Goal: Transaction & Acquisition: Purchase product/service

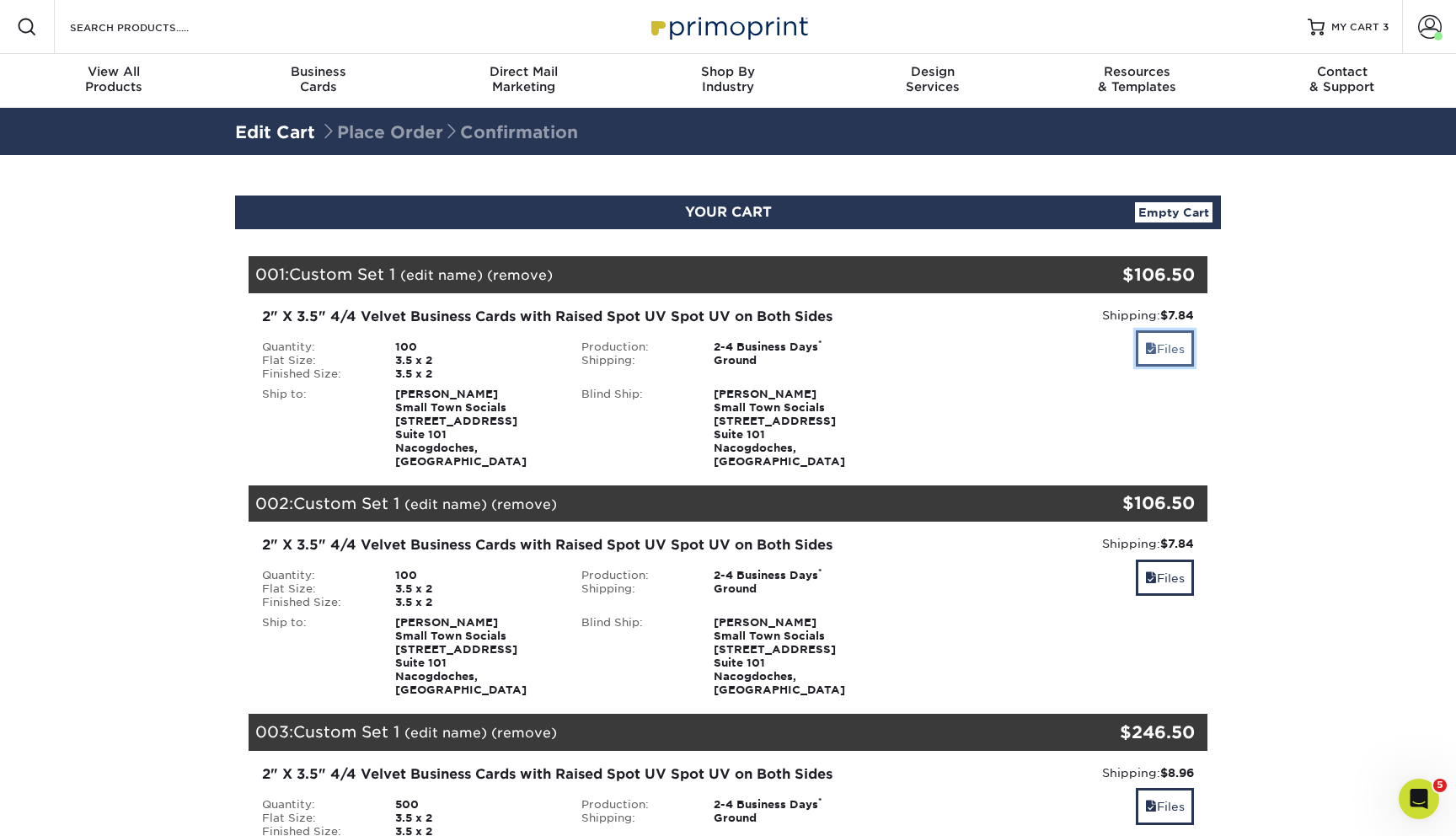
click at [1167, 353] on link "Files" at bounding box center [1164, 348] width 59 height 37
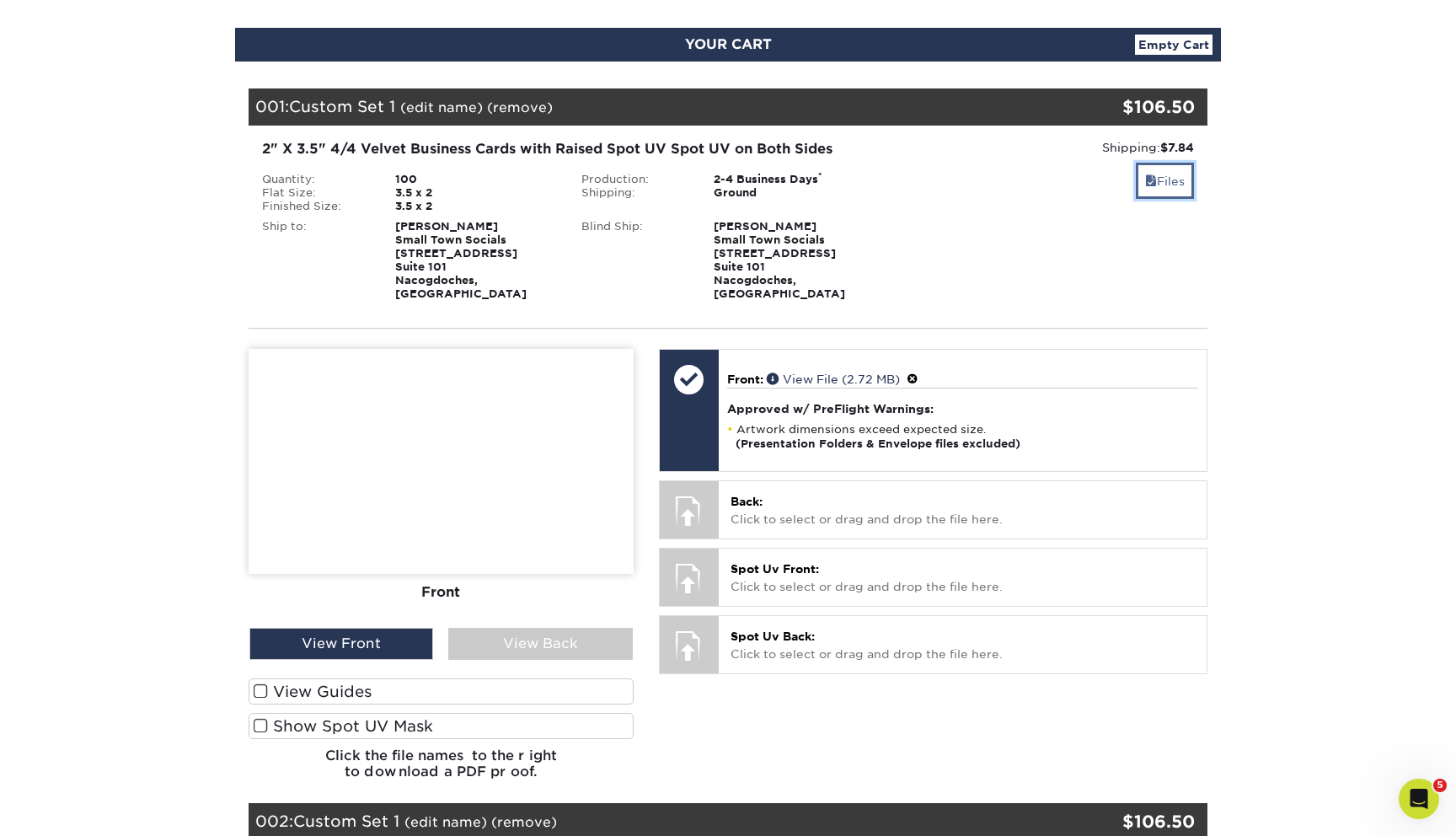
scroll to position [176, 0]
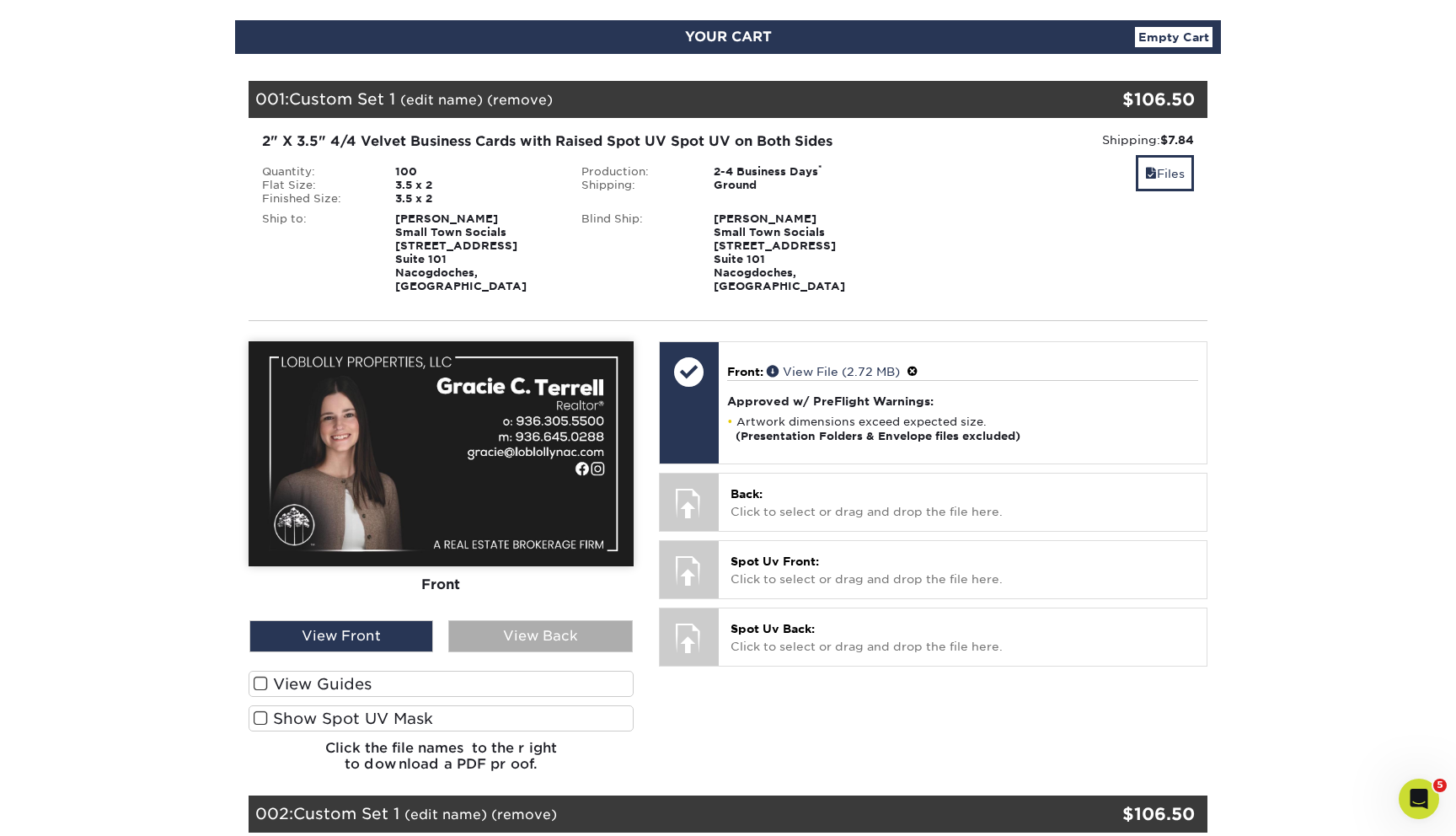
click at [524, 625] on div "View Back" at bounding box center [540, 636] width 183 height 32
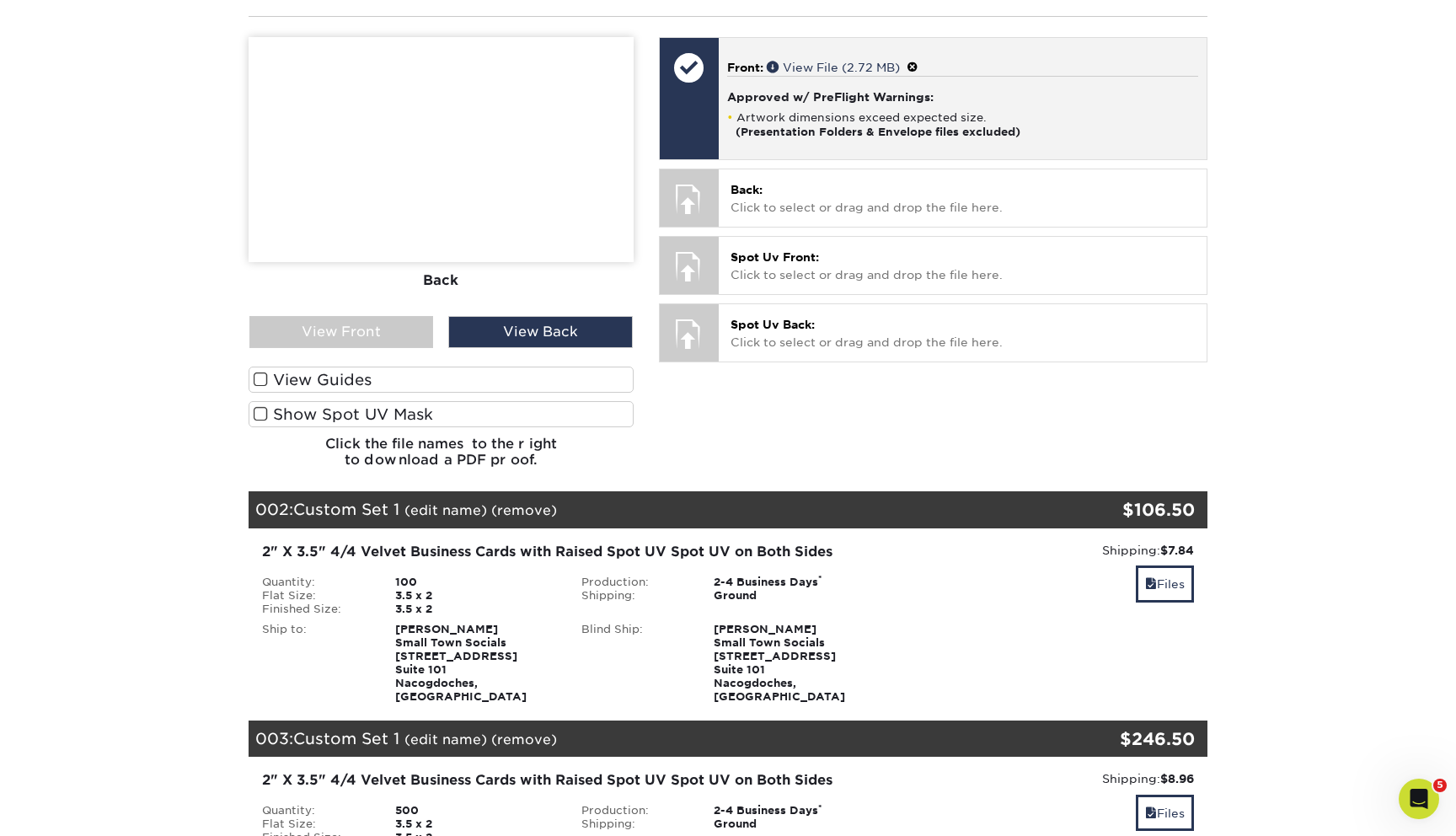
scroll to position [531, 0]
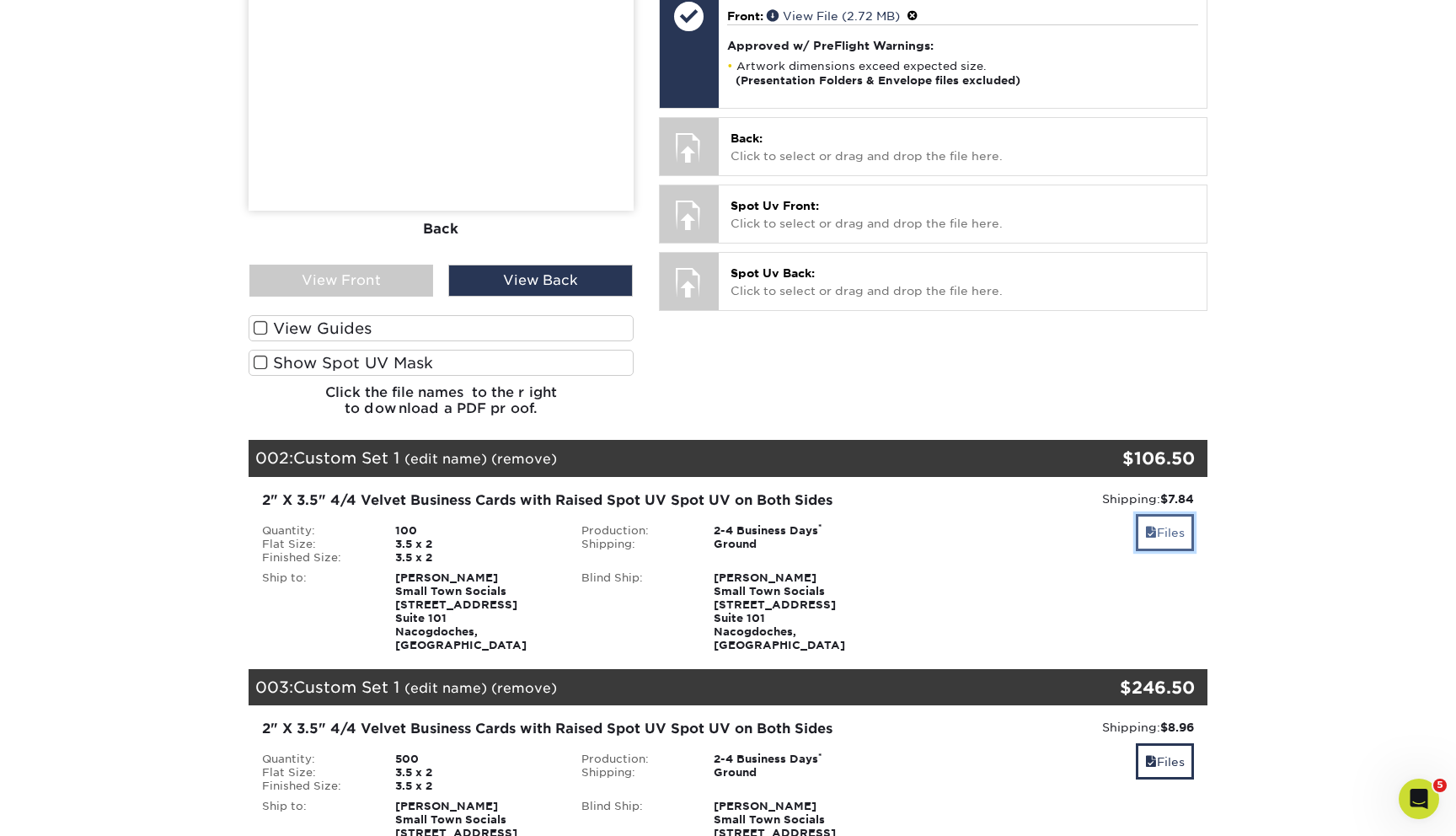
click at [1170, 532] on link "Files" at bounding box center [1164, 532] width 59 height 37
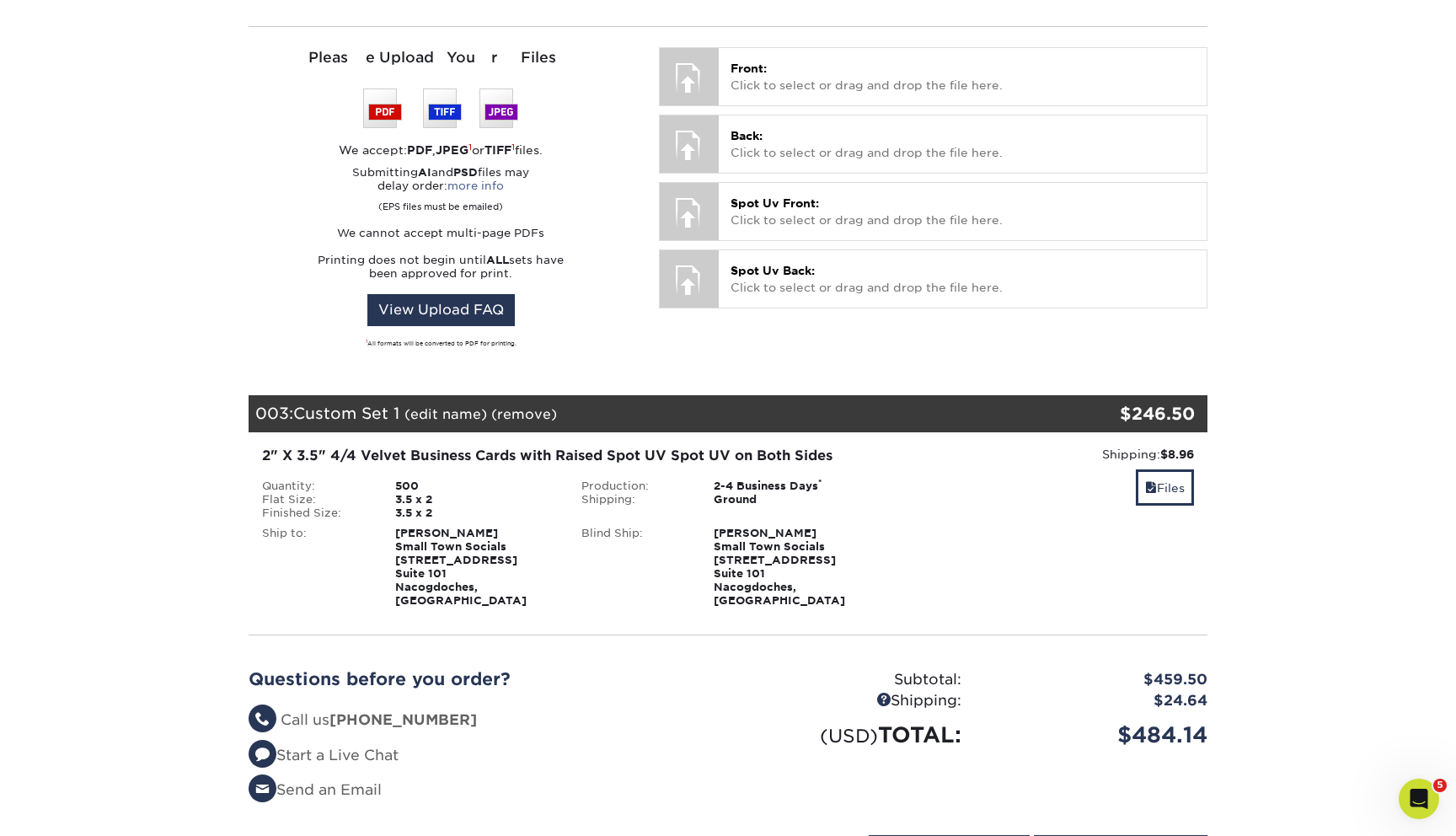
scroll to position [1204, 0]
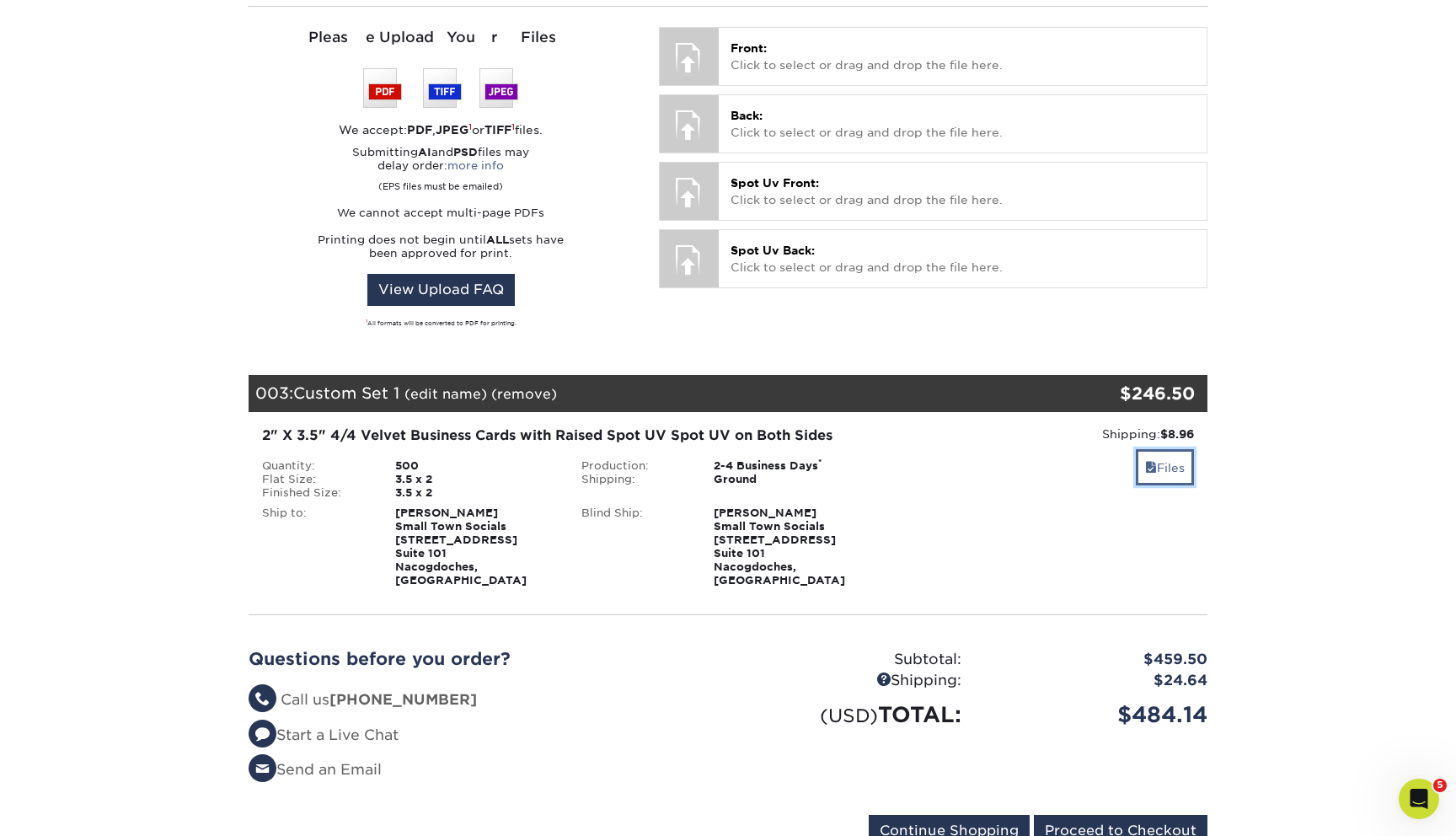
click at [1166, 449] on link "Files" at bounding box center [1164, 467] width 59 height 37
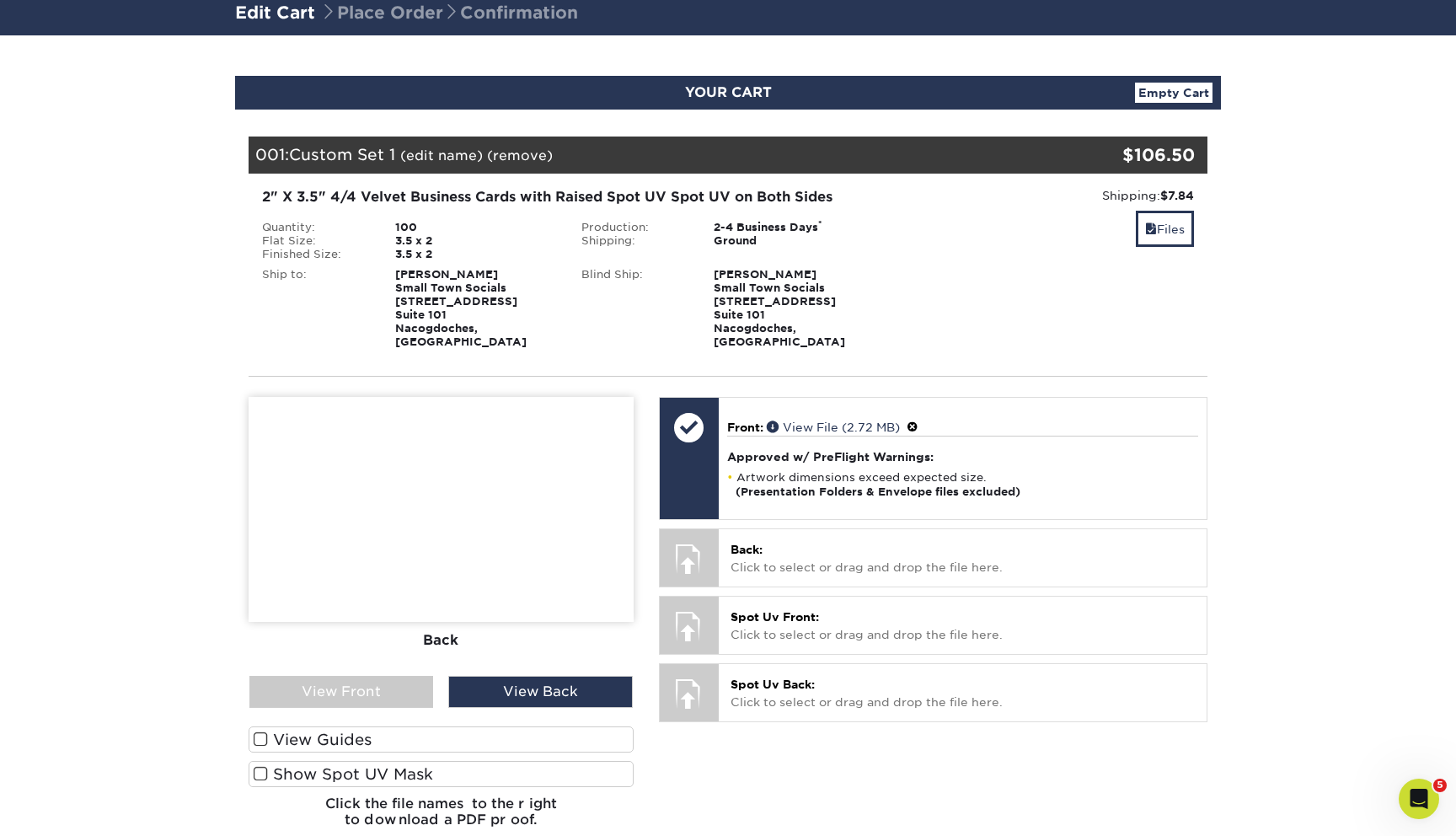
scroll to position [55, 0]
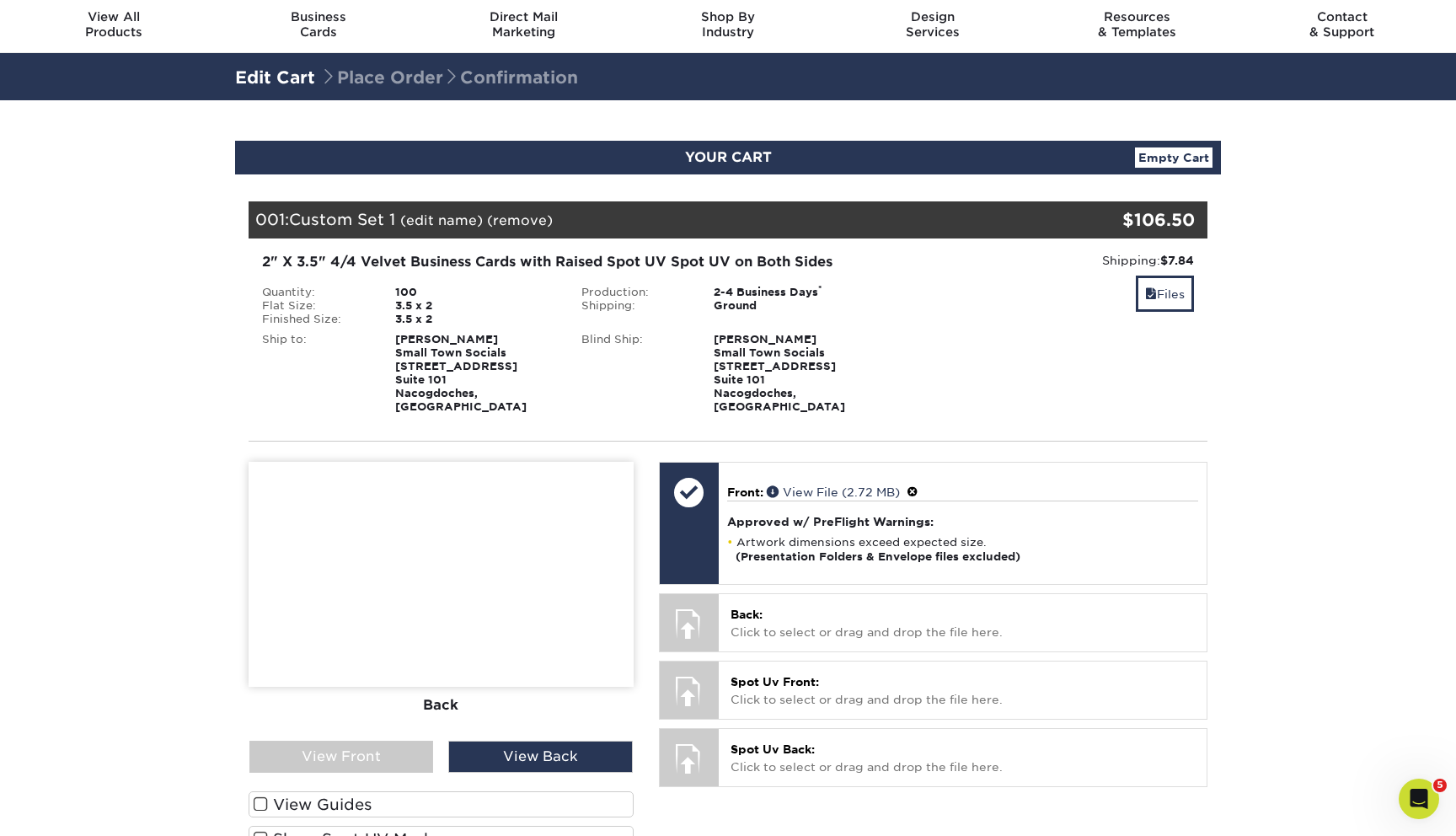
click at [1186, 156] on link "Empty Cart" at bounding box center [1173, 158] width 77 height 20
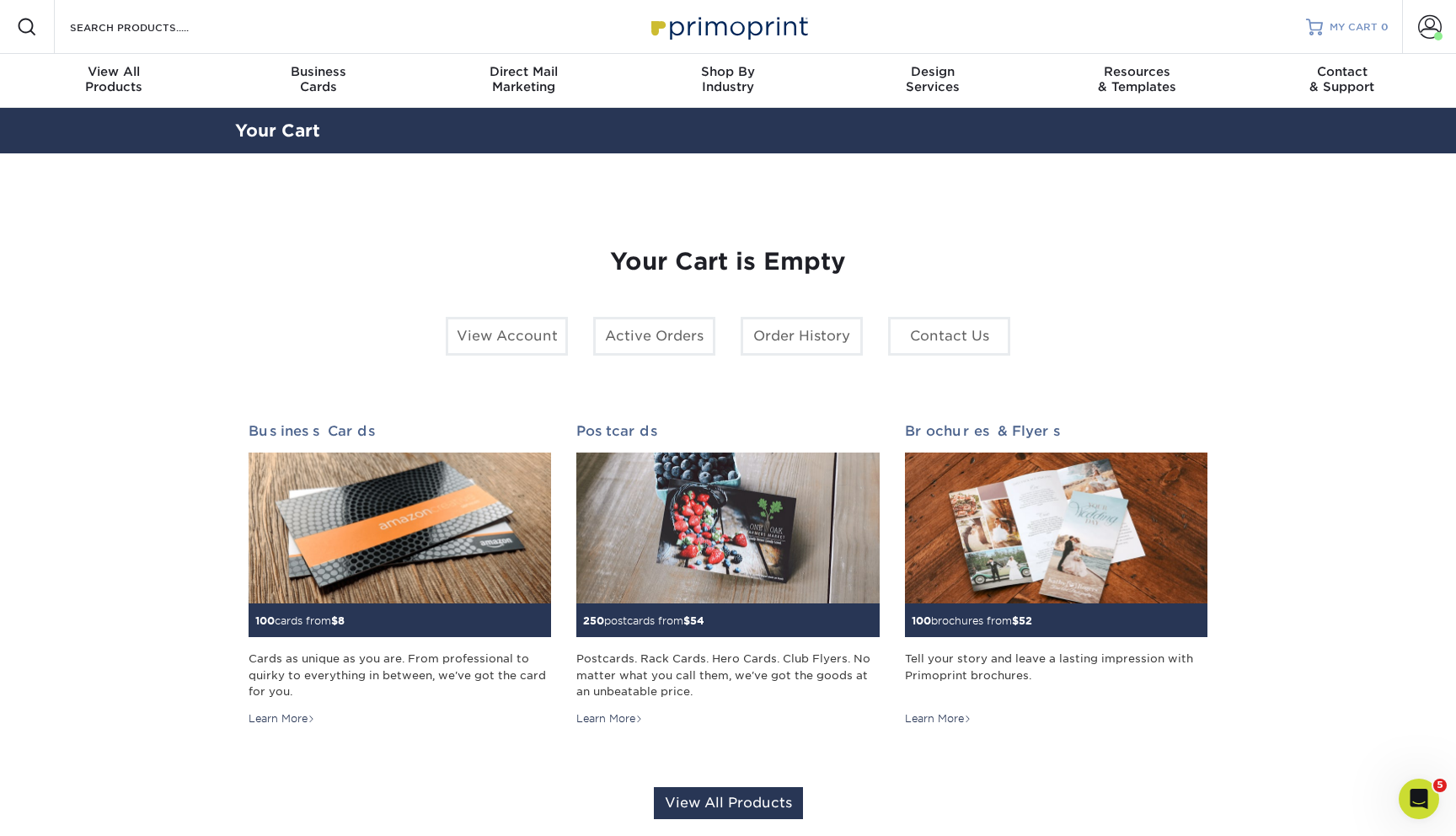
click at [1362, 29] on span "MY CART" at bounding box center [1354, 27] width 48 height 14
click at [1414, 33] on link "Account" at bounding box center [1429, 27] width 54 height 54
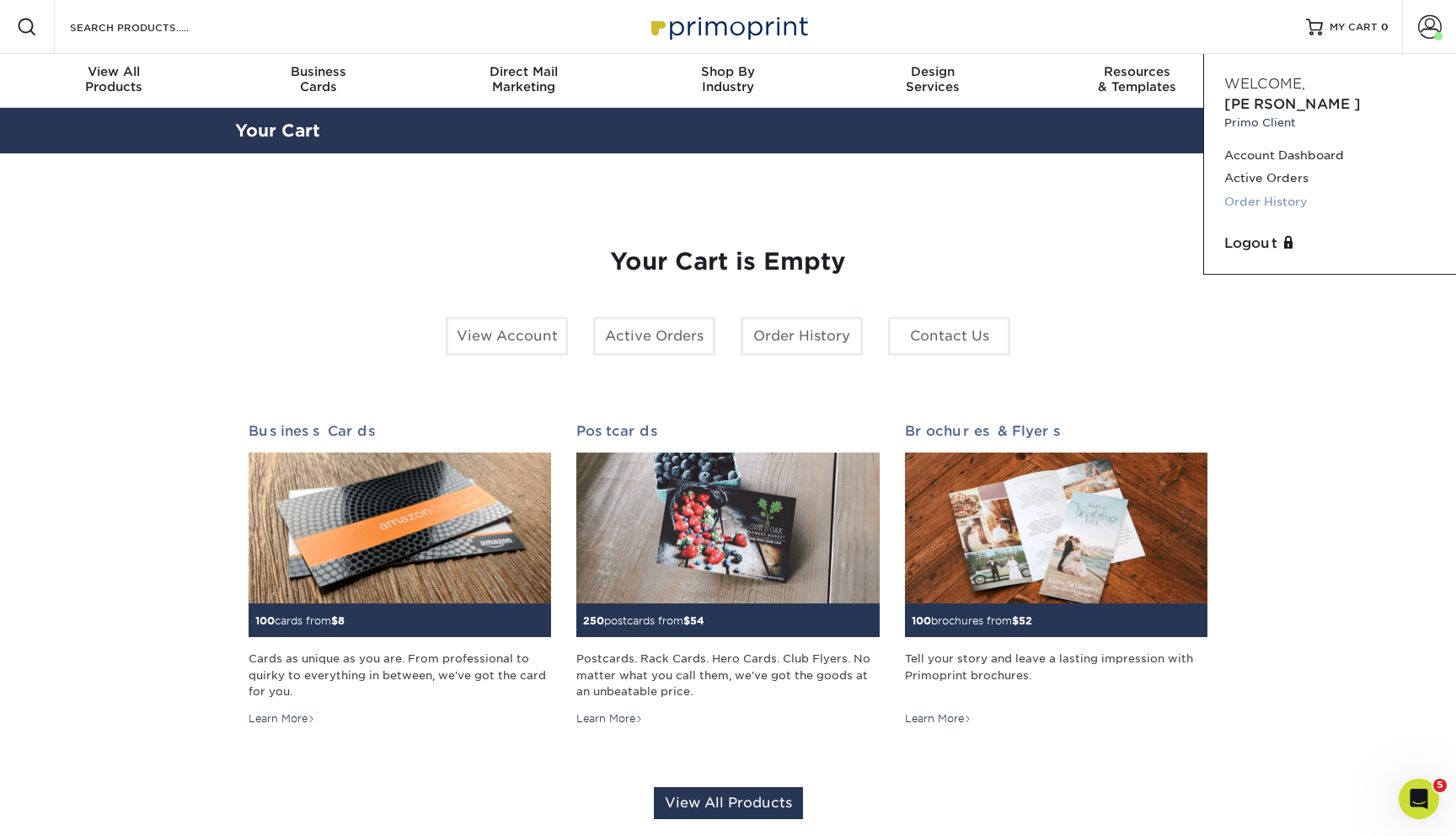
click at [1253, 190] on link "Order History" at bounding box center [1329, 201] width 211 height 23
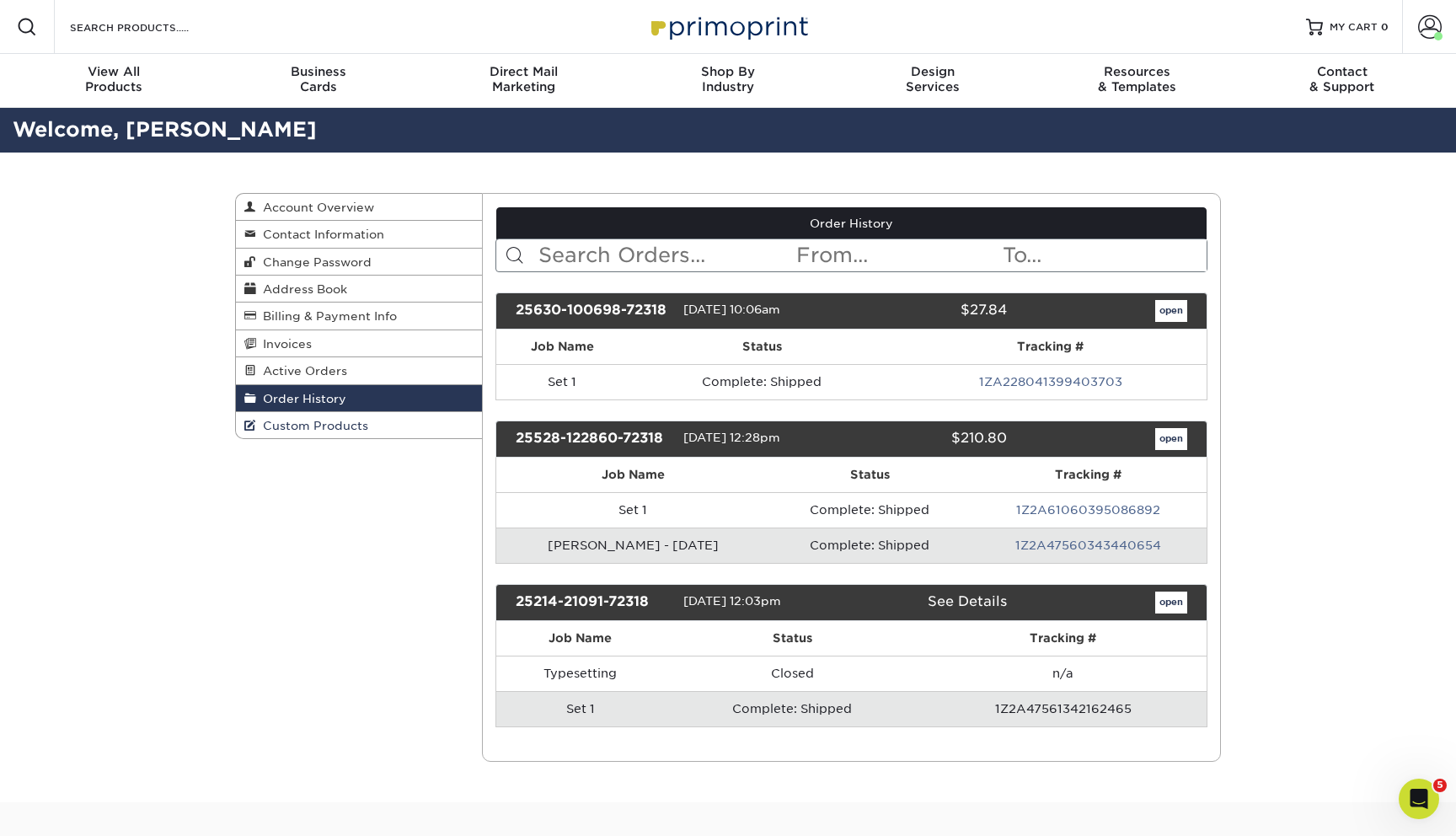
click at [439, 425] on link "Custom Products" at bounding box center [359, 424] width 246 height 26
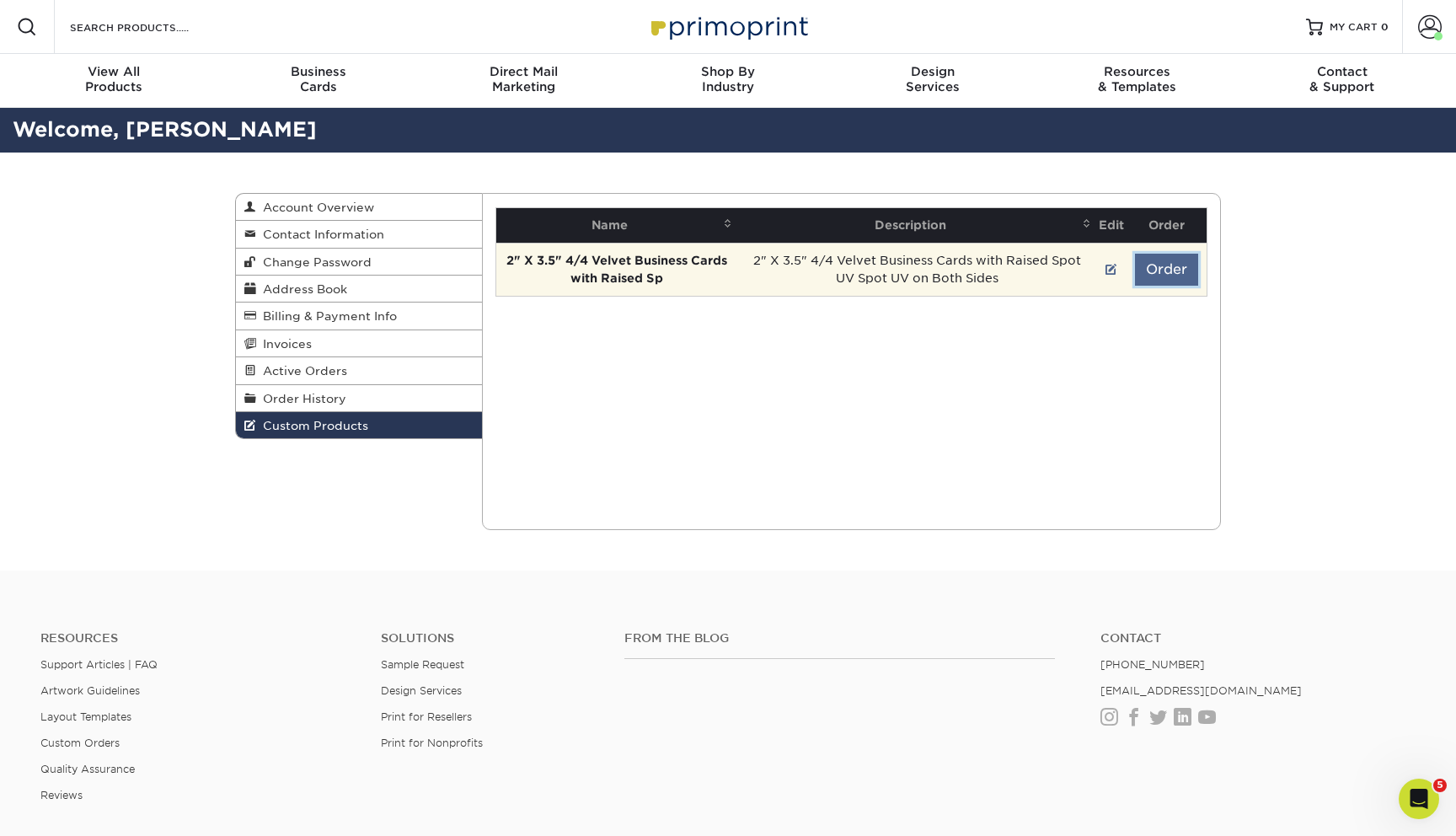
click at [1156, 268] on button "Order" at bounding box center [1166, 270] width 63 height 32
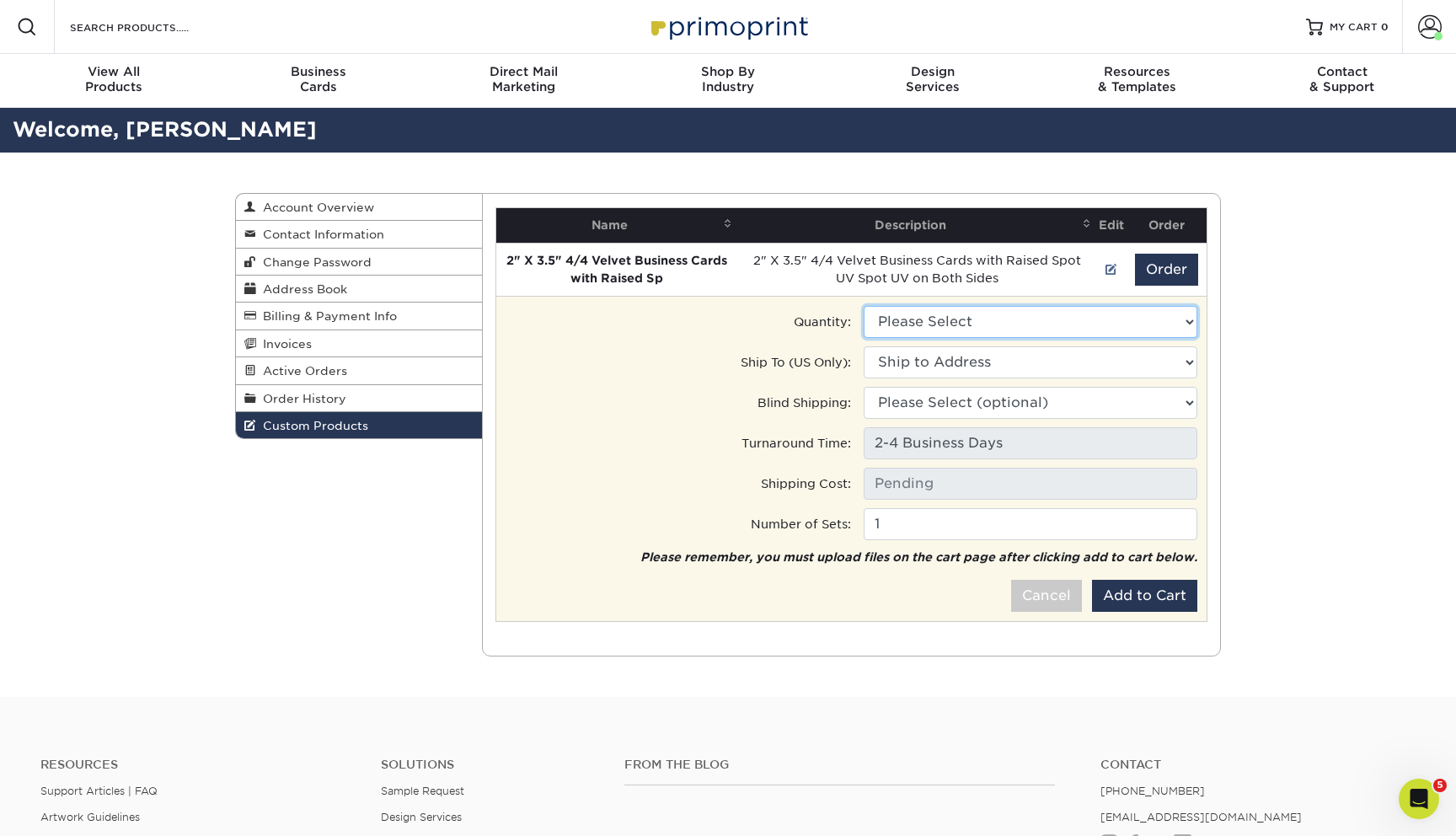
click at [1118, 323] on select "Please Select 100 - $106.50 250 - $152.00 500 - $246.50" at bounding box center [1031, 321] width 333 height 32
select select "0"
type input "Ground: $7.84"
click at [1049, 361] on select "Ship to Address 1326 N University Dr, Nacogdoches, TX 1326 N University Dr, Nac…" at bounding box center [1031, 362] width 333 height 32
select select "259364"
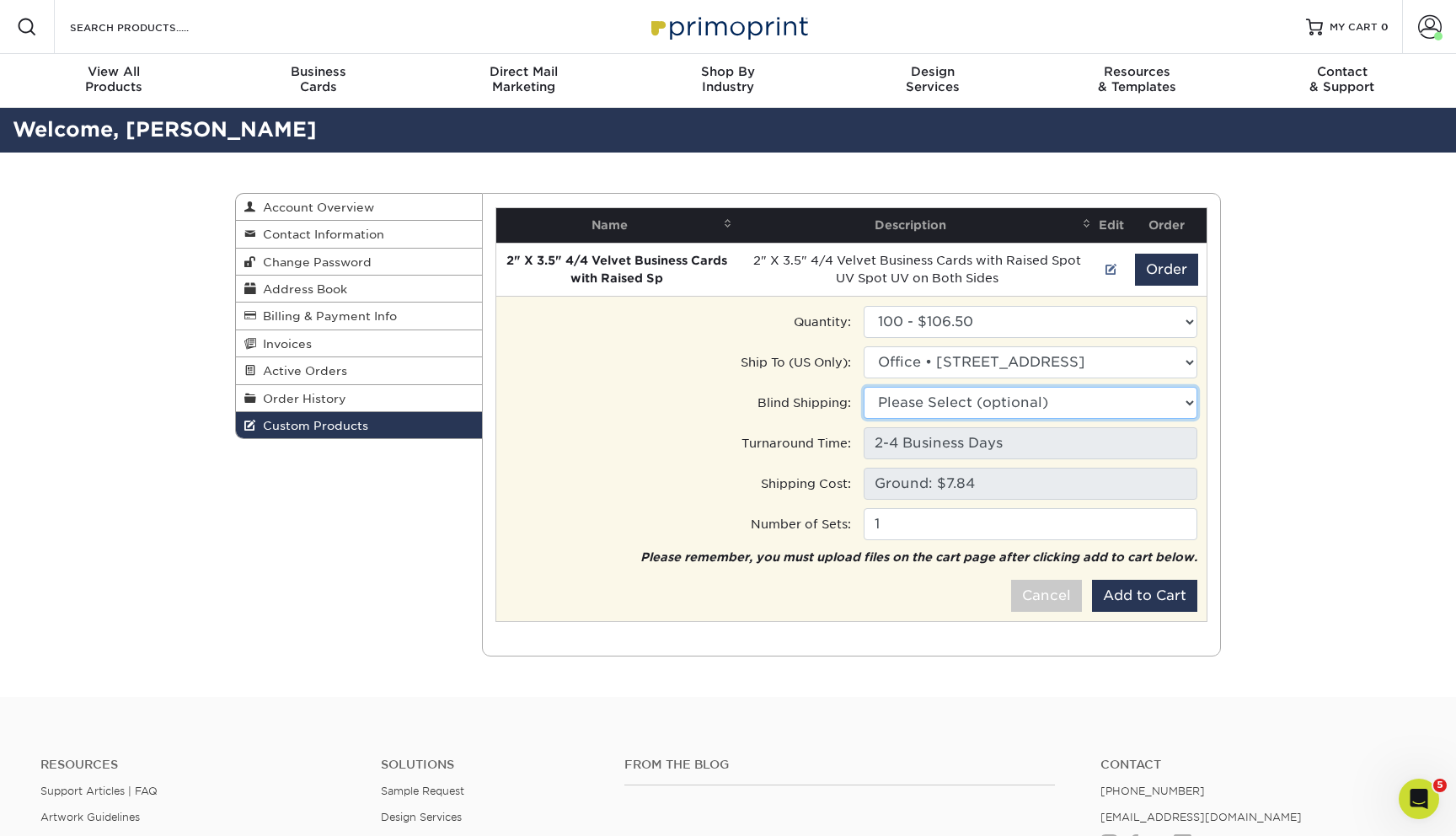
click at [1014, 406] on select "Please Select (optional) 1326 N University Dr, Nacogdoches, TX 1326 N Universit…" at bounding box center [1031, 403] width 333 height 32
select select "259364"
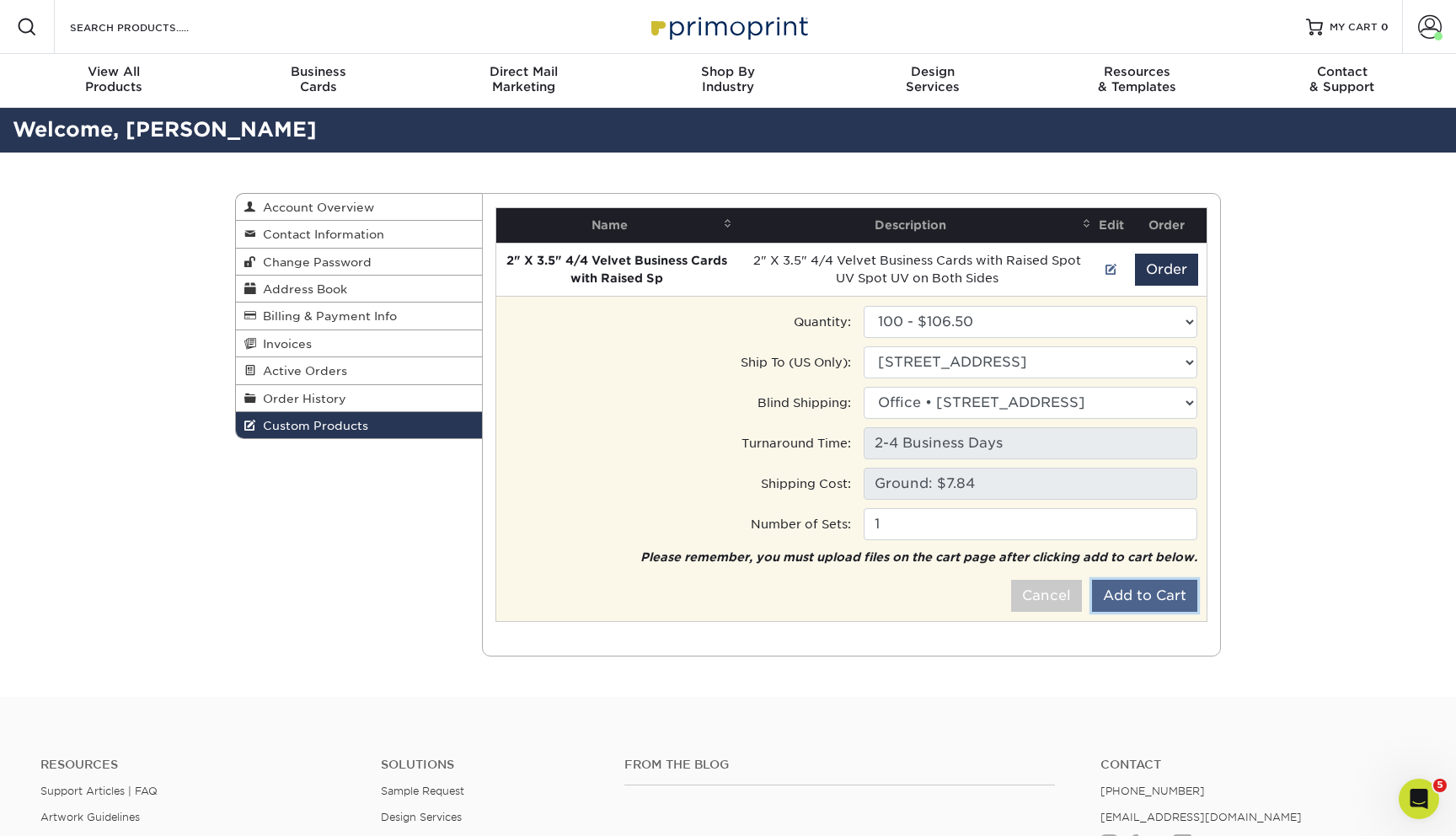
click at [1149, 597] on button "Add to Cart" at bounding box center [1145, 595] width 105 height 32
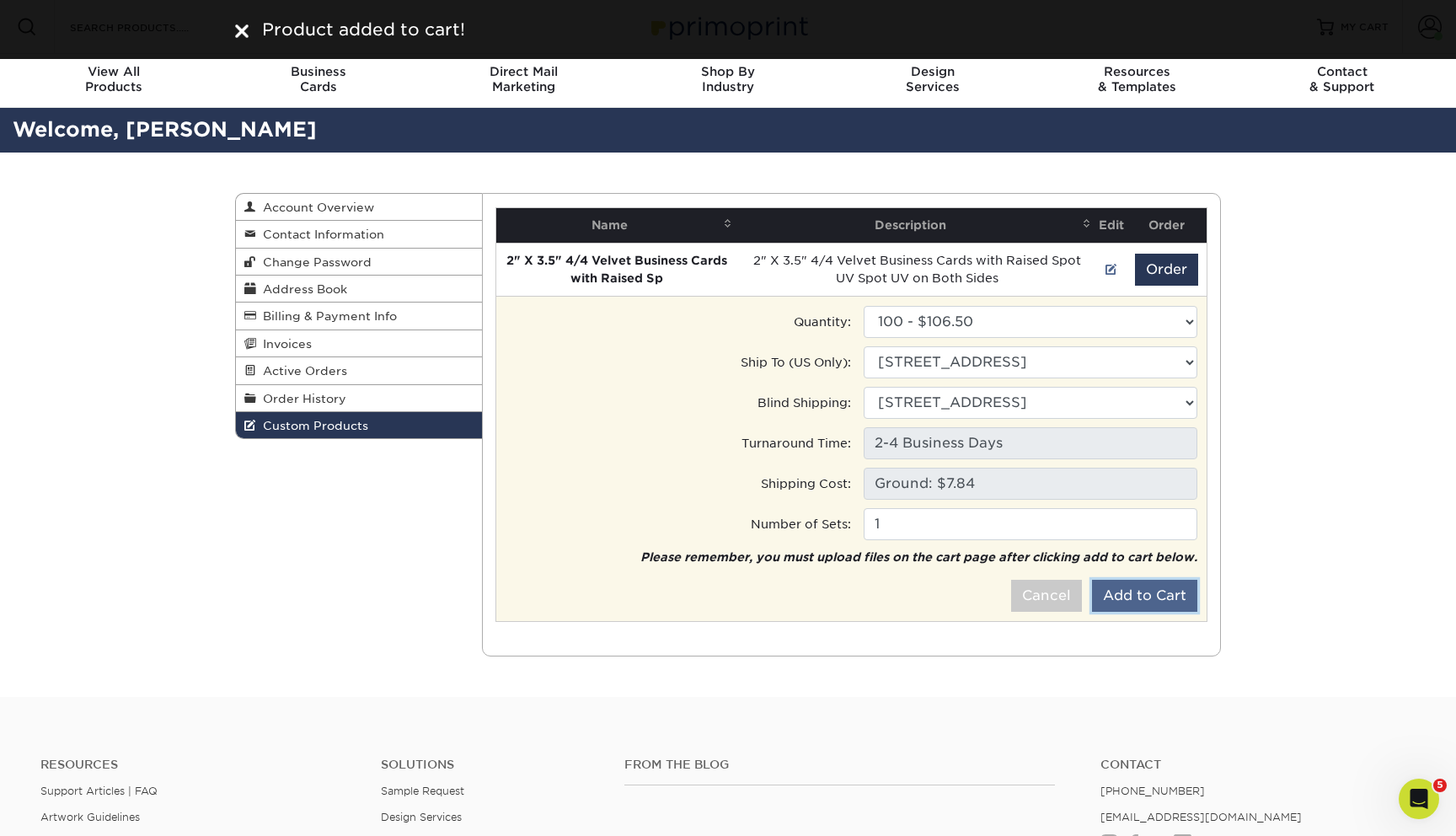
click at [1162, 592] on button "Add to Cart" at bounding box center [1145, 595] width 105 height 32
click at [1151, 327] on select "Please Select 100 - $106.50 250 - $152.00 500 - $246.50" at bounding box center [1031, 321] width 333 height 32
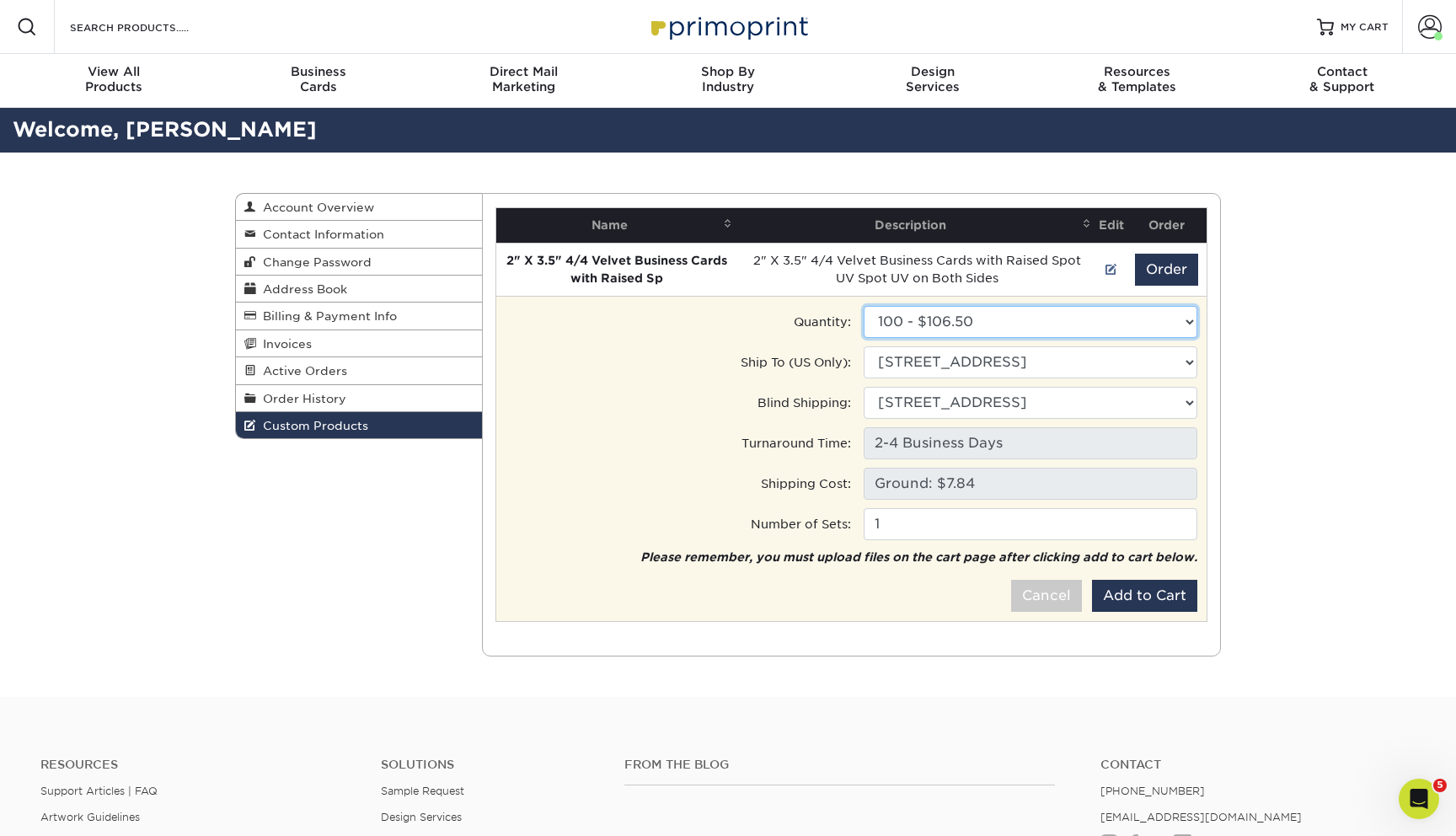
select select "1"
click at [1167, 607] on button "Add to Cart" at bounding box center [1145, 595] width 105 height 32
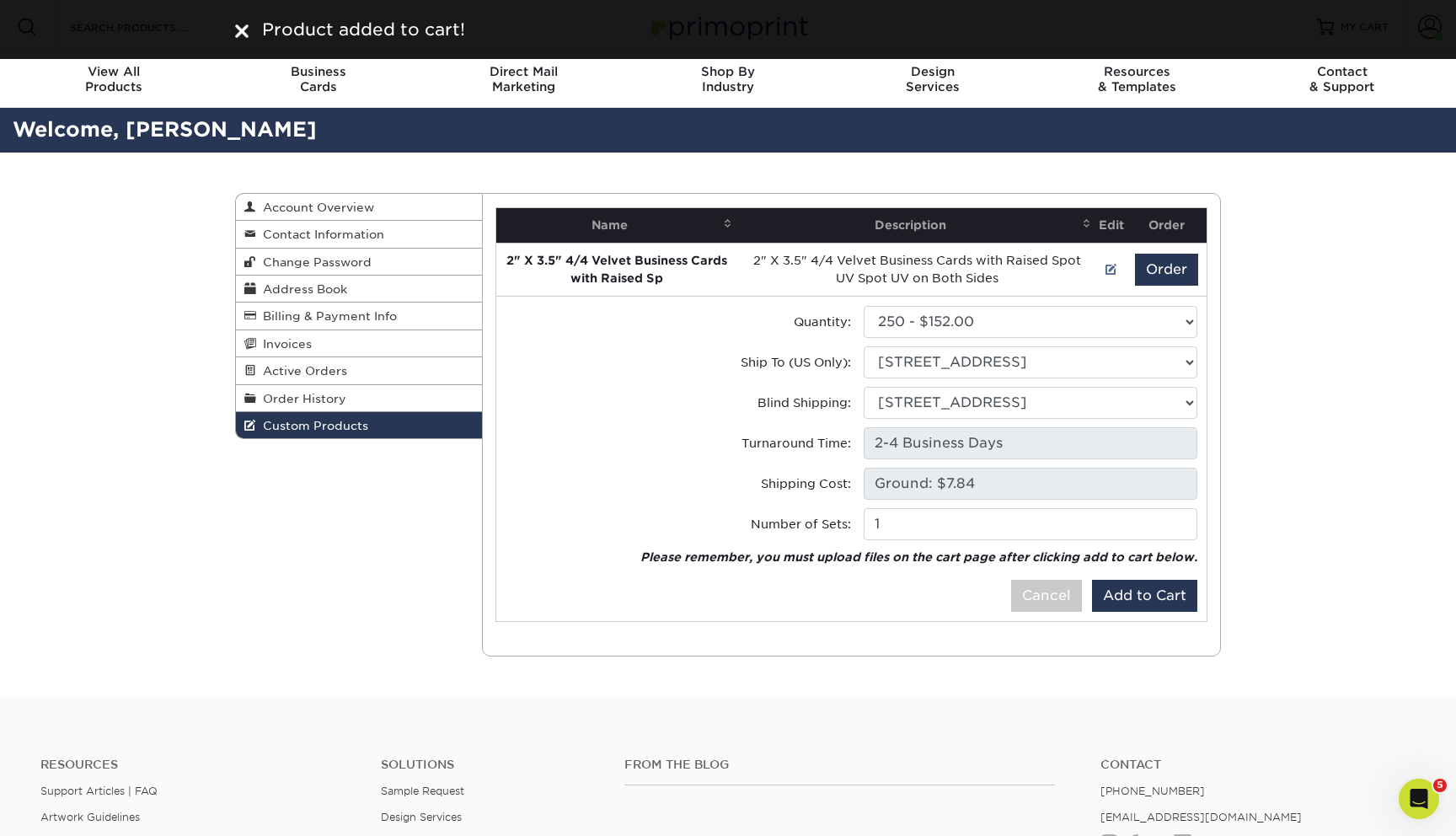
click at [249, 31] on div "Product added to cart!" at bounding box center [728, 29] width 986 height 25
click at [242, 31] on div "Product added to cart!" at bounding box center [727, 29] width 1011 height 25
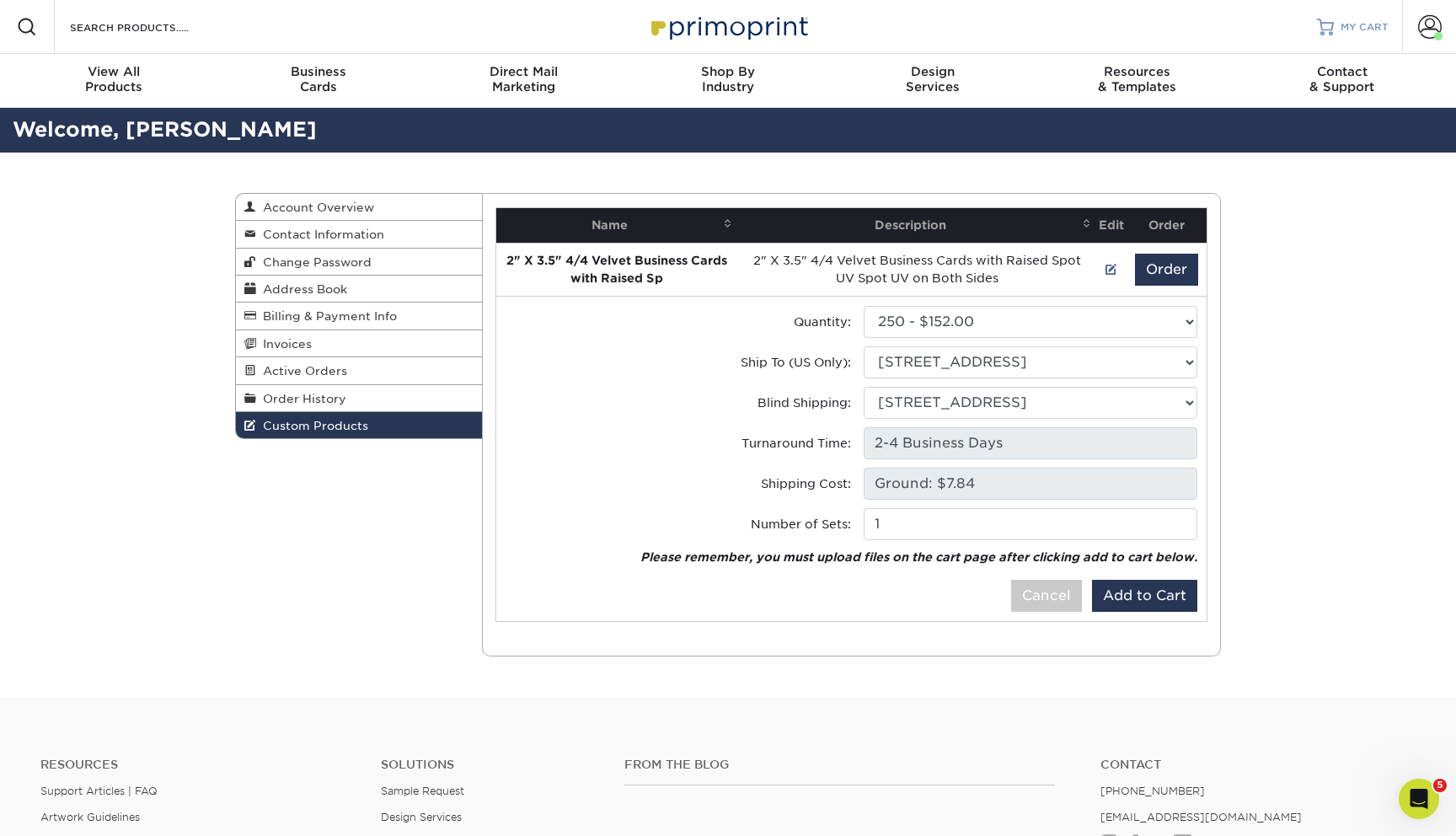
click at [1382, 16] on link "MY CART" at bounding box center [1353, 27] width 71 height 54
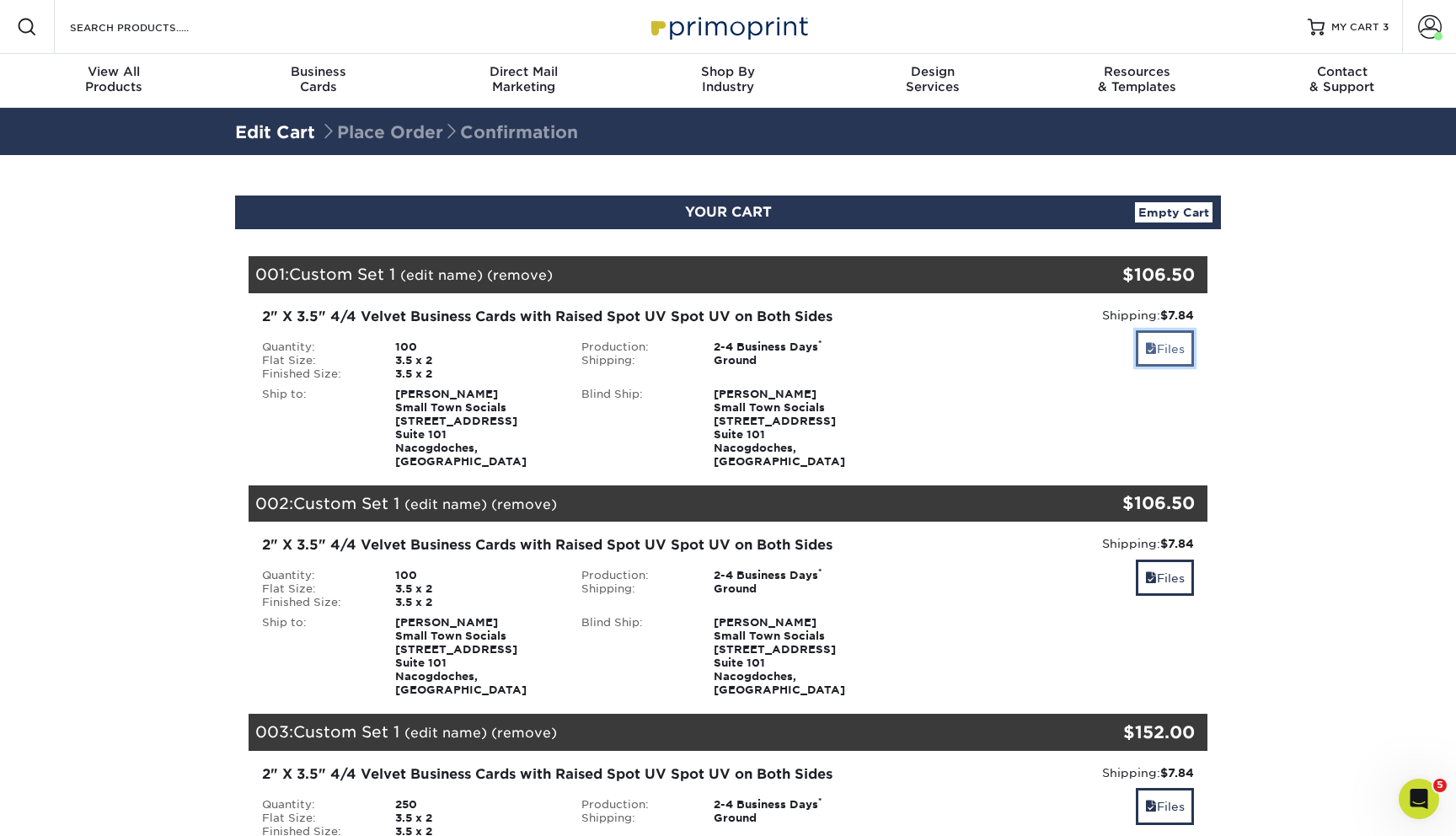
click at [1173, 342] on link "Files" at bounding box center [1164, 348] width 59 height 37
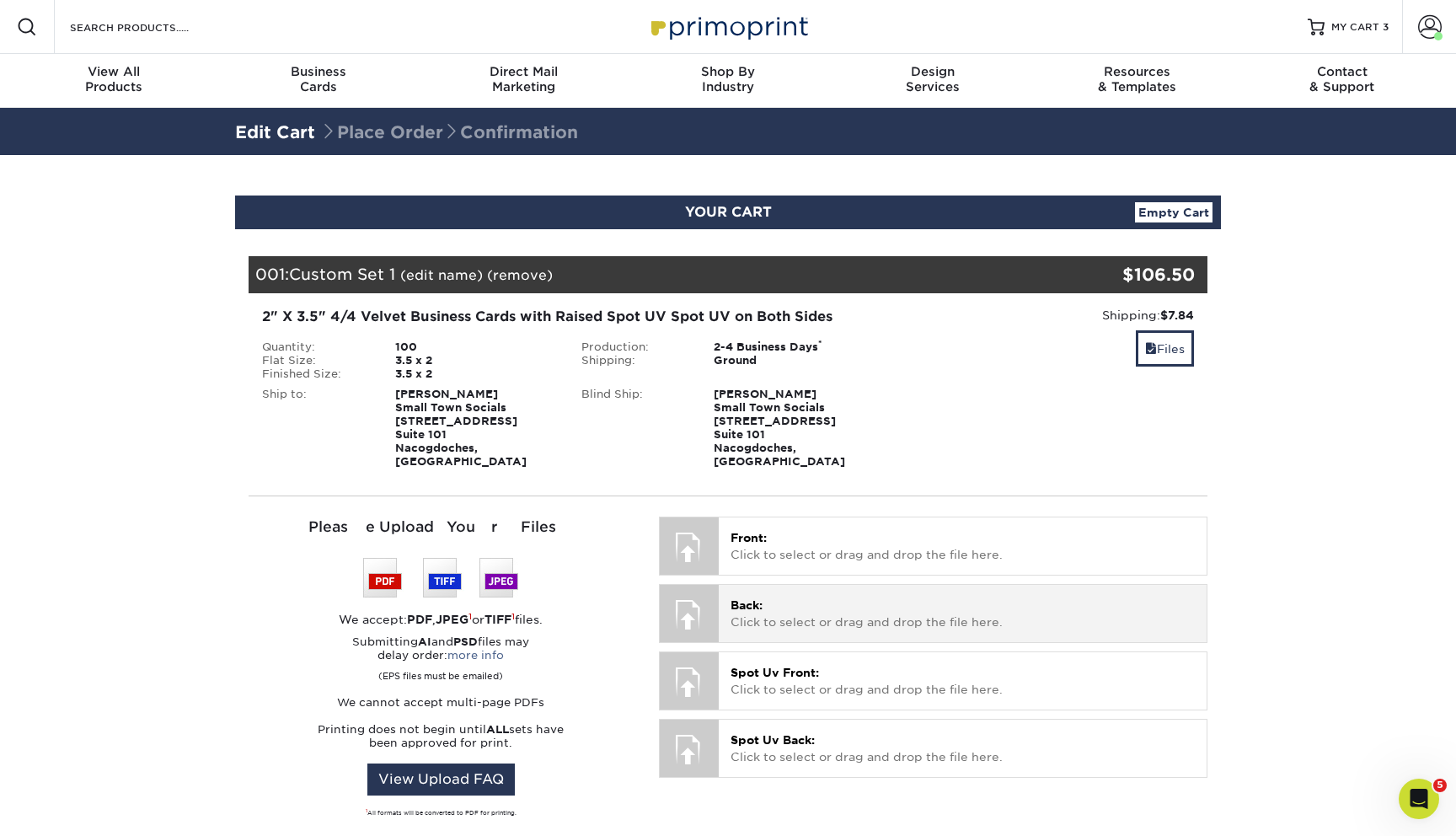
click at [794, 596] on p "Back: Click to select or drag and drop the file here." at bounding box center [963, 613] width 464 height 35
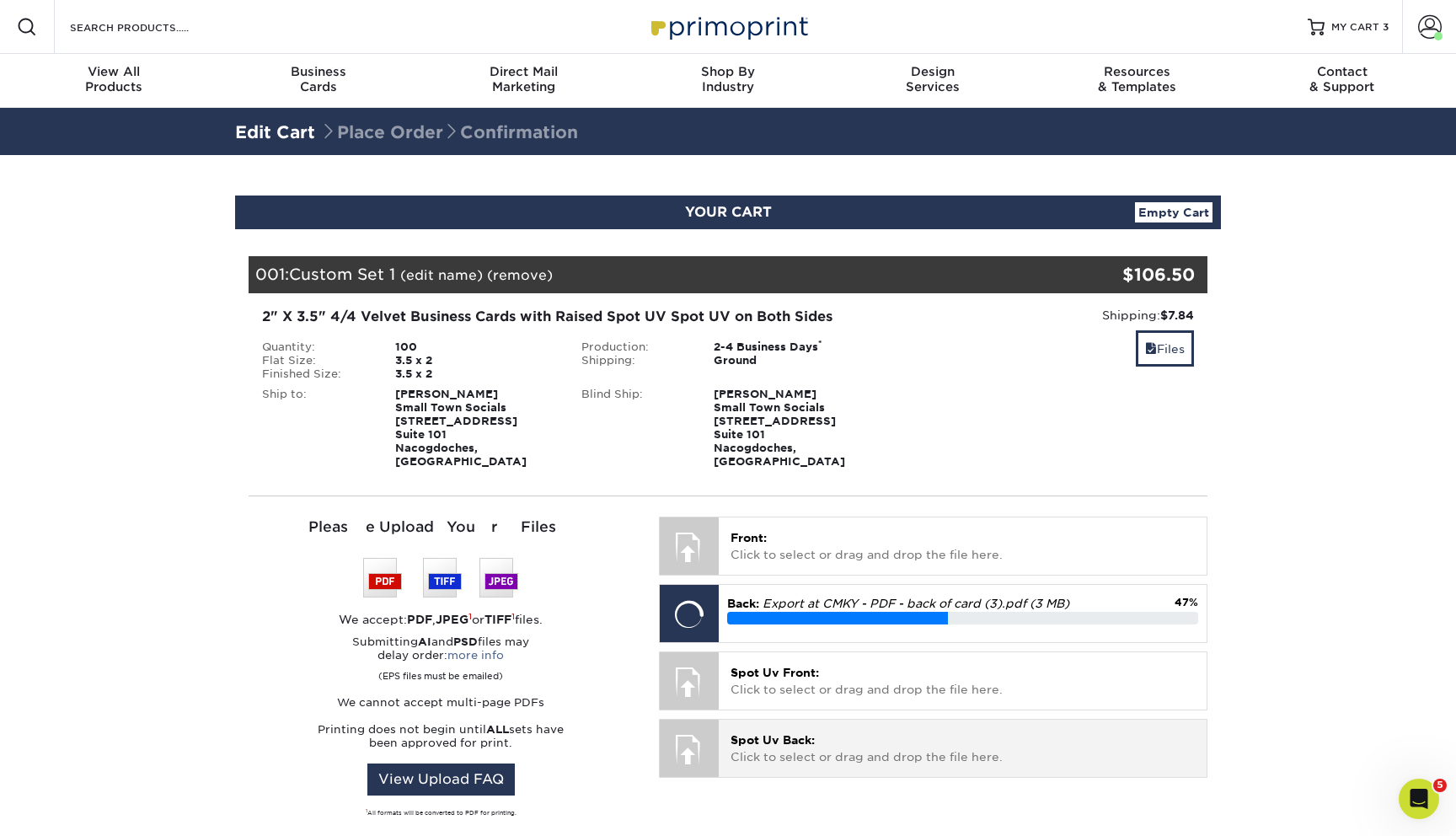
click at [796, 733] on span "Spot Uv Back:" at bounding box center [773, 740] width 84 height 14
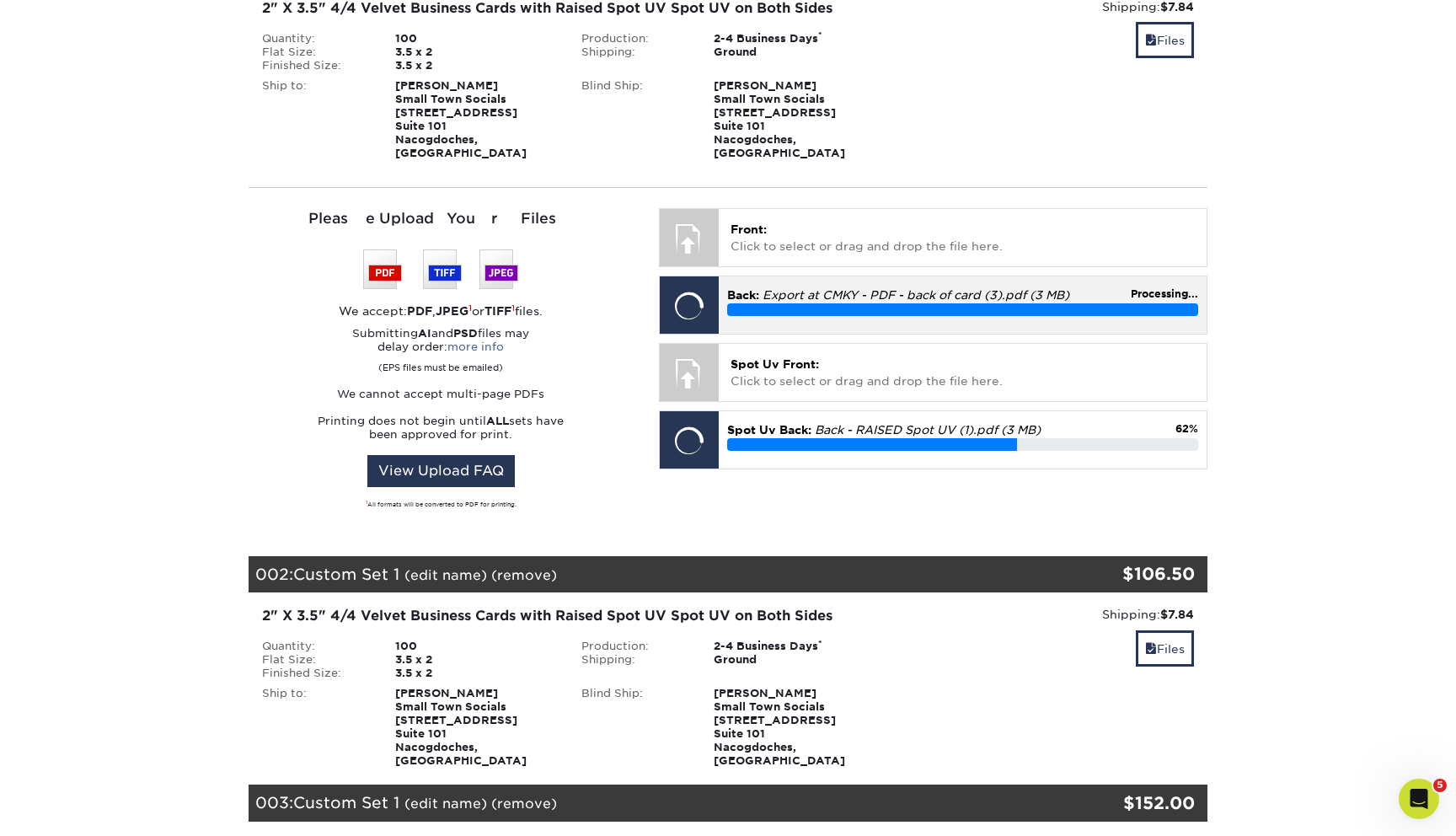
scroll to position [311, 0]
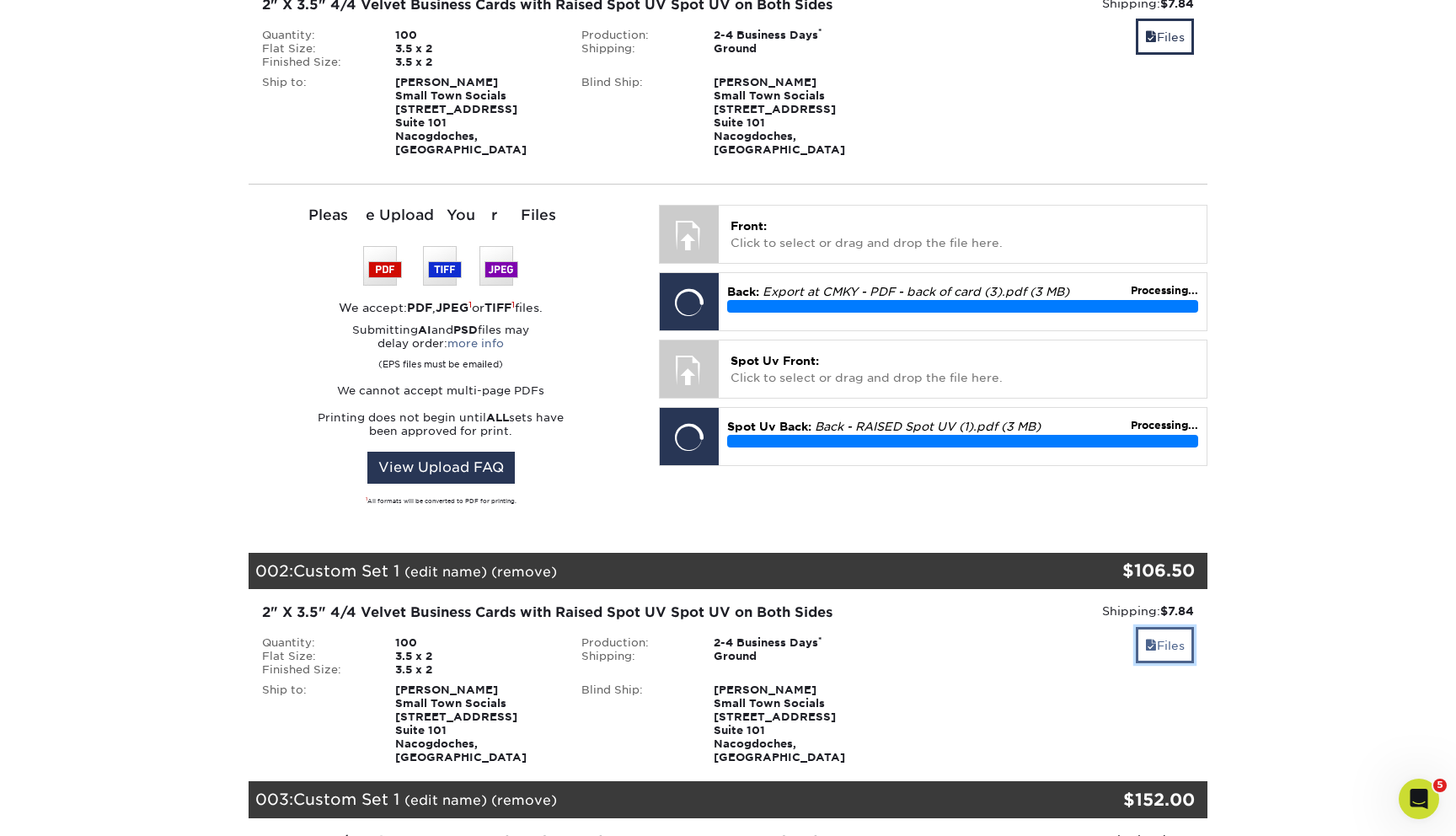
click at [1163, 627] on link "Files" at bounding box center [1164, 645] width 59 height 37
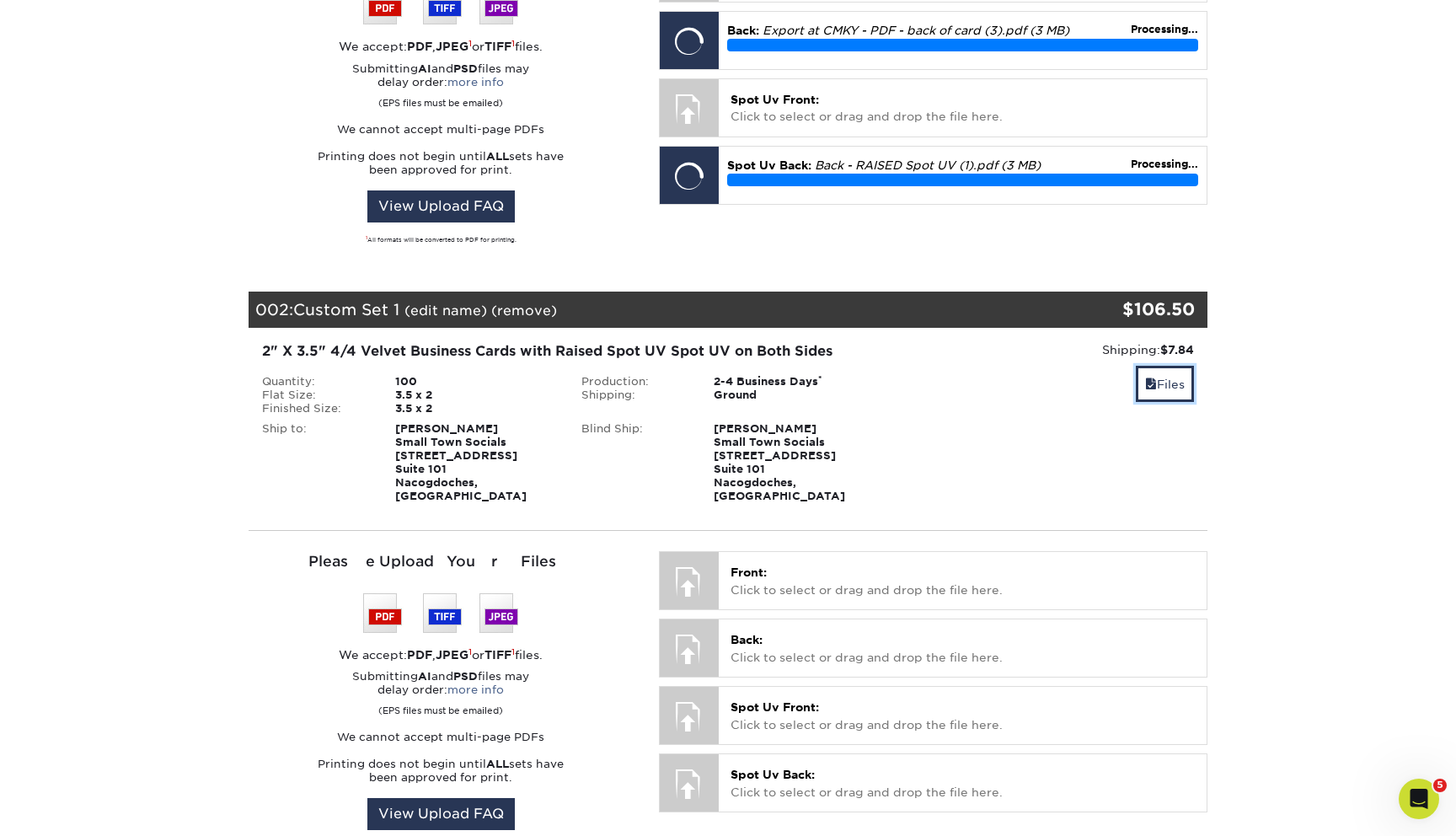
scroll to position [585, 0]
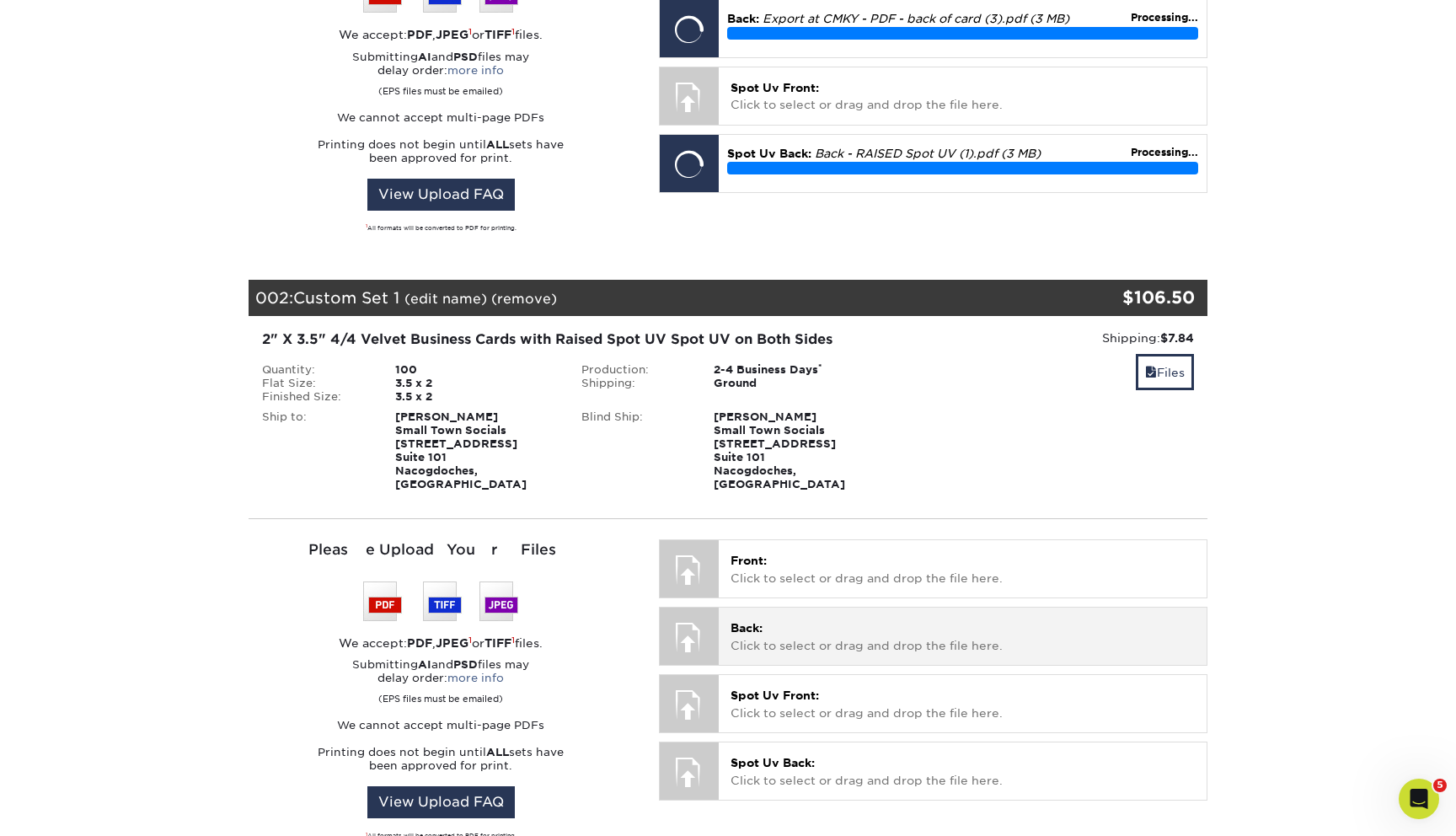
click at [826, 622] on p "Back: Click to select or drag and drop the file here." at bounding box center [963, 636] width 464 height 35
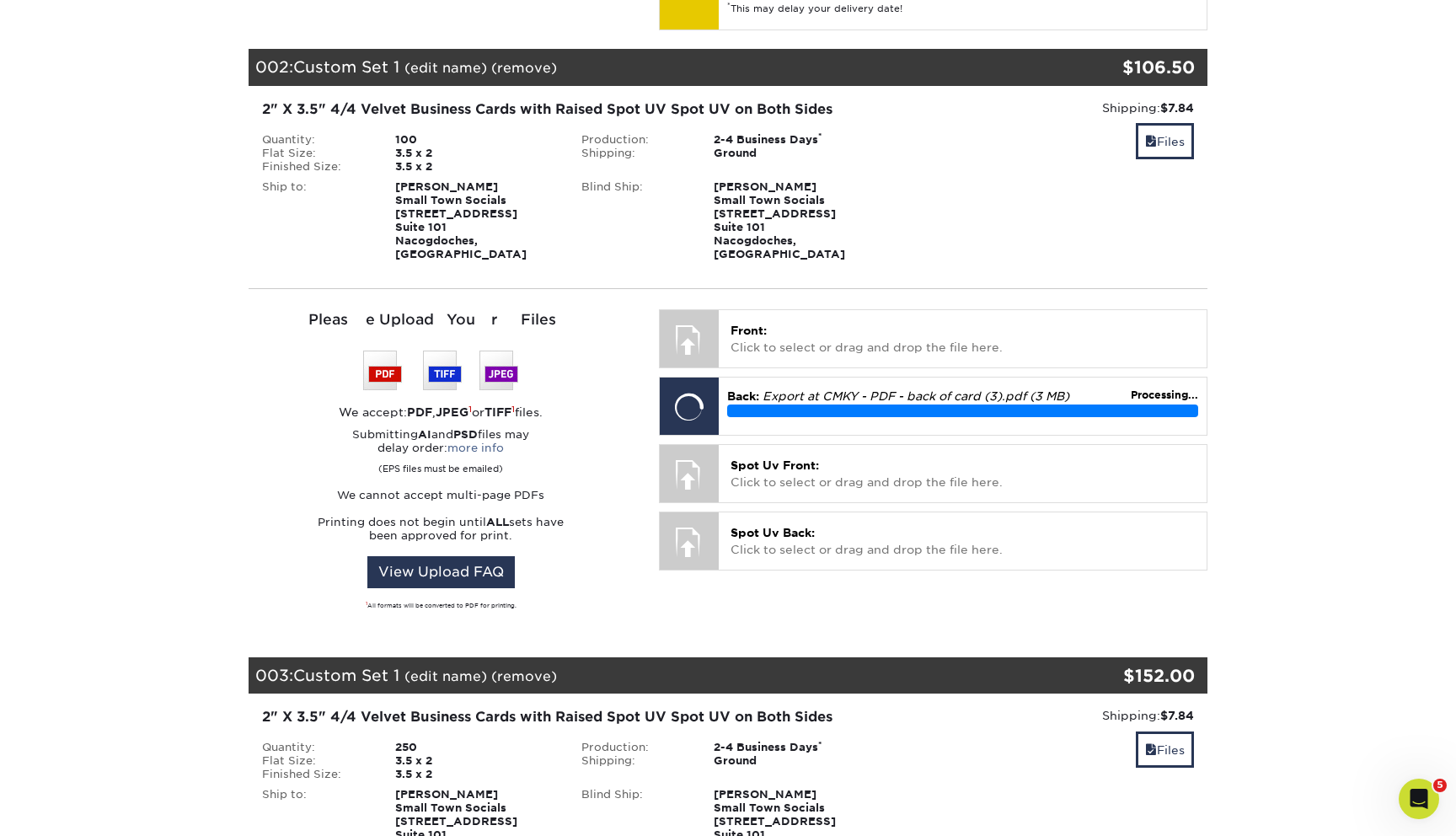
scroll to position [1022, 0]
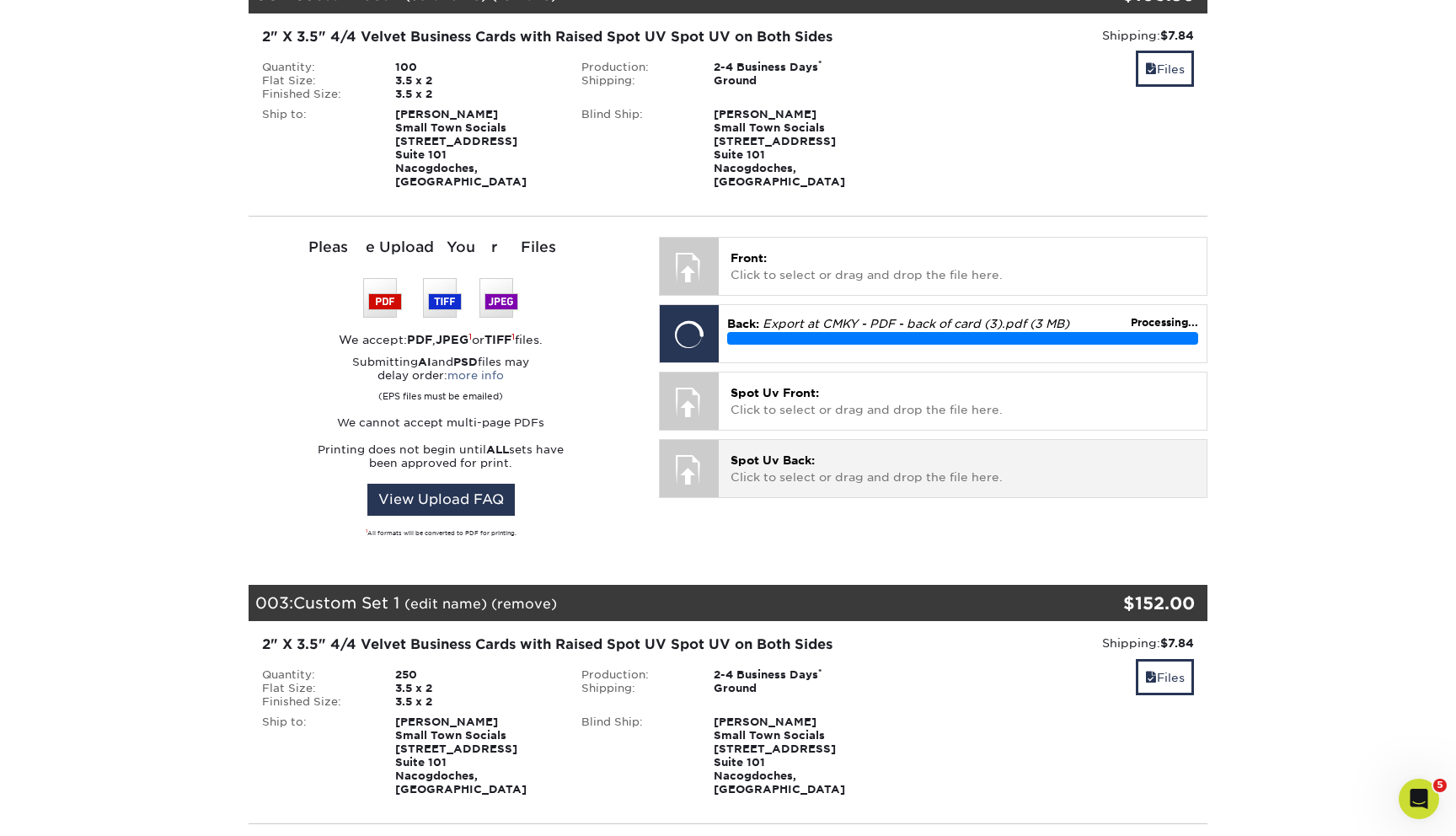
click at [898, 451] on p "Spot Uv Back: Click to select or drag and drop the file here." at bounding box center [963, 468] width 464 height 35
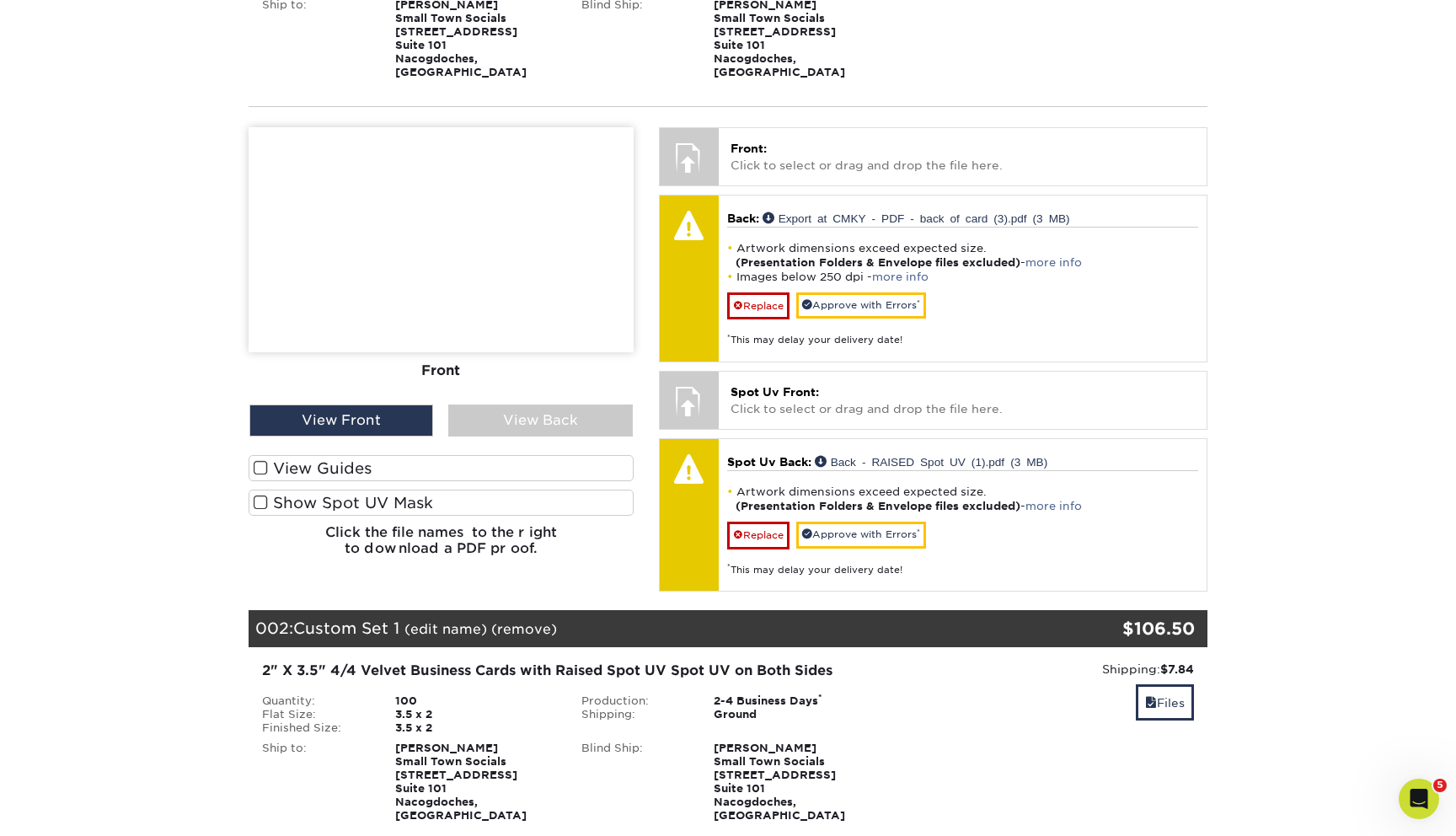
scroll to position [386, 0]
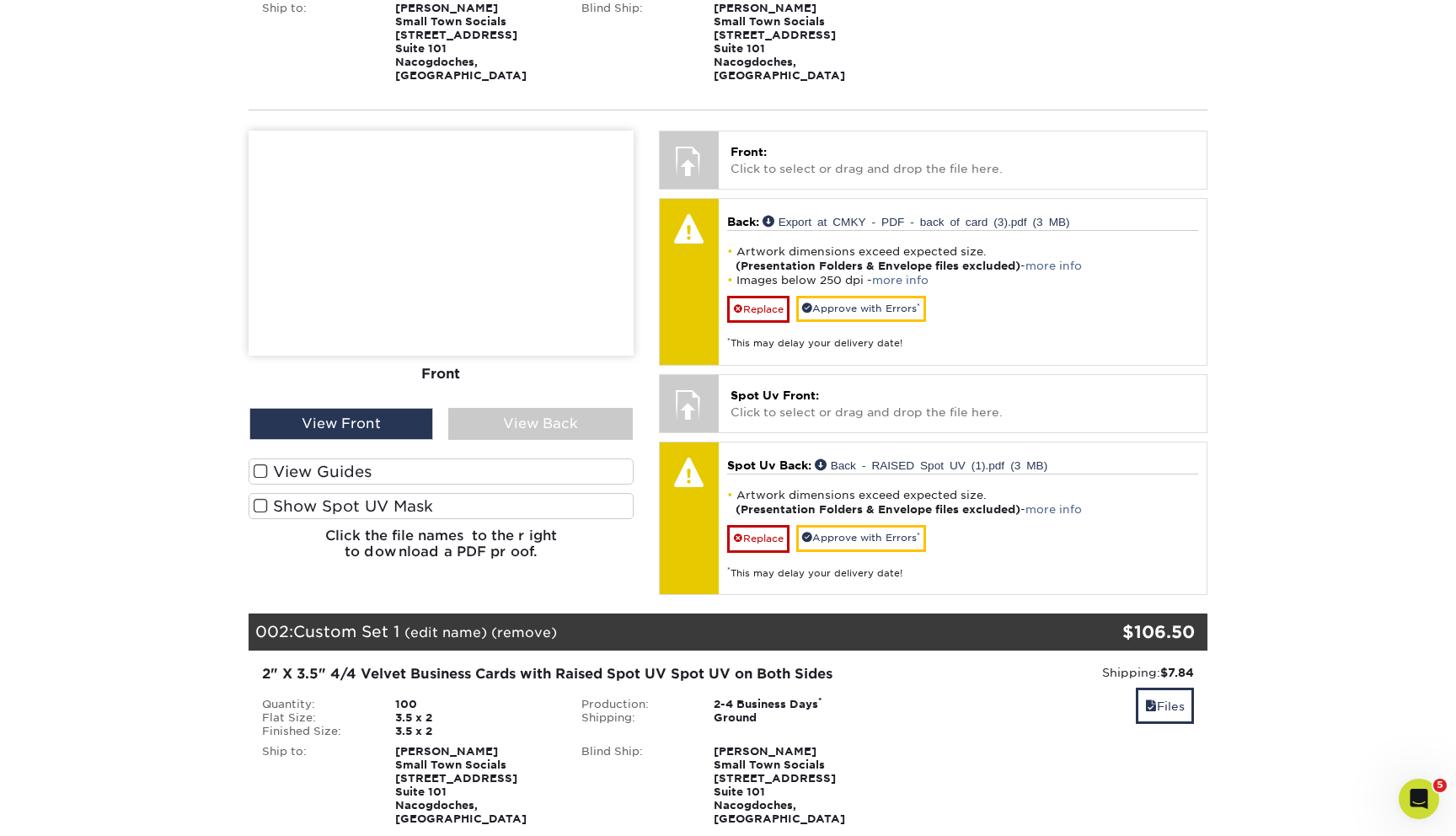
click at [325, 458] on label "View Guides" at bounding box center [441, 471] width 385 height 26
click at [0, 0] on input "View Guides" at bounding box center [0, 0] width 0 height 0
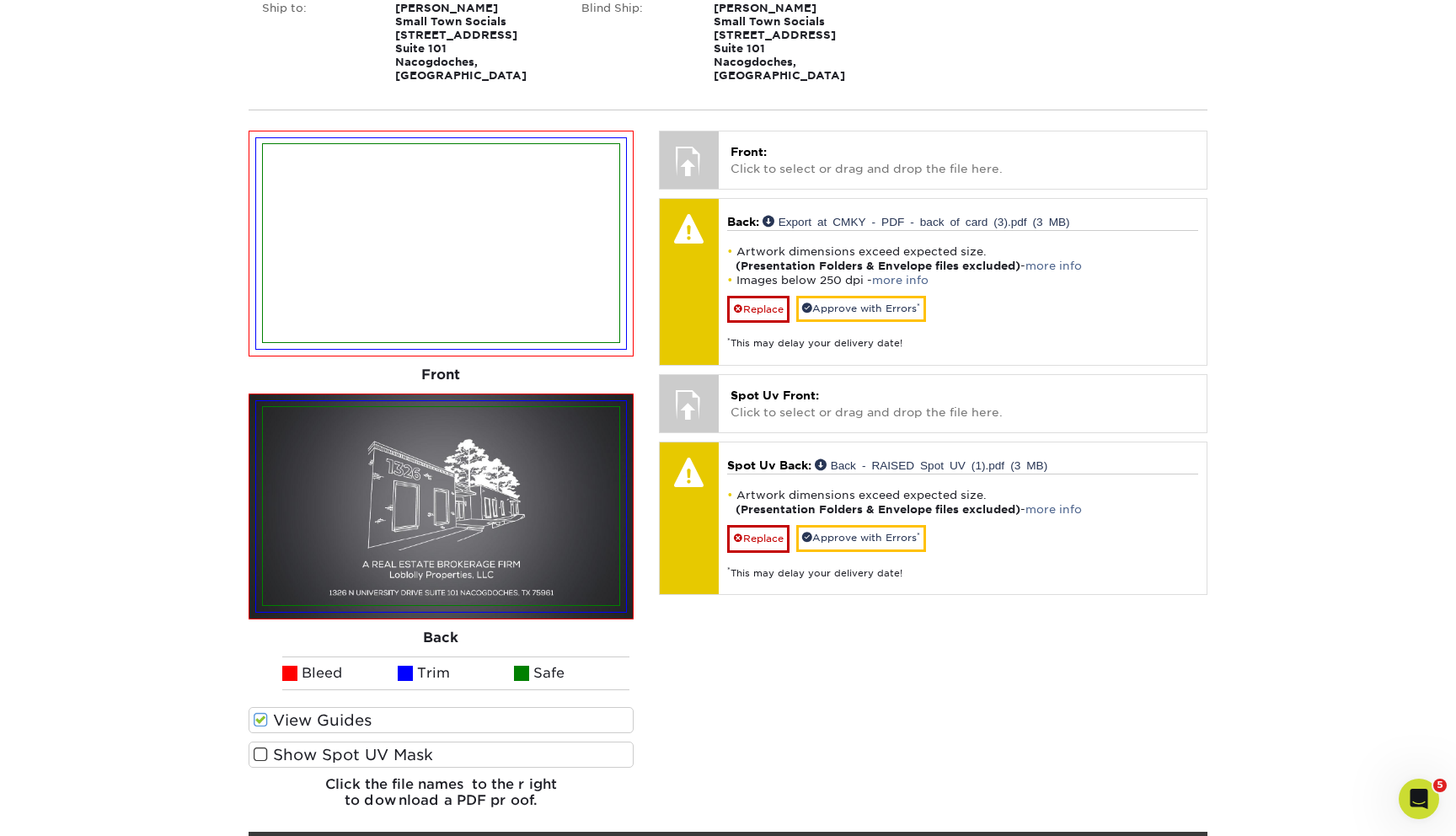
click at [295, 748] on label "Show Spot UV Mask" at bounding box center [441, 755] width 385 height 26
click at [0, 0] on input "Show Spot UV Mask" at bounding box center [0, 0] width 0 height 0
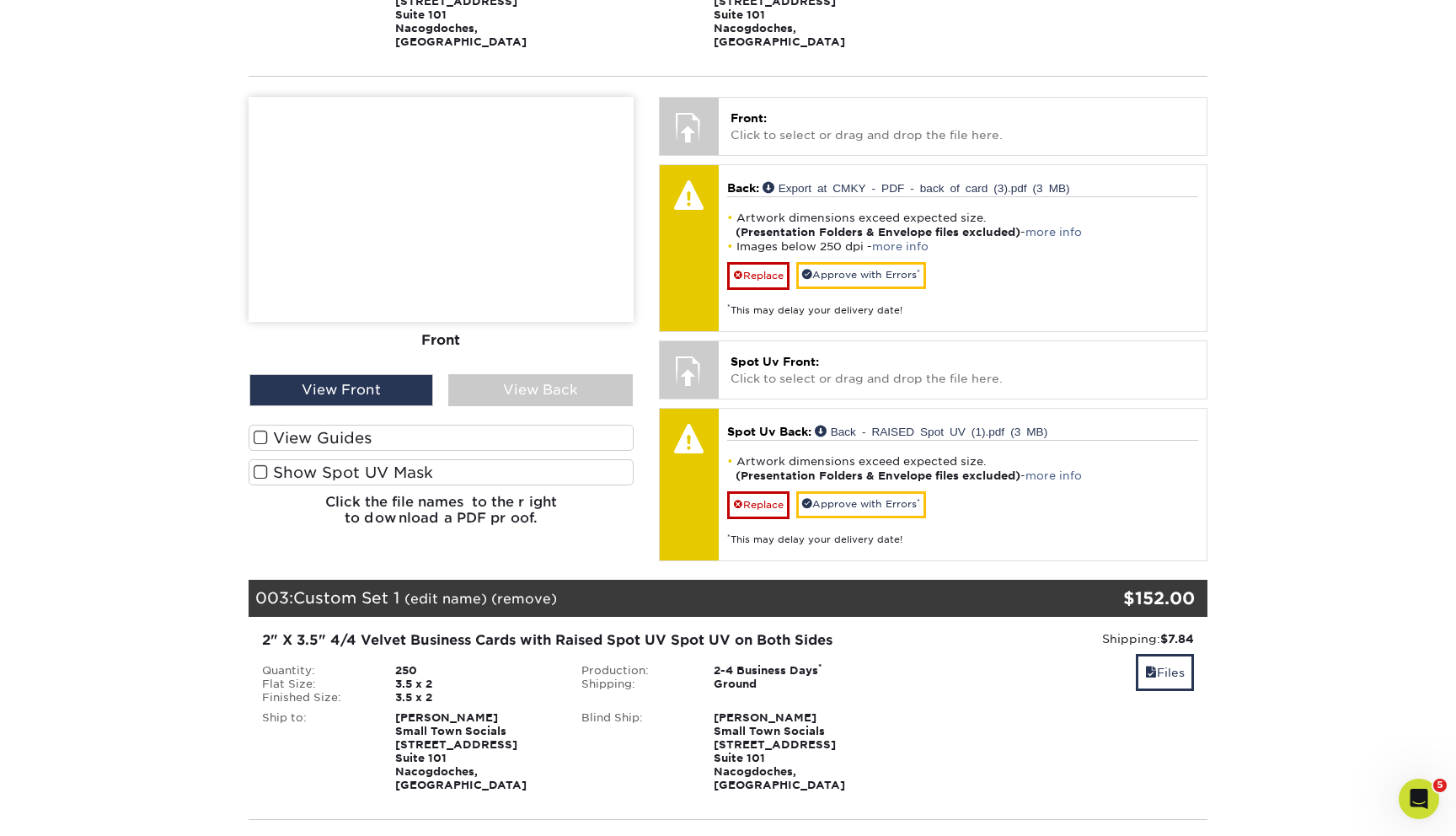
scroll to position [1555, 0]
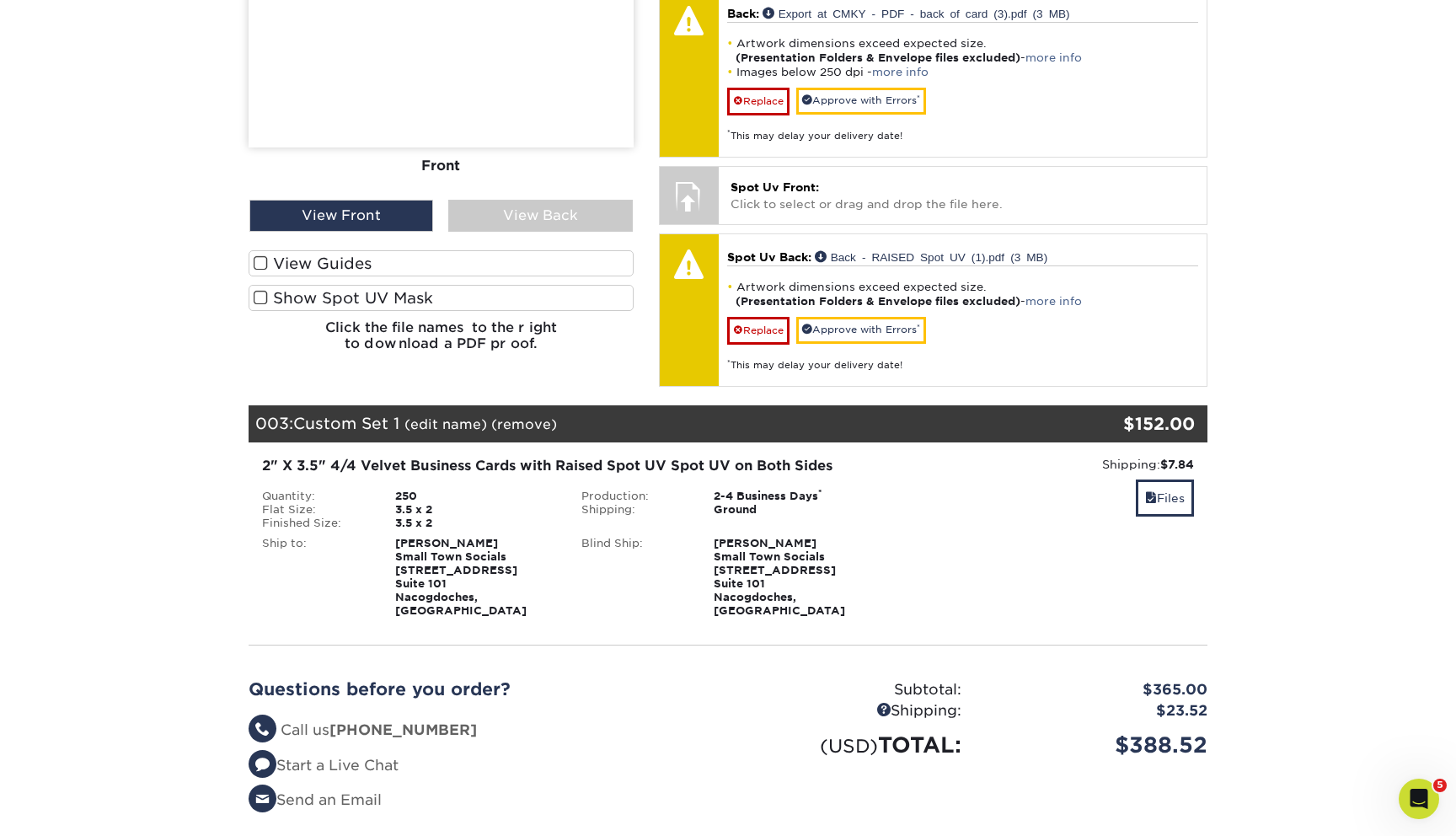
click at [397, 250] on label "View Guides" at bounding box center [441, 263] width 385 height 26
click at [0, 0] on input "View Guides" at bounding box center [0, 0] width 0 height 0
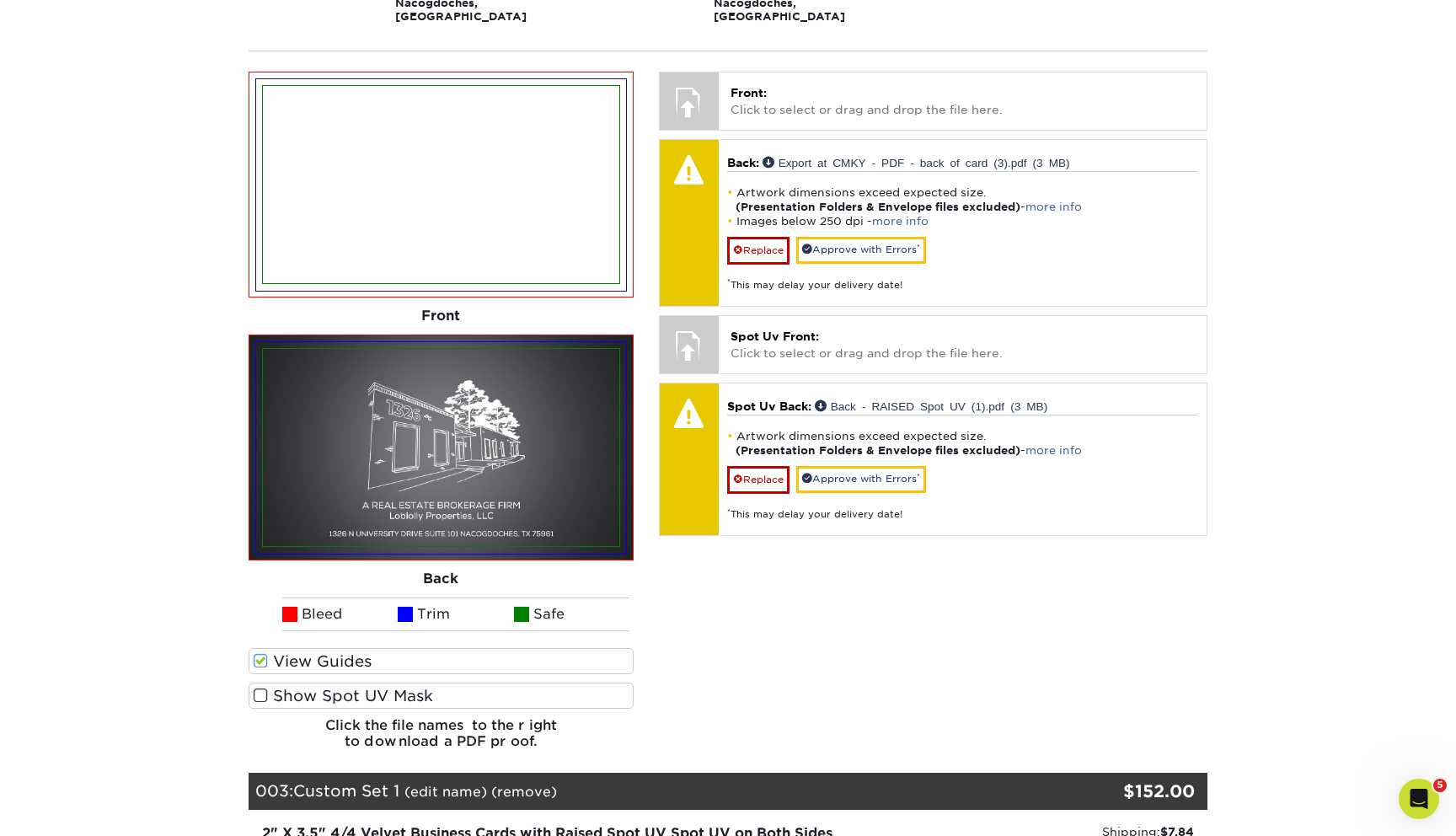
scroll to position [1310, 0]
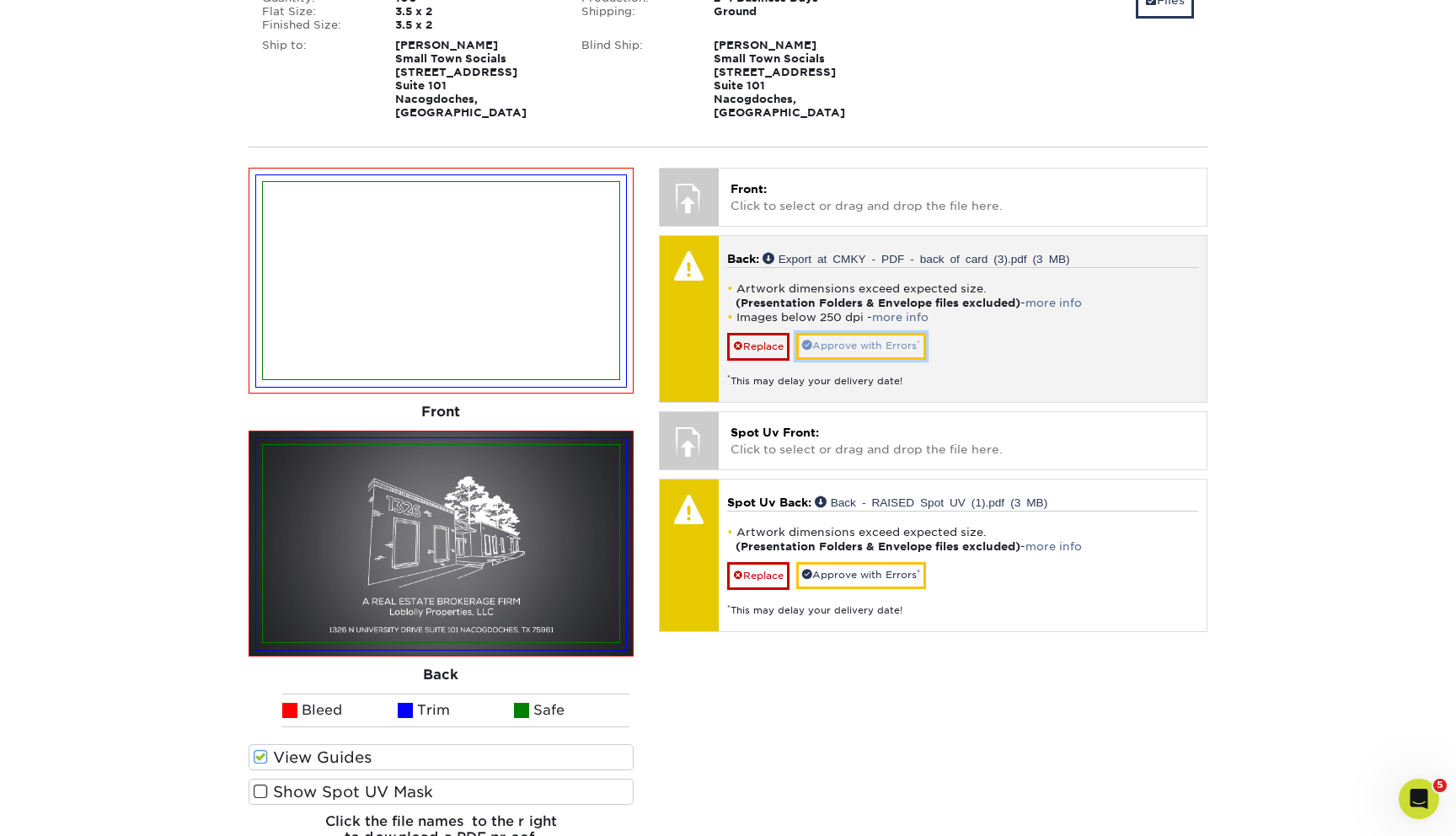
click at [862, 333] on link "Approve with Errors *" at bounding box center [861, 346] width 130 height 26
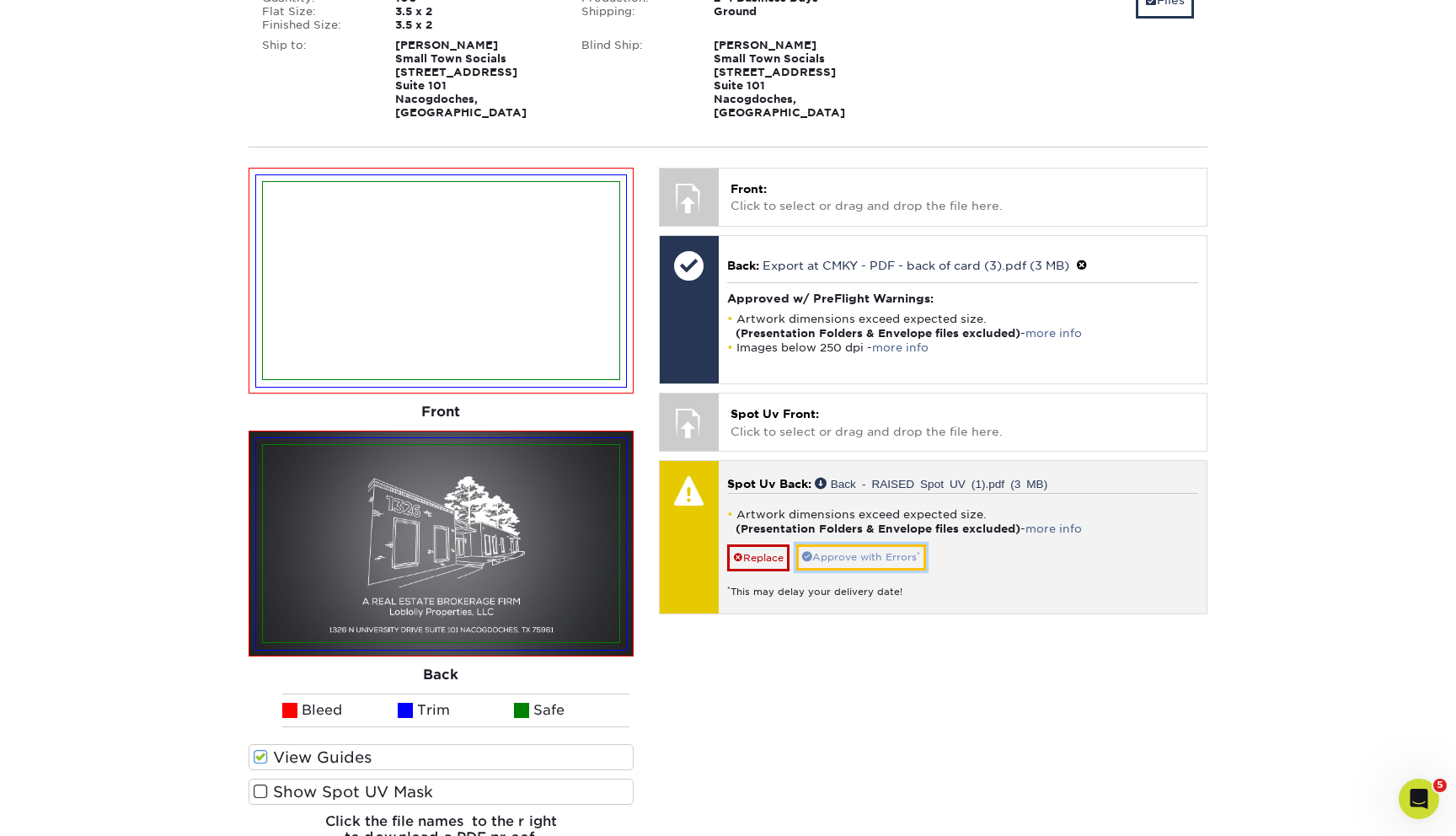
click at [878, 544] on link "Approve with Errors *" at bounding box center [861, 557] width 130 height 26
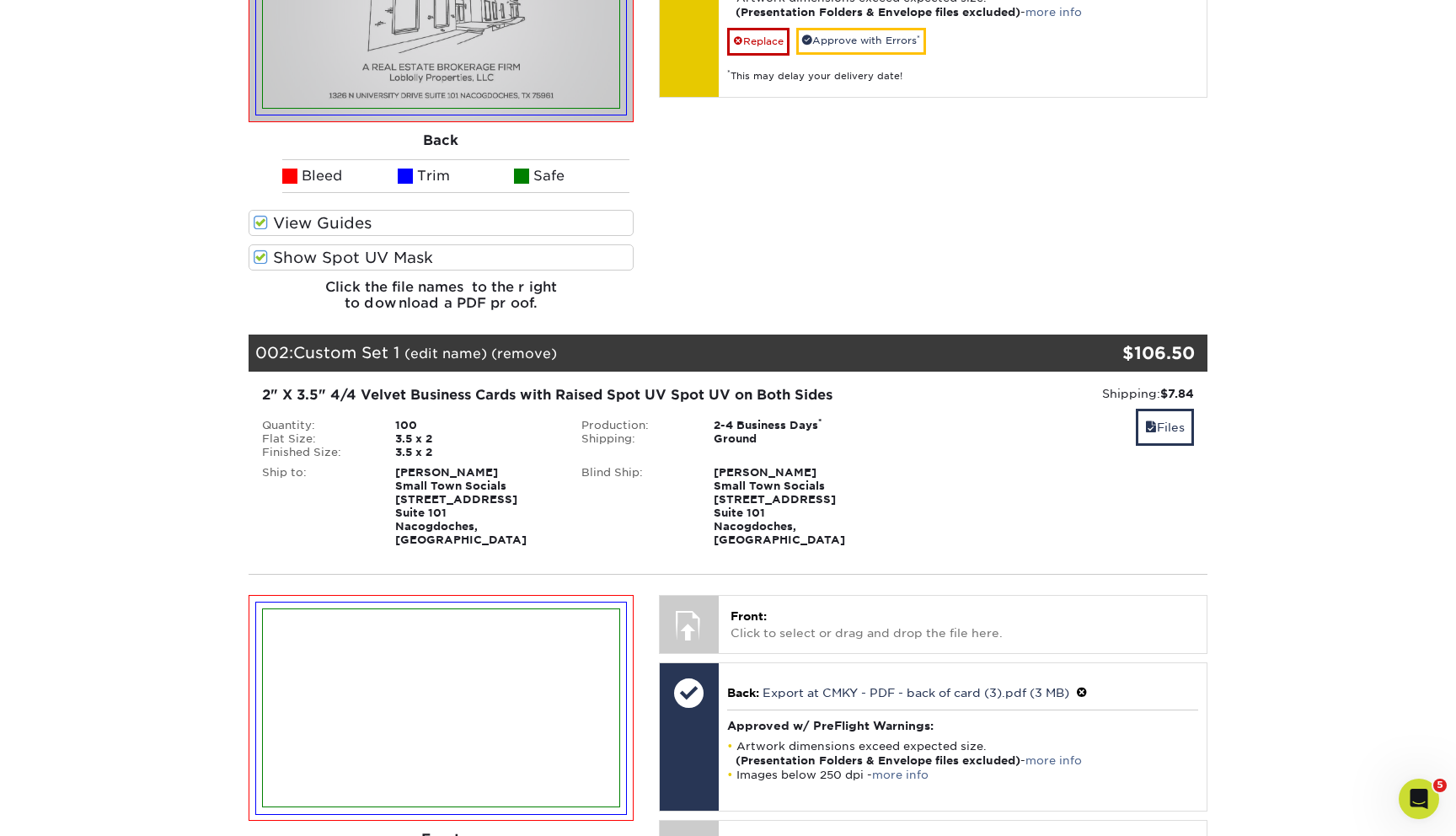
scroll to position [782, 0]
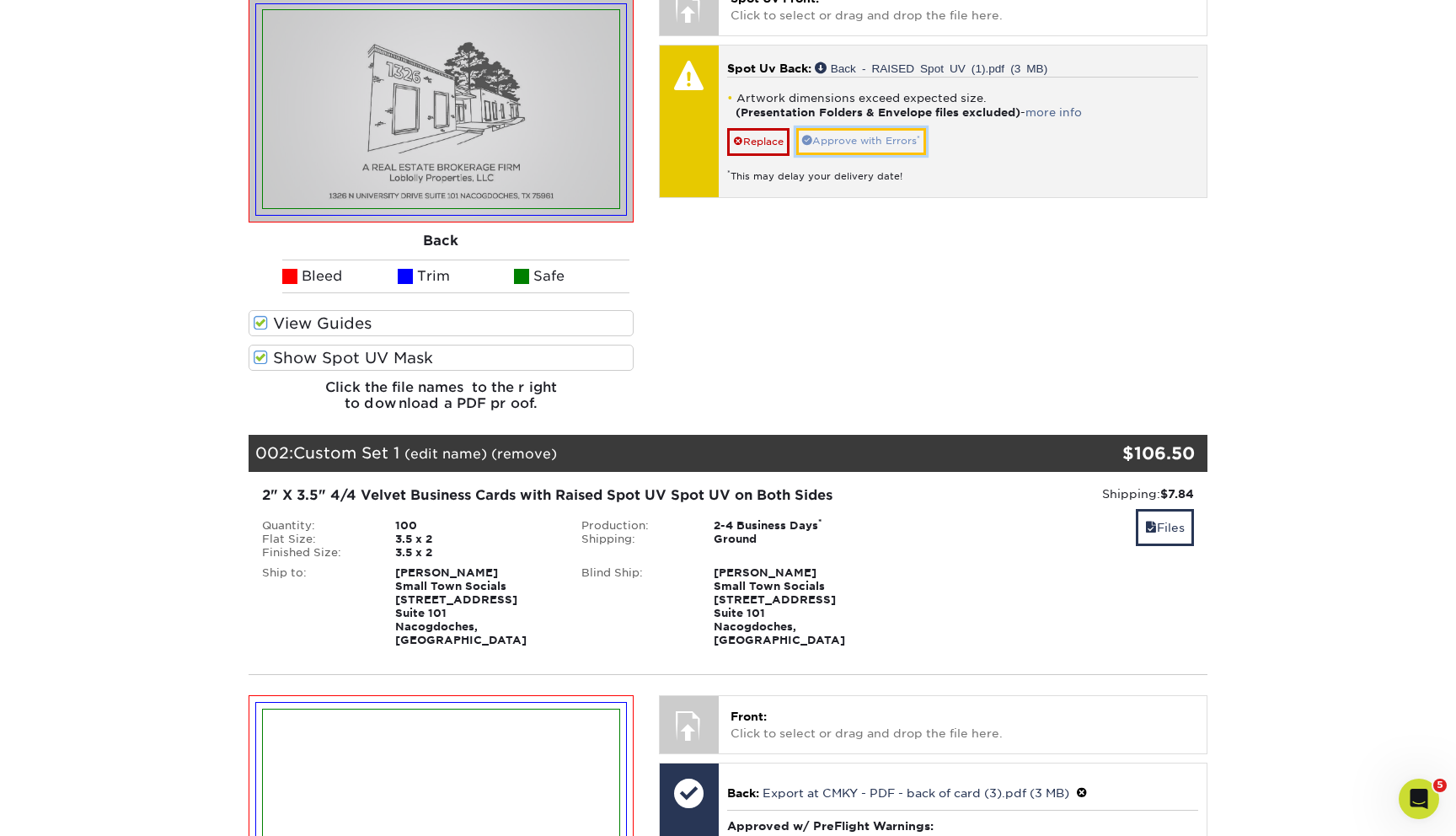
click at [885, 128] on link "Approve with Errors *" at bounding box center [861, 141] width 130 height 26
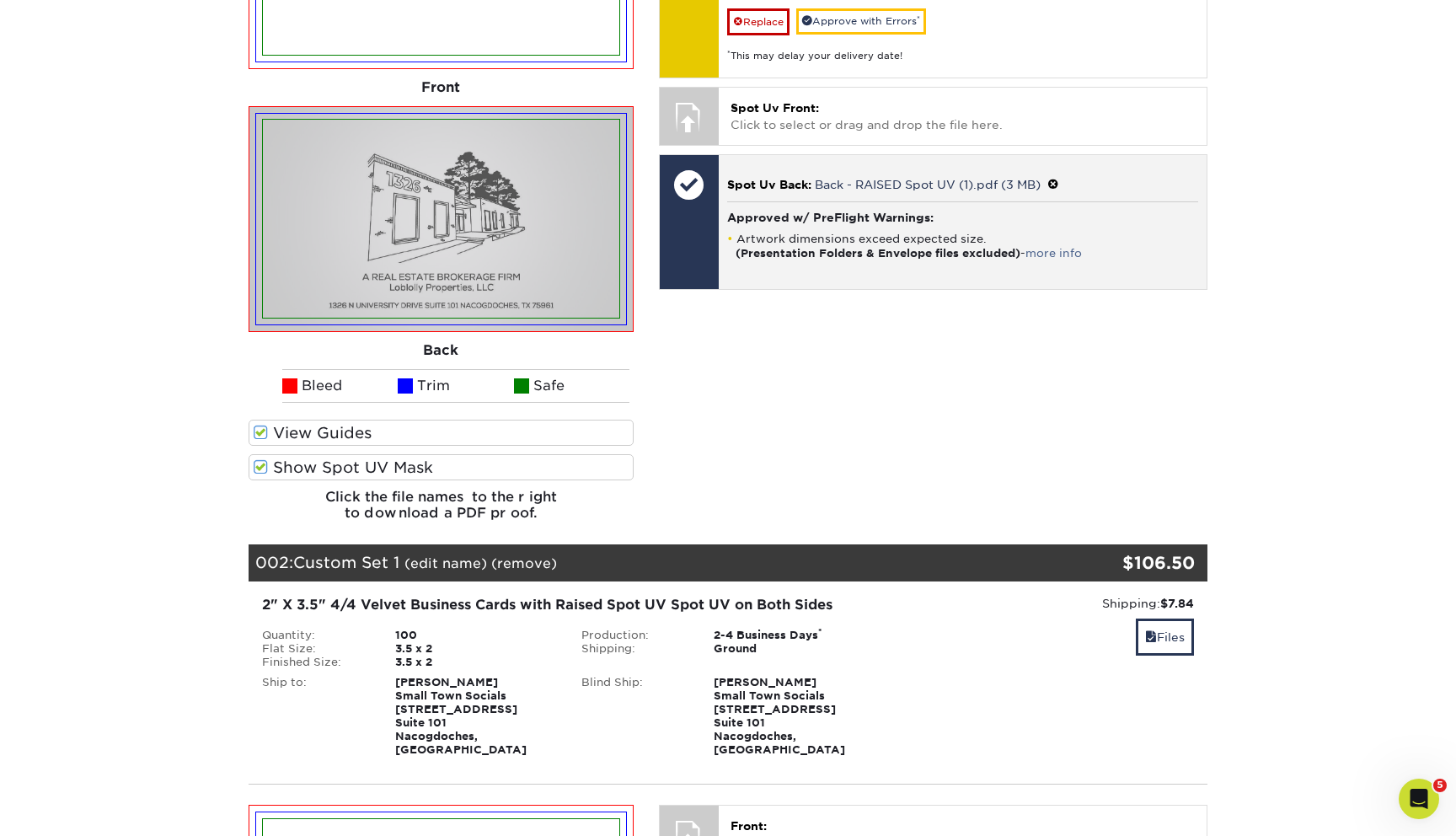
scroll to position [492, 0]
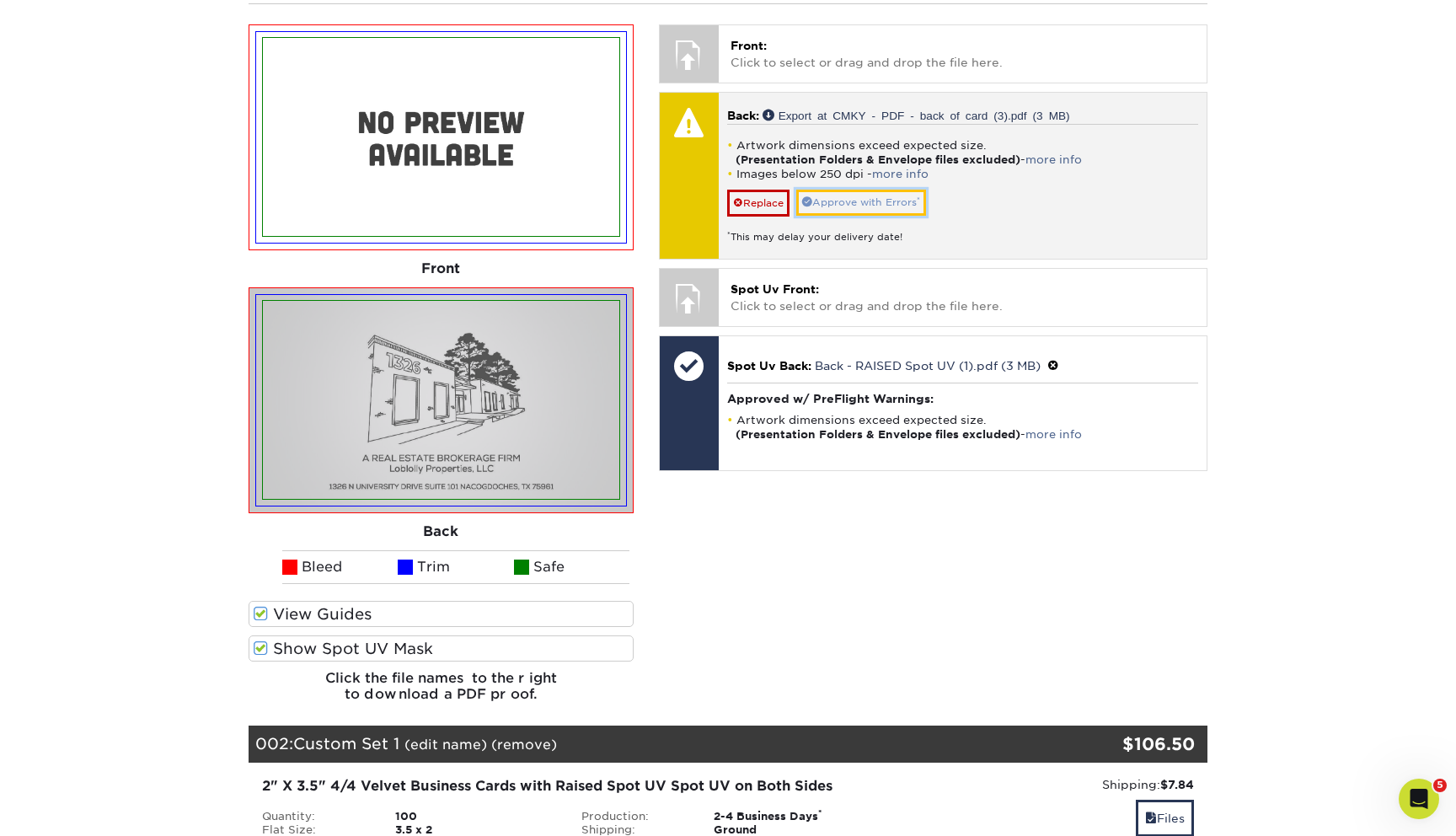
click at [870, 189] on link "Approve with Errors *" at bounding box center [861, 202] width 130 height 26
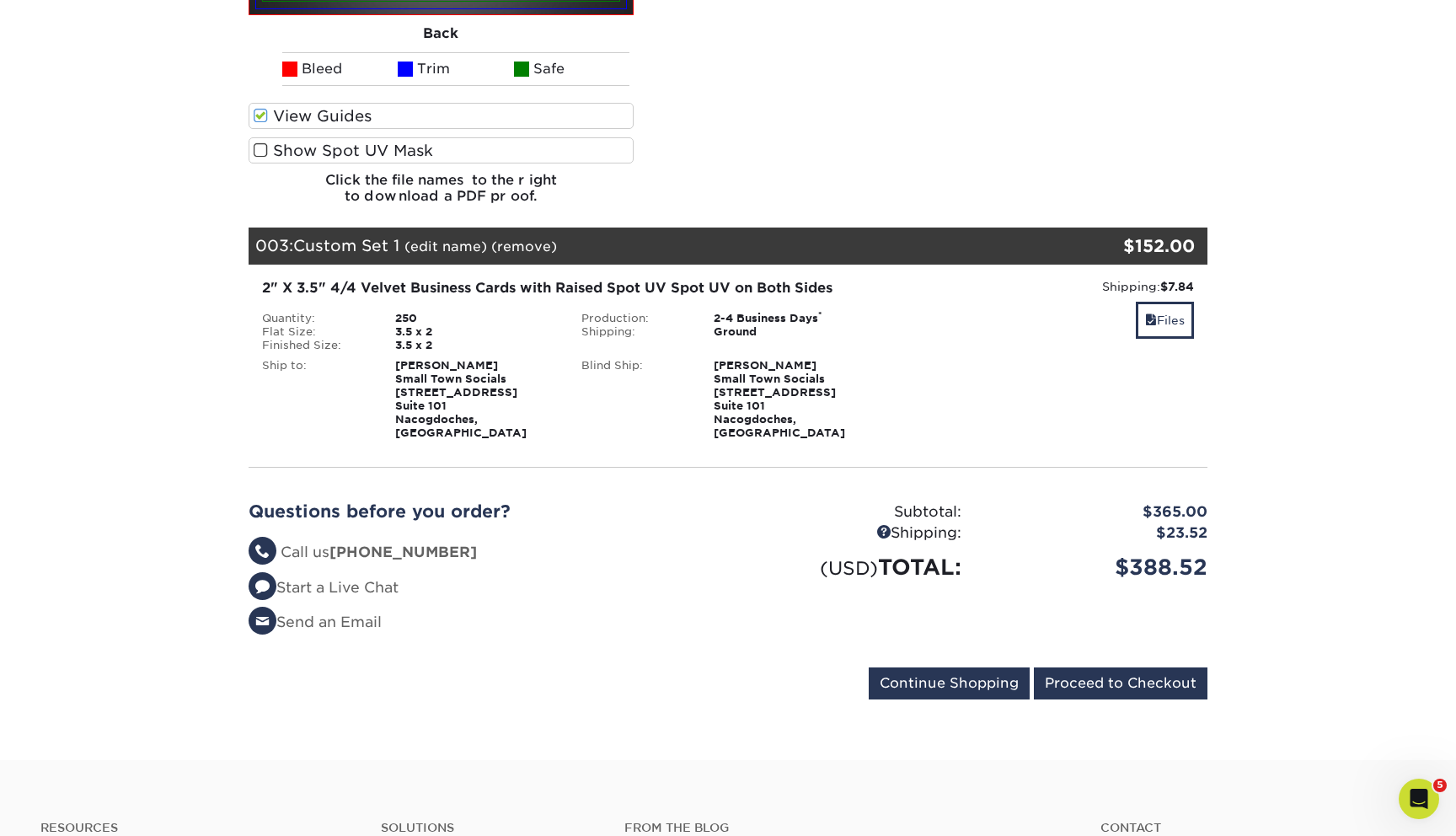
scroll to position [2074, 0]
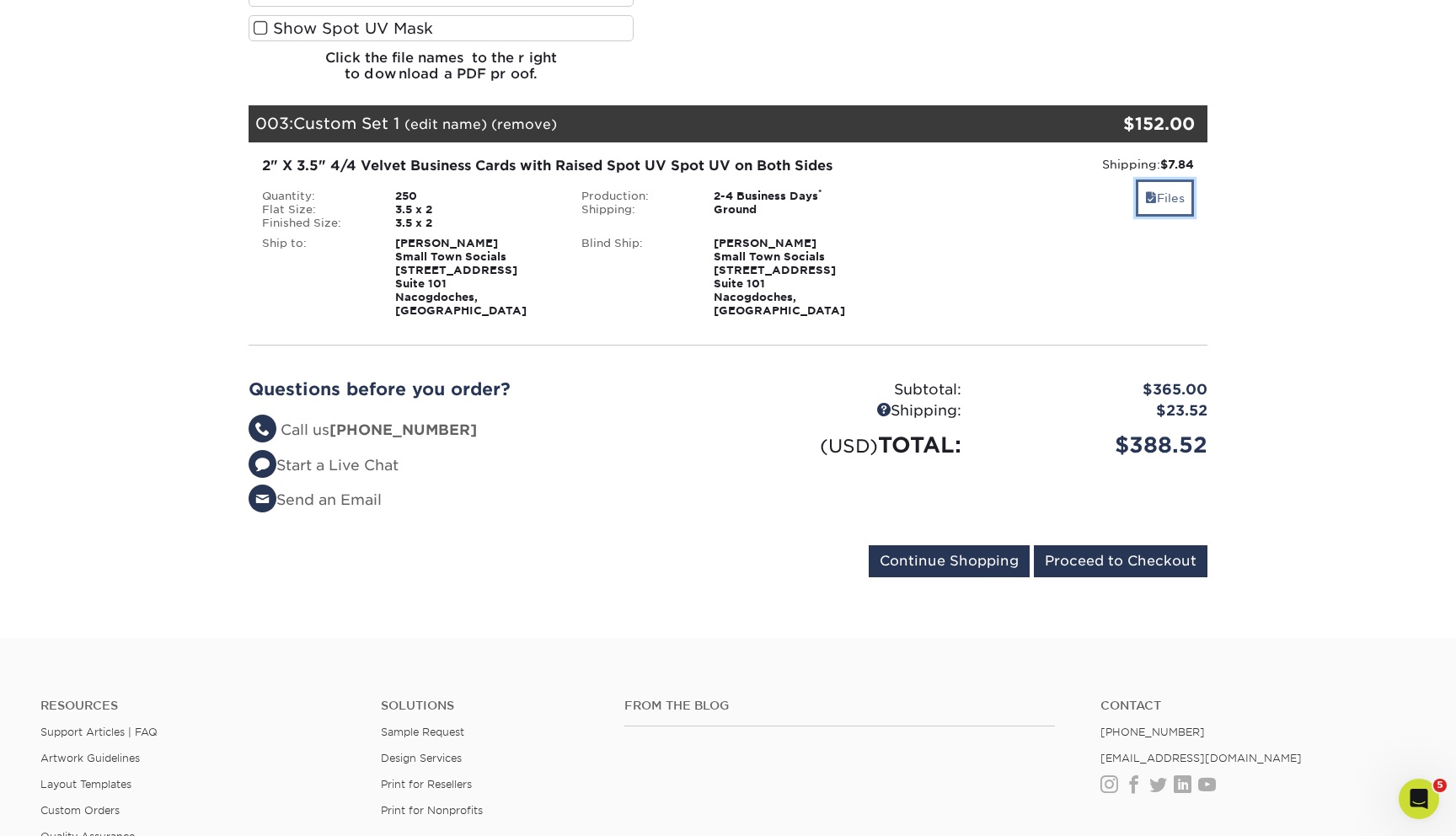
click at [1146, 191] on span at bounding box center [1152, 198] width 12 height 14
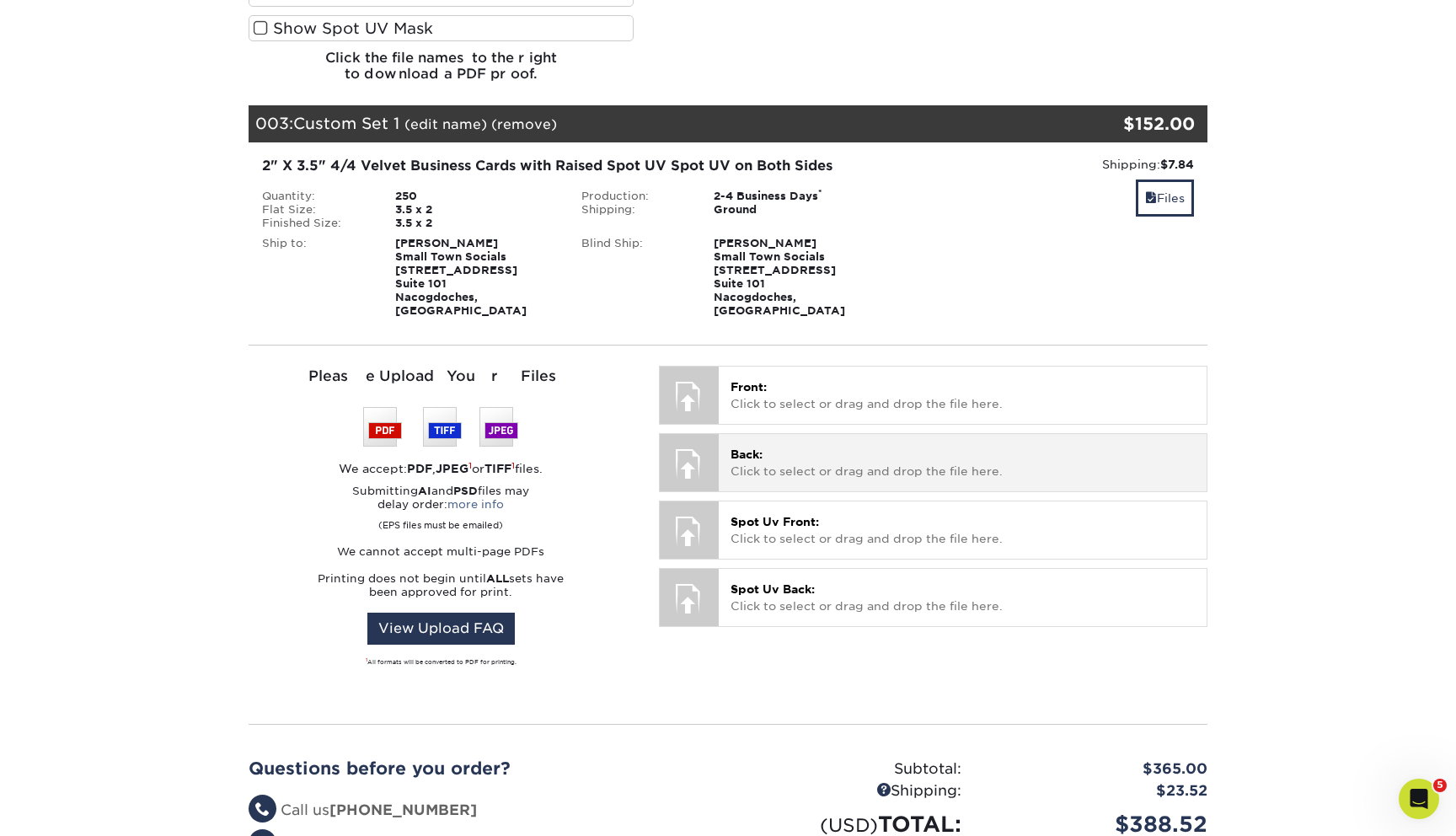
click at [820, 445] on p "Back: Click to select or drag and drop the file here." at bounding box center [963, 462] width 464 height 35
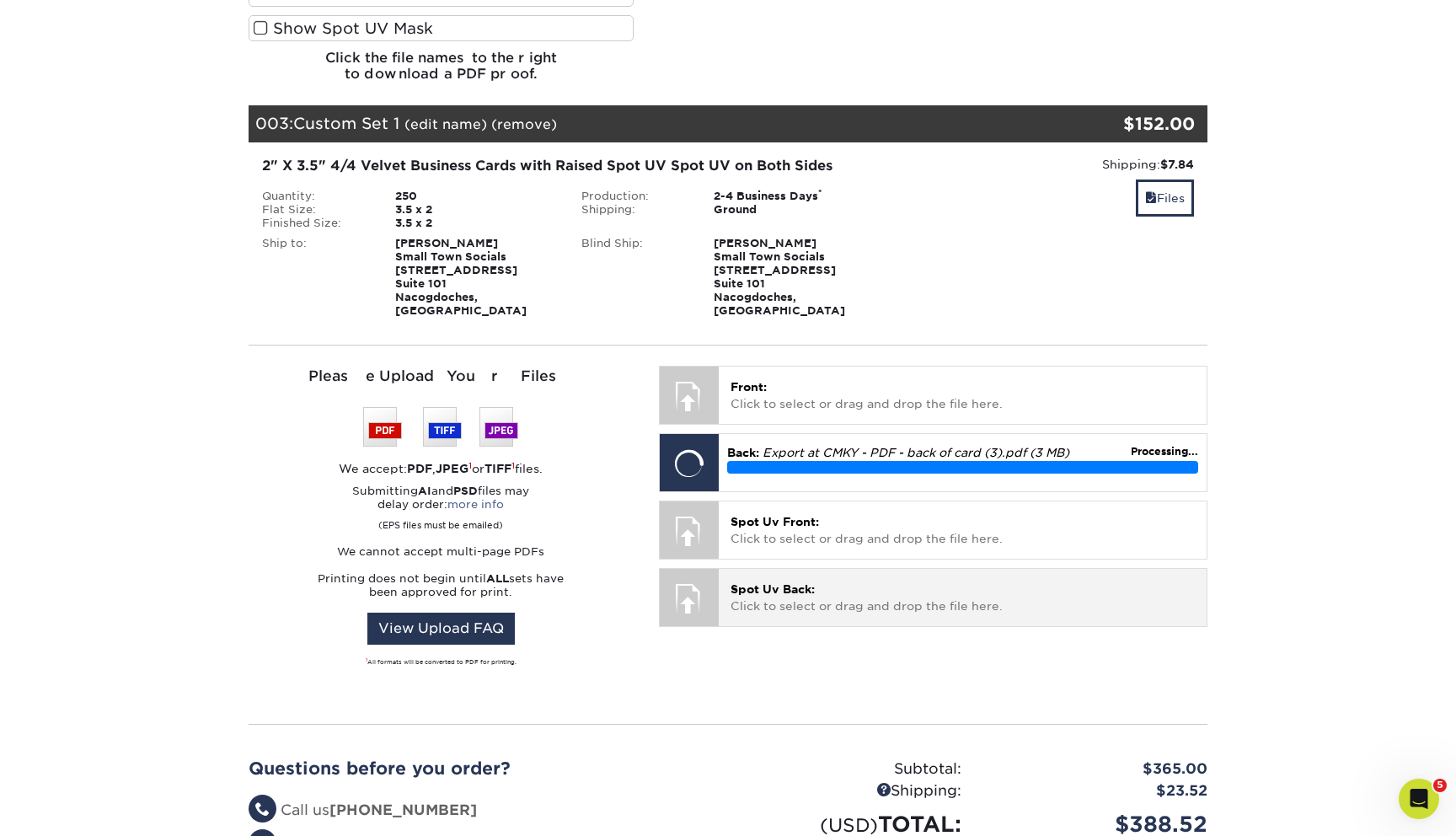
click at [796, 580] on p "Spot Uv Back: Click to select or drag and drop the file here." at bounding box center [963, 597] width 464 height 35
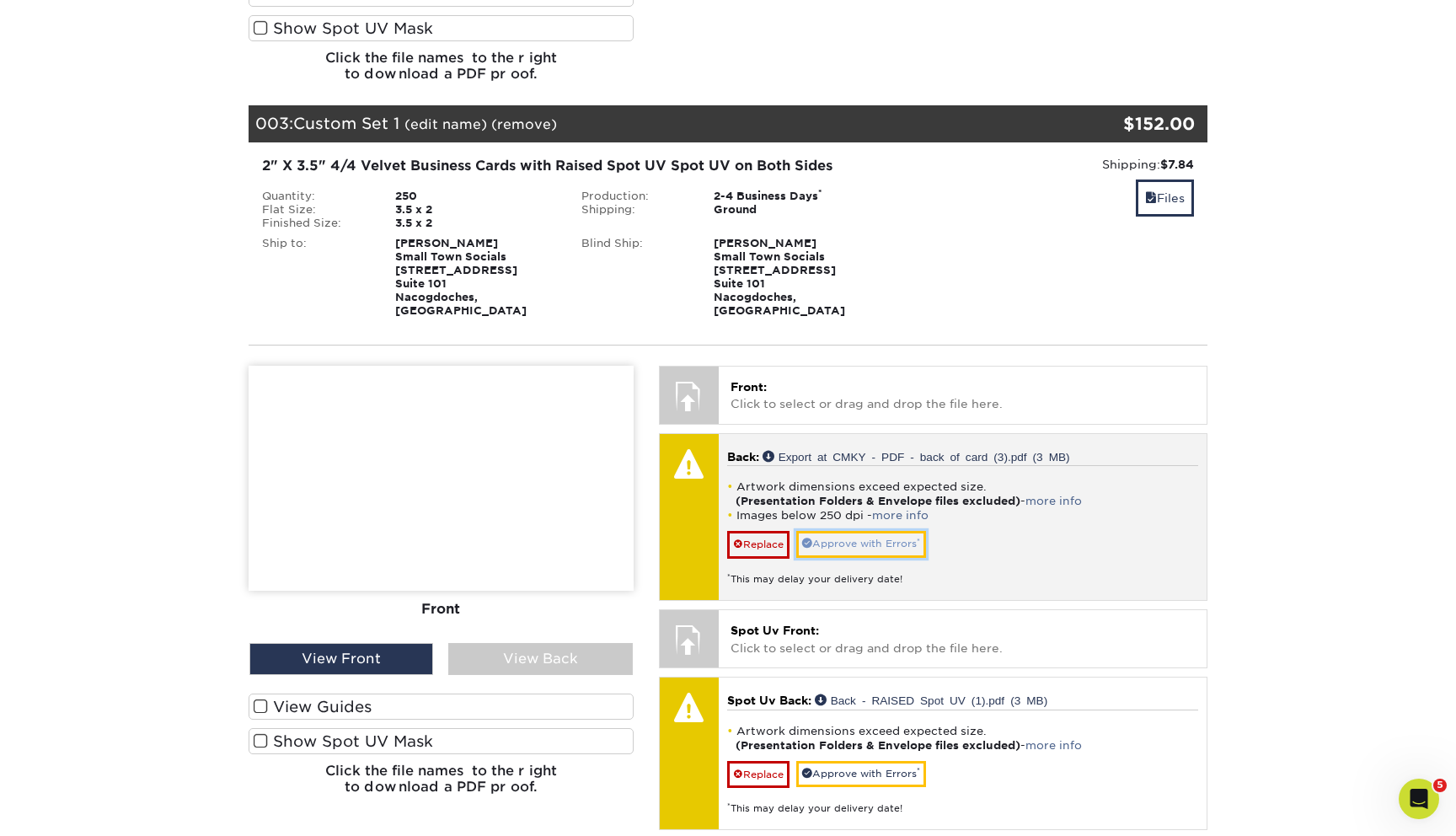
click at [854, 531] on link "Approve with Errors *" at bounding box center [861, 543] width 130 height 26
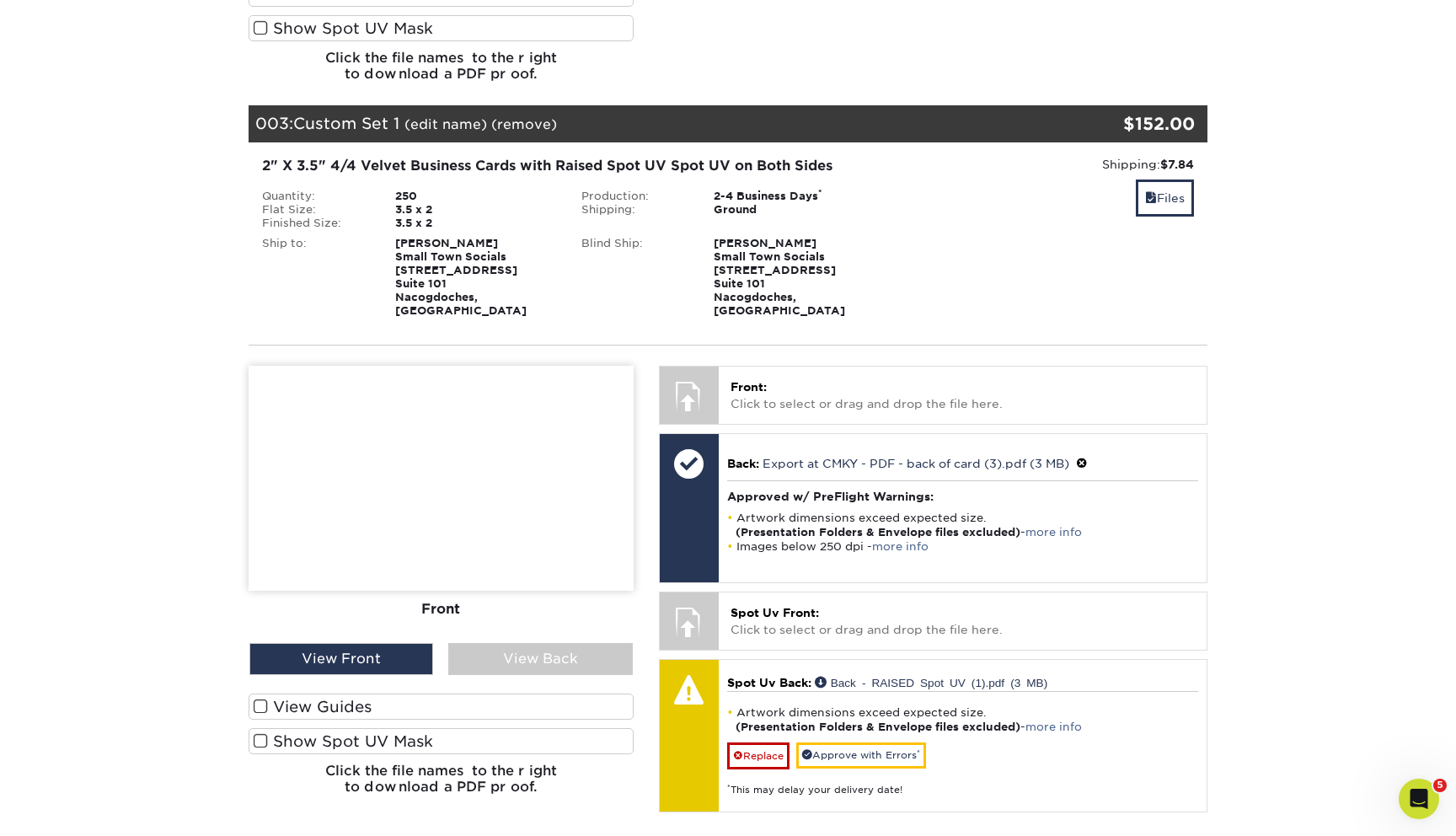
click at [430, 693] on label "View Guides" at bounding box center [441, 706] width 385 height 26
click at [0, 0] on input "View Guides" at bounding box center [0, 0] width 0 height 0
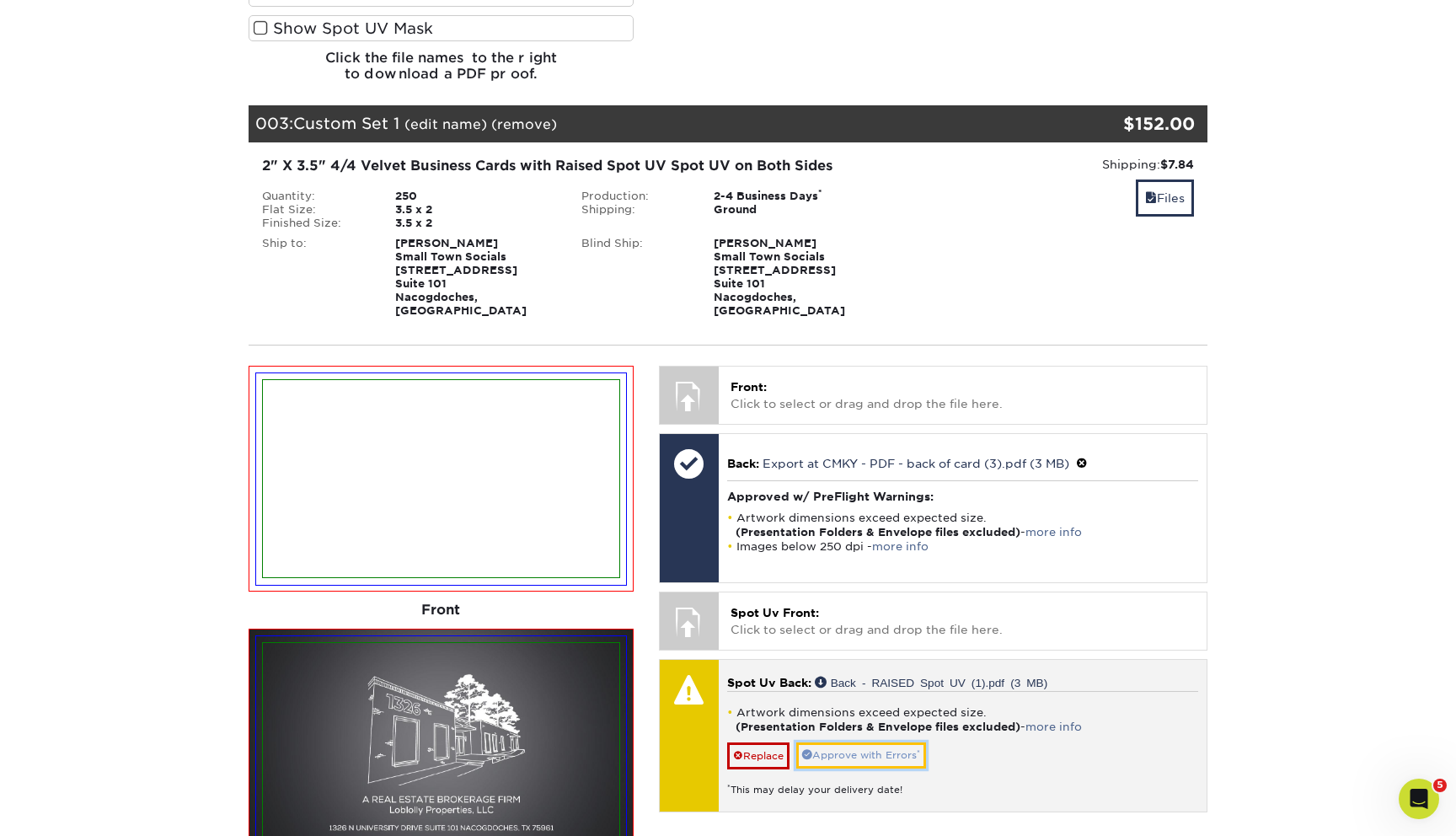
click at [843, 742] on link "Approve with Errors *" at bounding box center [861, 755] width 130 height 26
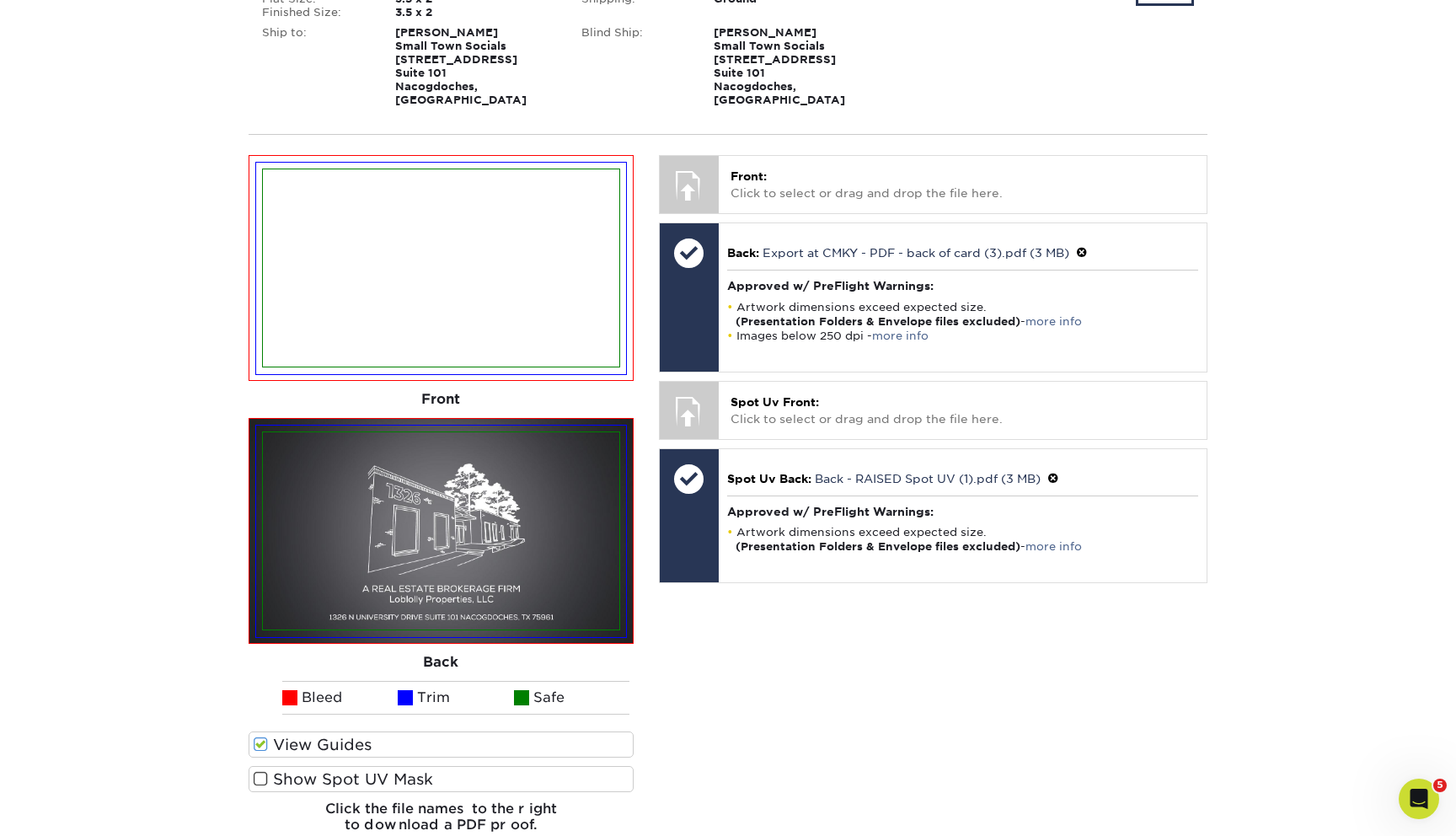
scroll to position [2329, 0]
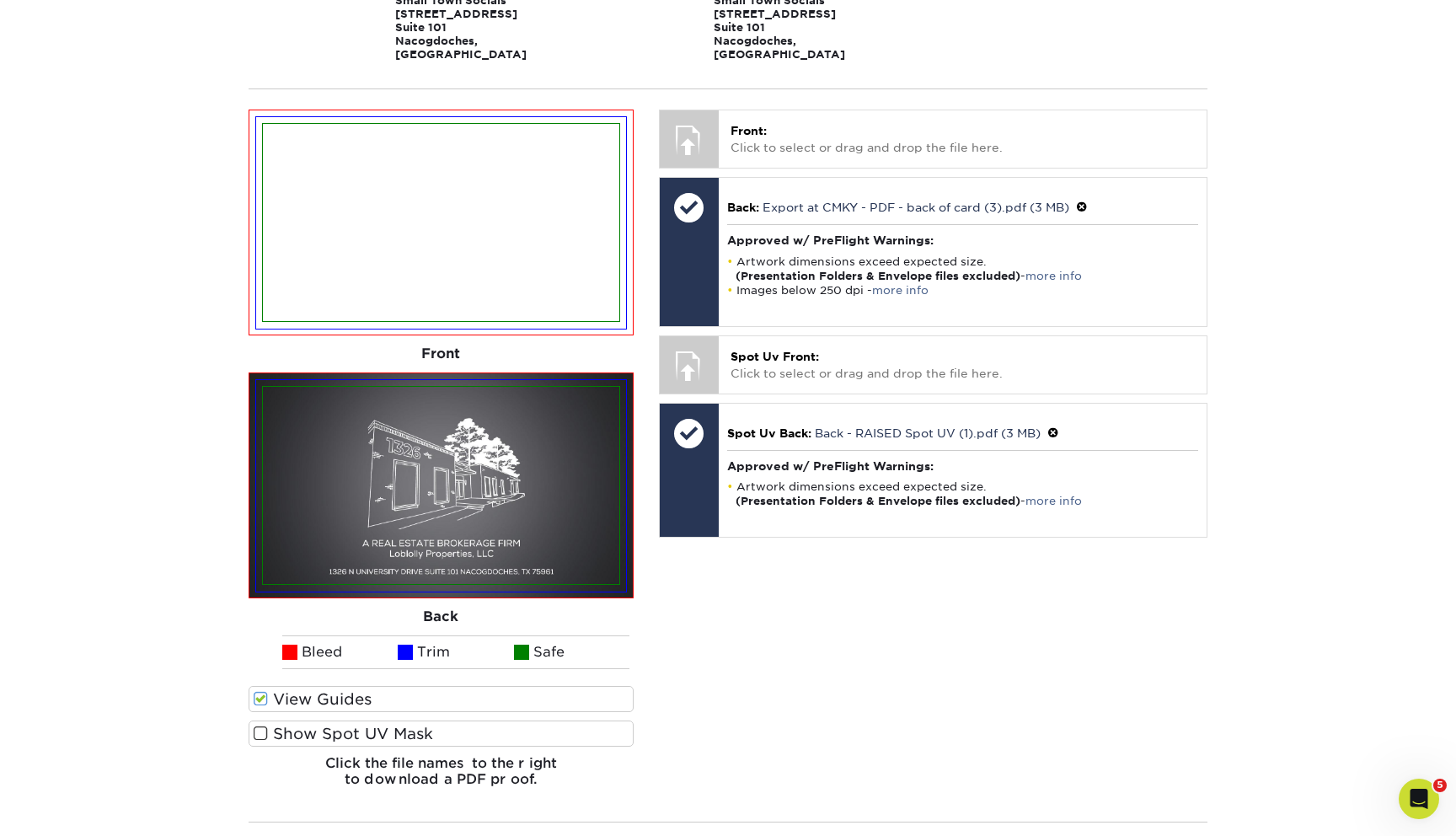
click at [493, 720] on label "Show Spot UV Mask" at bounding box center [441, 733] width 385 height 26
click at [0, 0] on input "Show Spot UV Mask" at bounding box center [0, 0] width 0 height 0
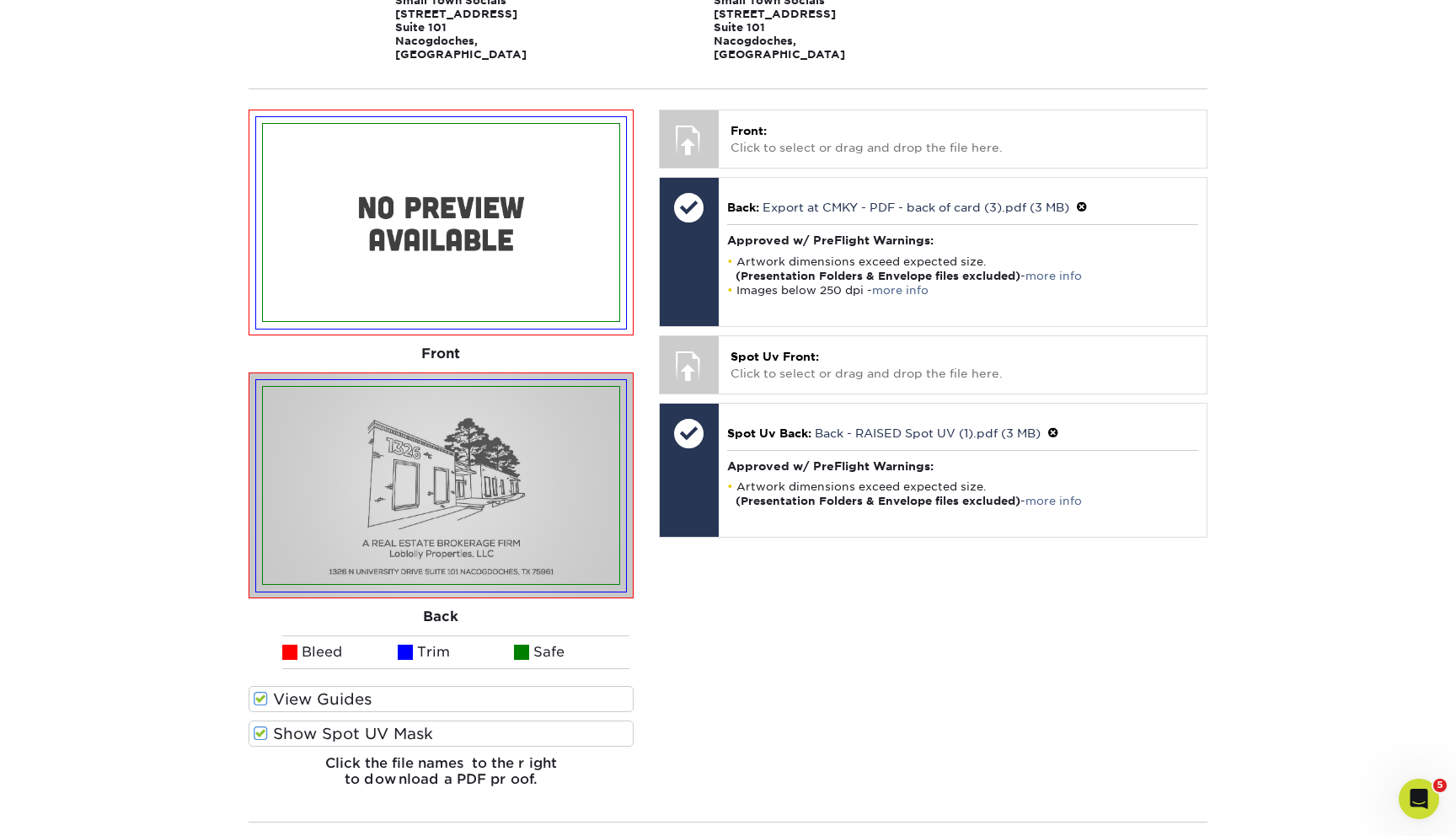
click at [493, 720] on label "Show Spot UV Mask" at bounding box center [441, 733] width 385 height 26
click at [0, 0] on input "Show Spot UV Mask" at bounding box center [0, 0] width 0 height 0
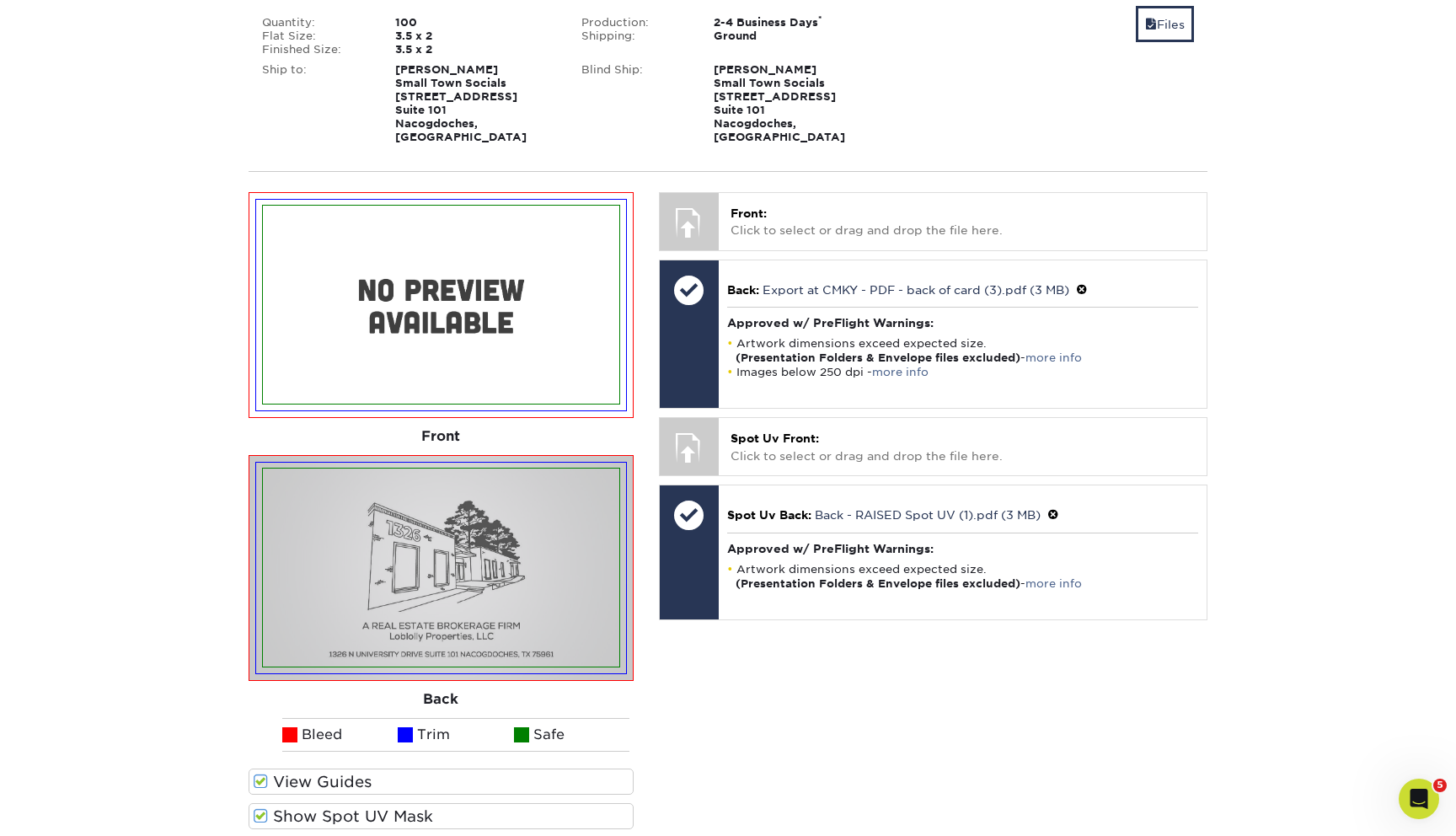
scroll to position [482, 0]
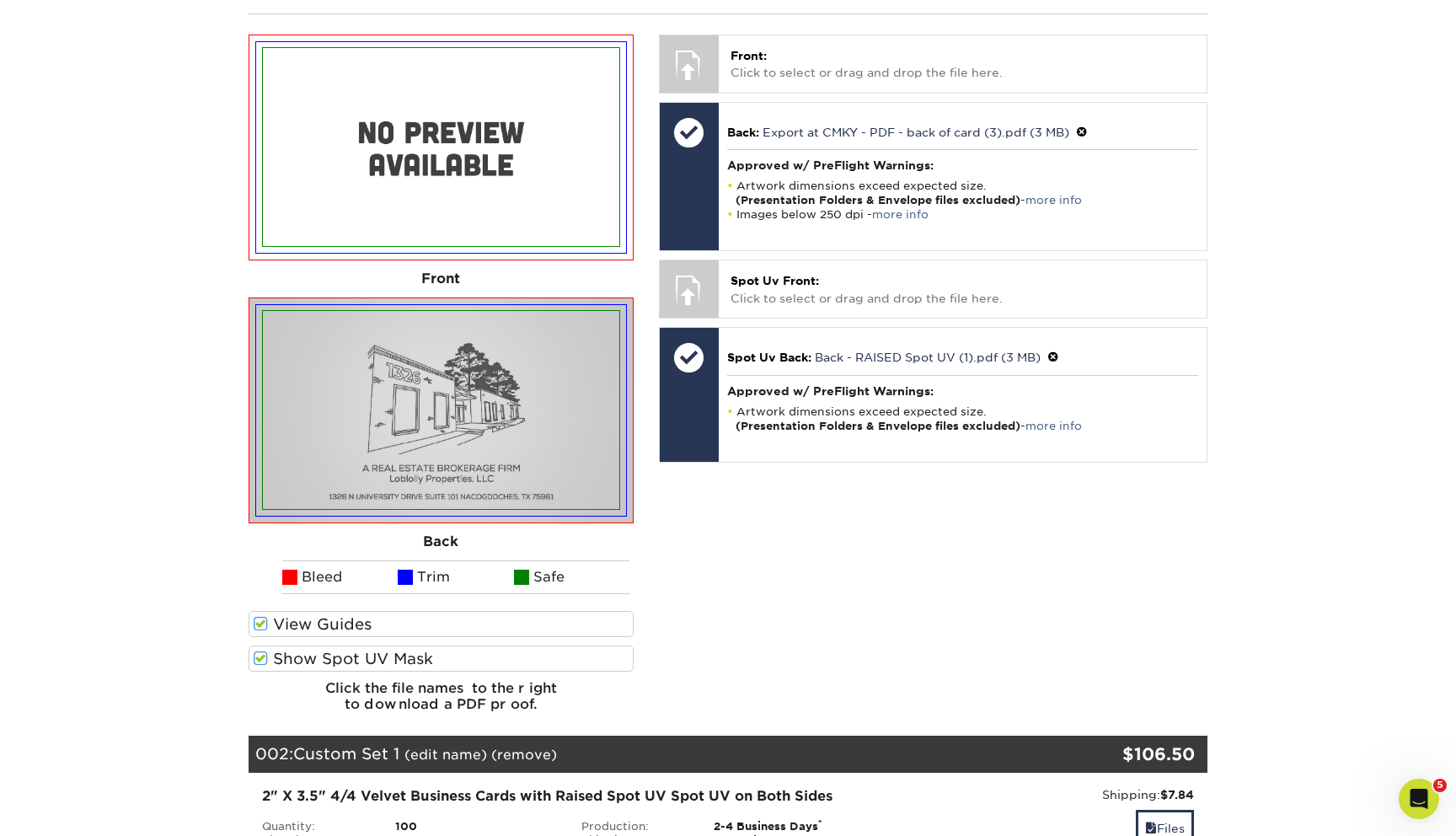
click at [452, 655] on label "Show Spot UV Mask" at bounding box center [441, 658] width 385 height 26
click at [0, 0] on input "Show Spot UV Mask" at bounding box center [0, 0] width 0 height 0
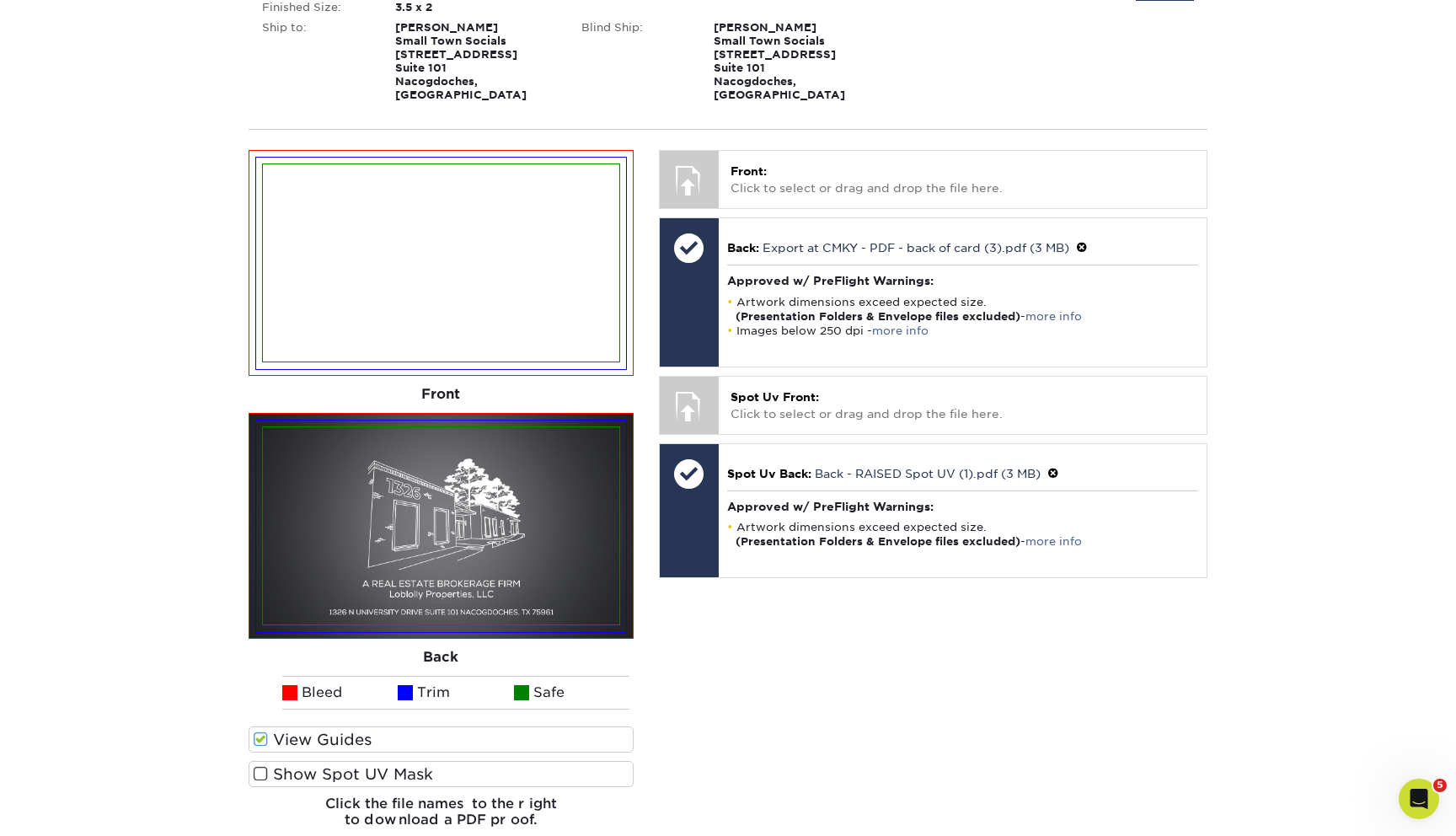
scroll to position [2203, 0]
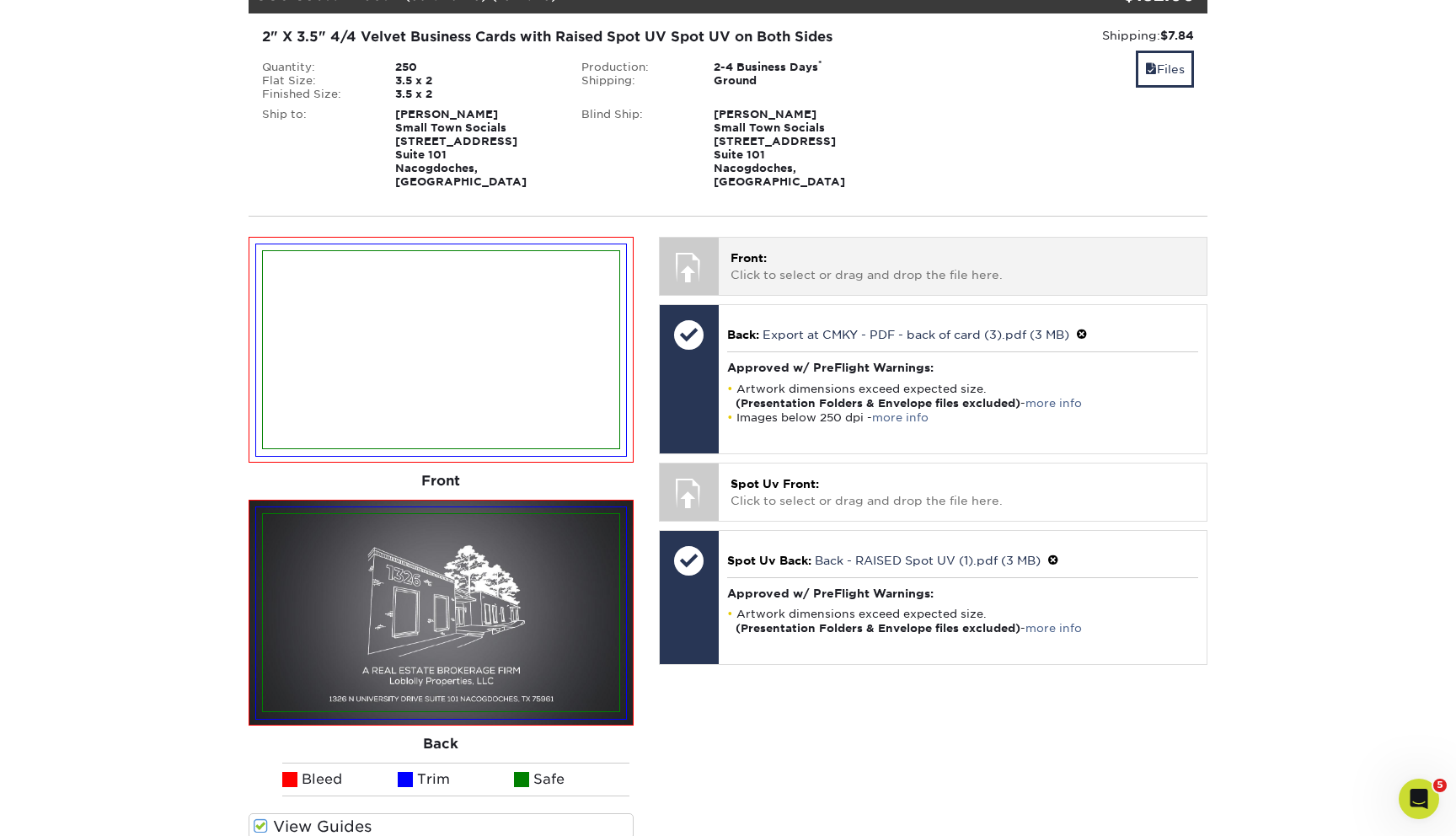
click at [871, 249] on p "Front: Click to select or drag and drop the file here." at bounding box center [963, 266] width 464 height 35
click at [842, 249] on p "Front: Click to select or drag and drop the file here." at bounding box center [963, 266] width 464 height 35
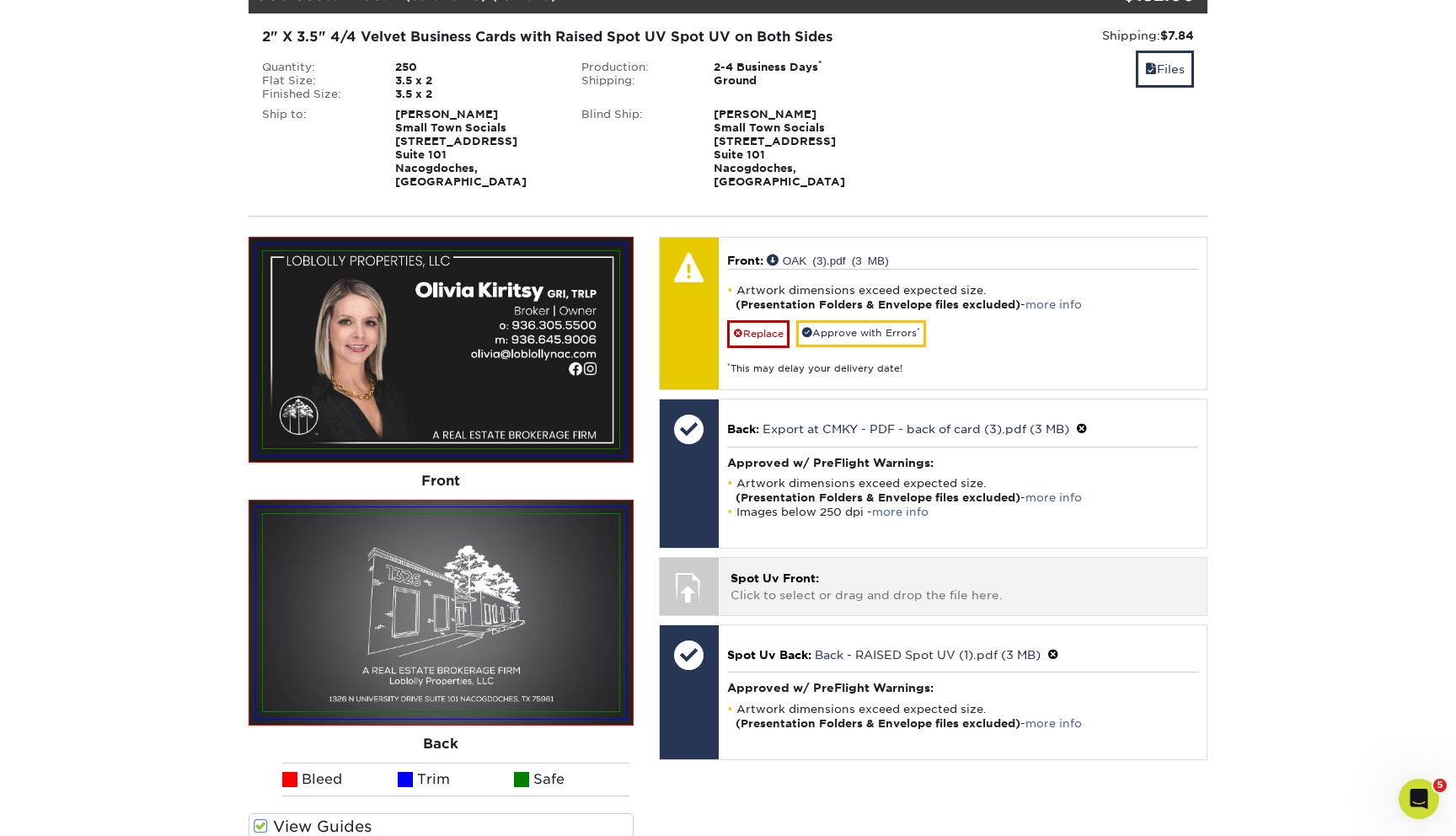
click at [850, 569] on p "Spot Uv Front: Click to select or drag and drop the file here." at bounding box center [963, 586] width 464 height 35
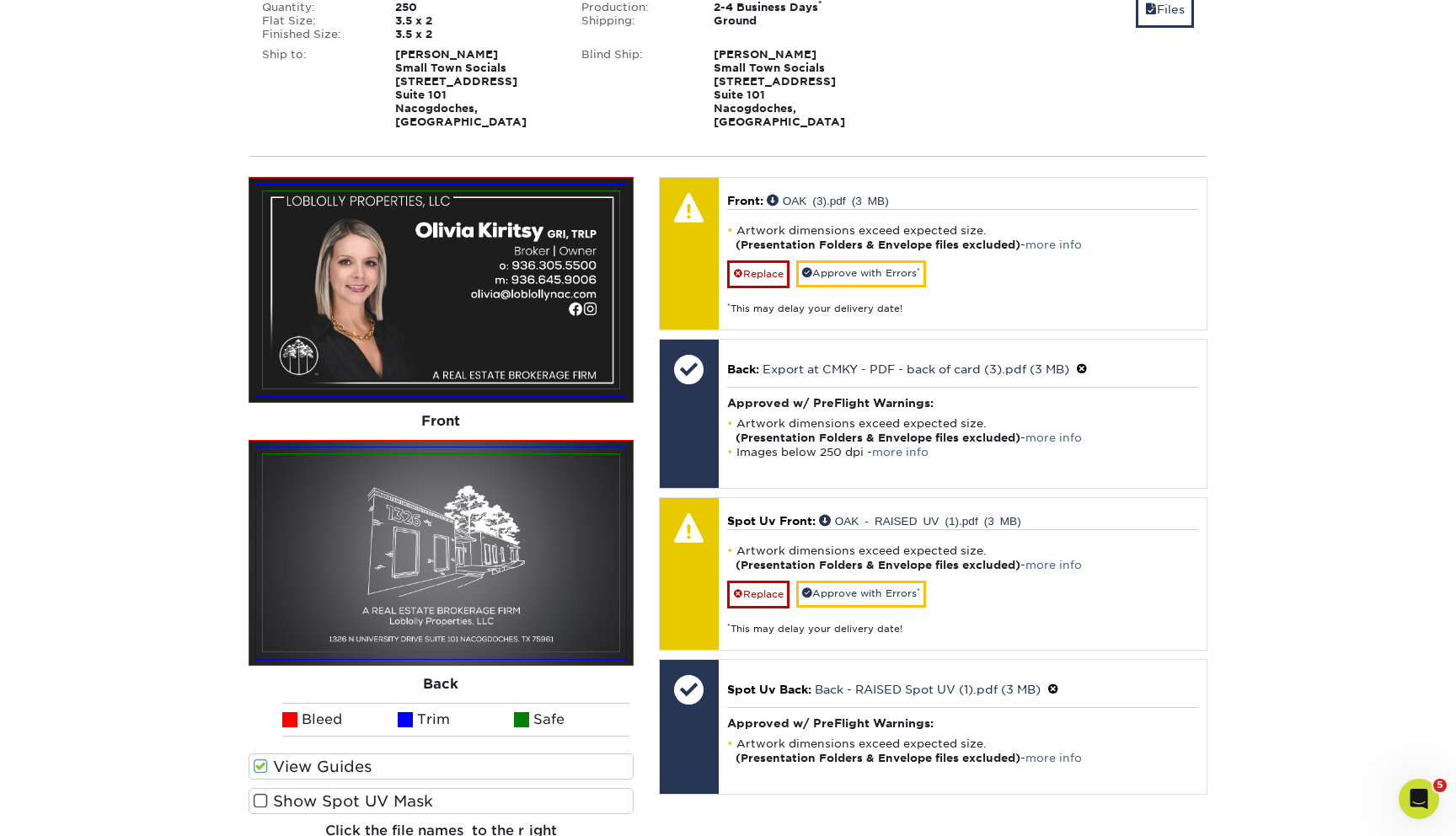
scroll to position [2265, 0]
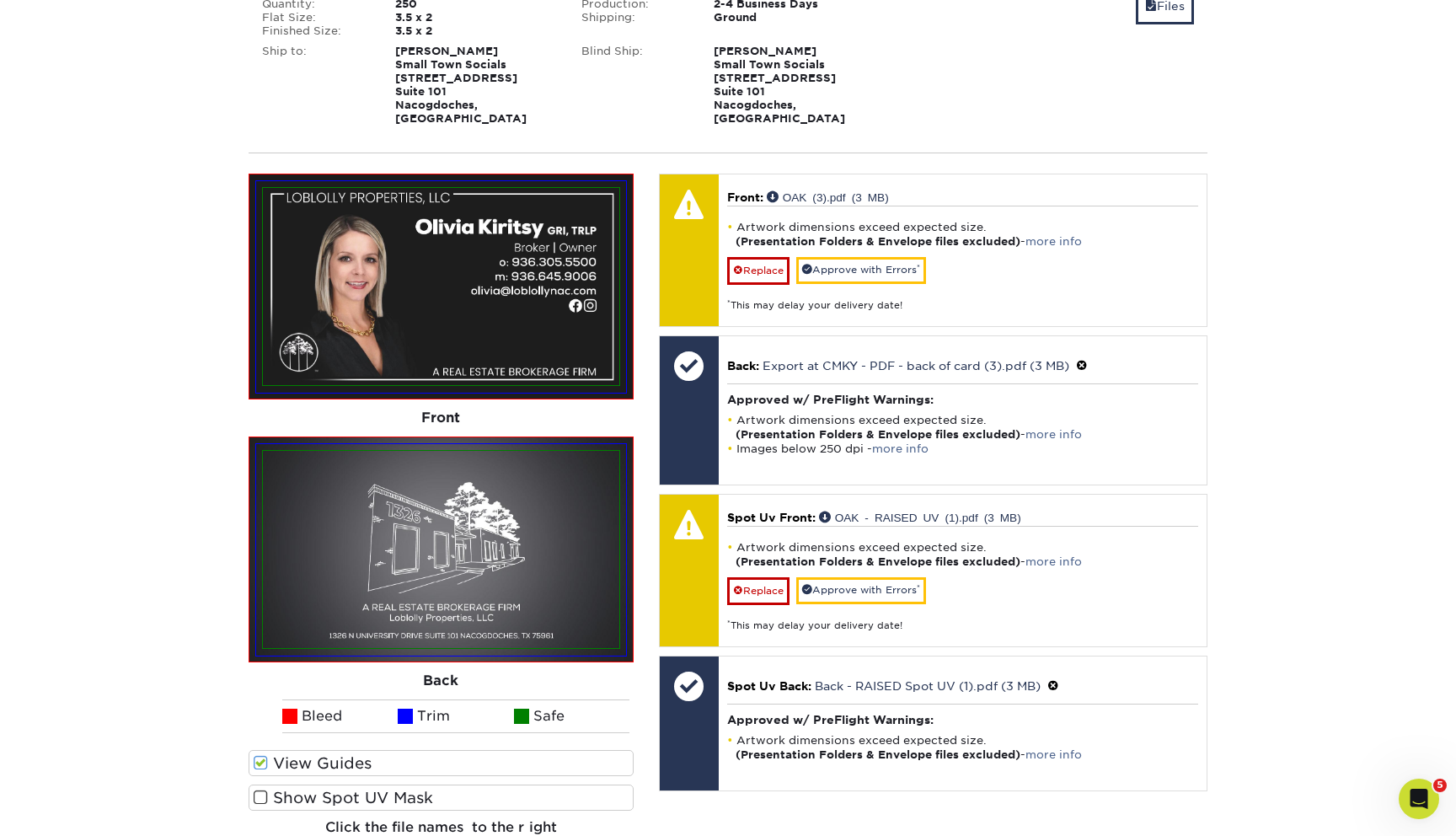
click at [450, 784] on label "Show Spot UV Mask" at bounding box center [441, 797] width 385 height 26
click at [0, 0] on input "Show Spot UV Mask" at bounding box center [0, 0] width 0 height 0
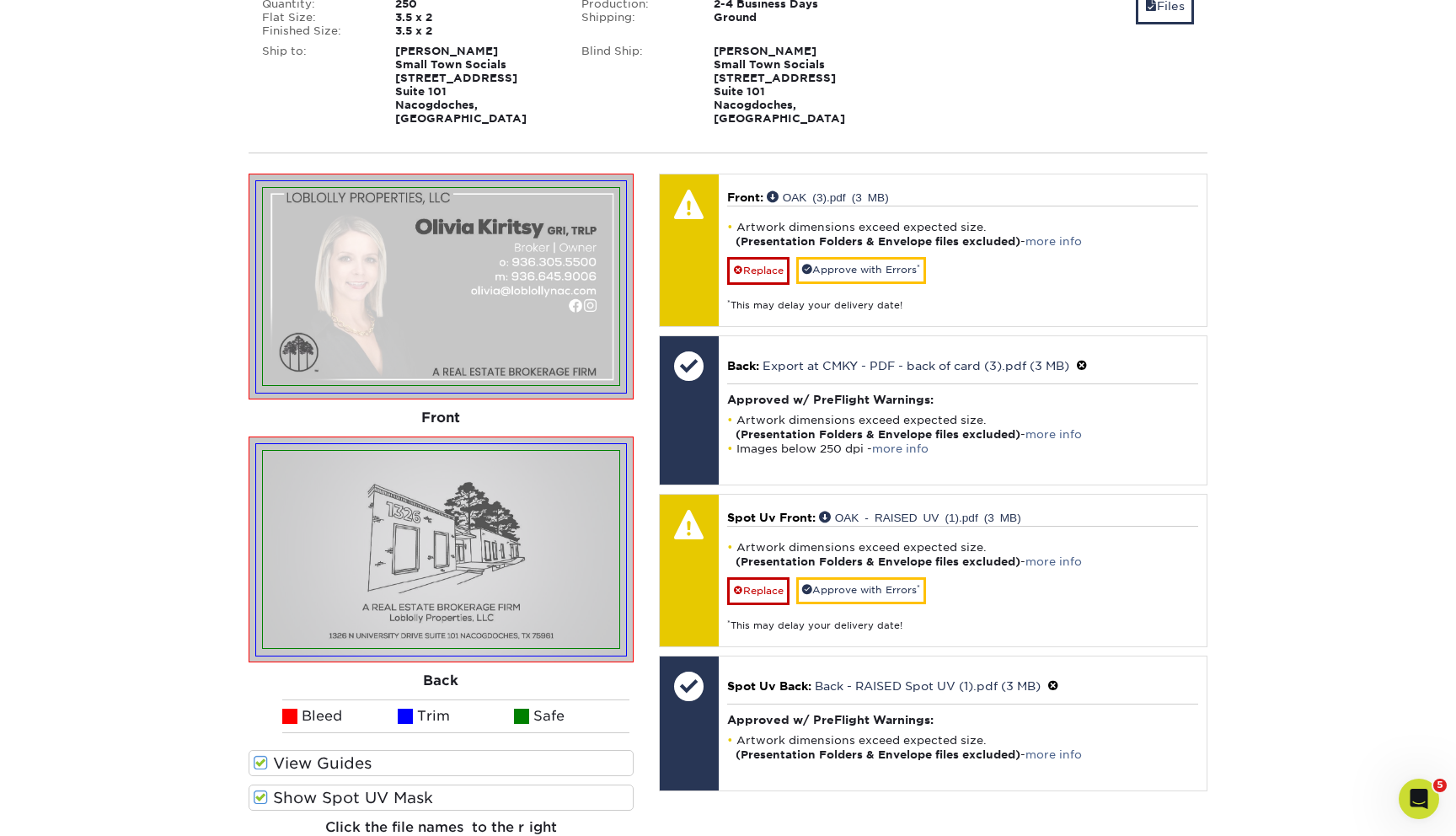
click at [356, 784] on label "Show Spot UV Mask" at bounding box center [441, 797] width 385 height 26
click at [0, 0] on input "Show Spot UV Mask" at bounding box center [0, 0] width 0 height 0
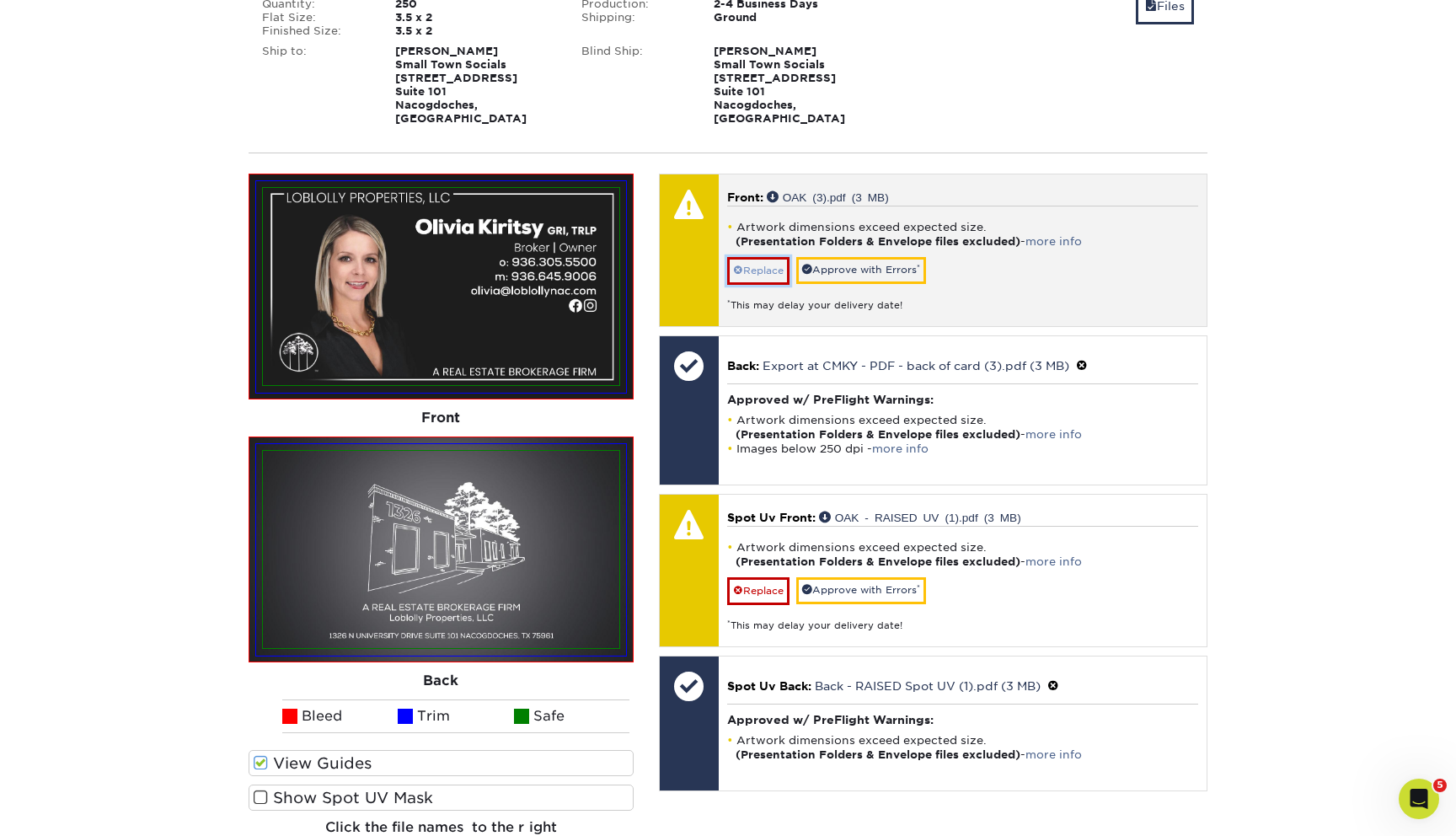
click at [755, 257] on link "Replace" at bounding box center [758, 270] width 62 height 27
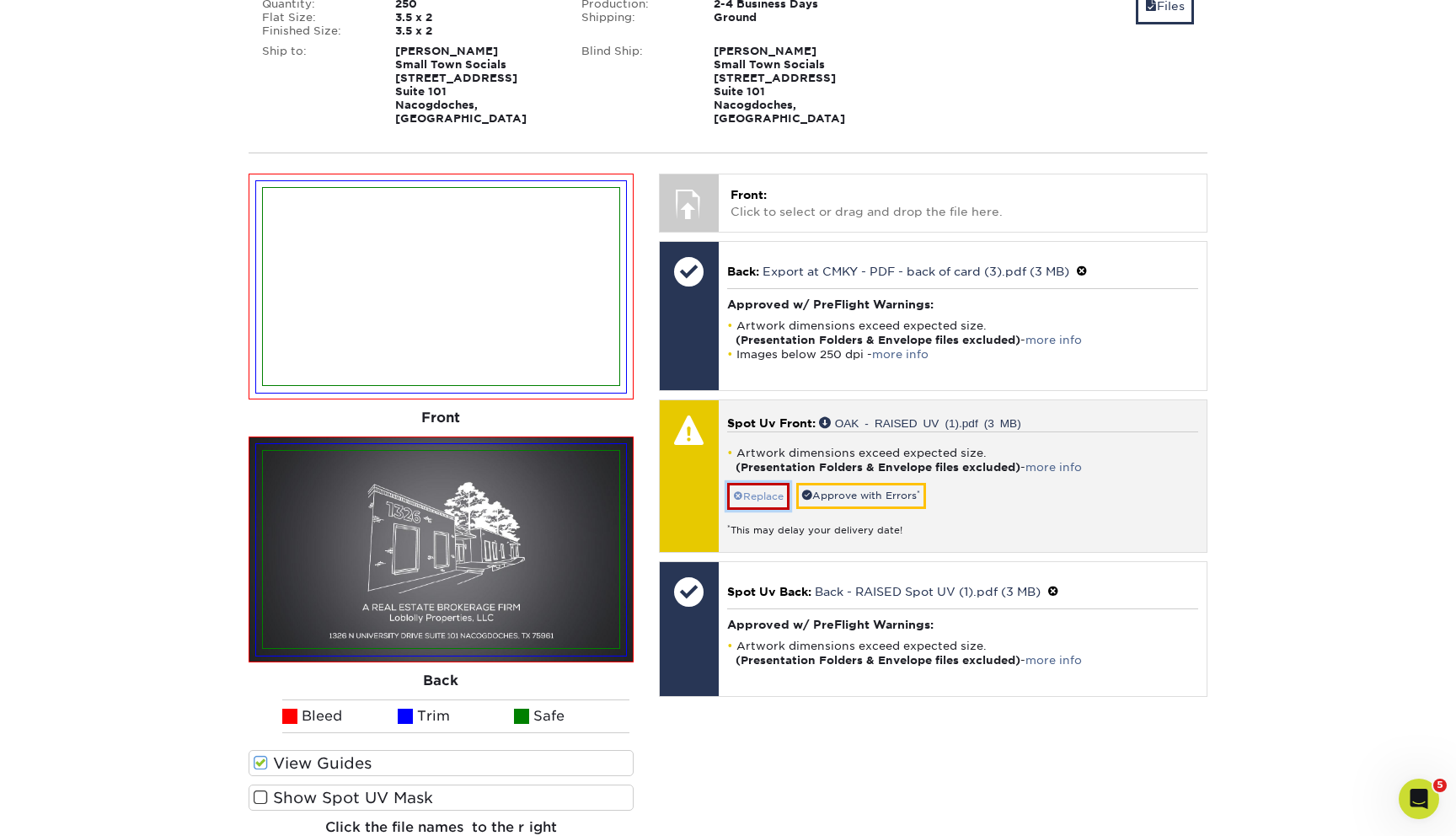
click at [745, 483] on link "Replace" at bounding box center [758, 496] width 62 height 27
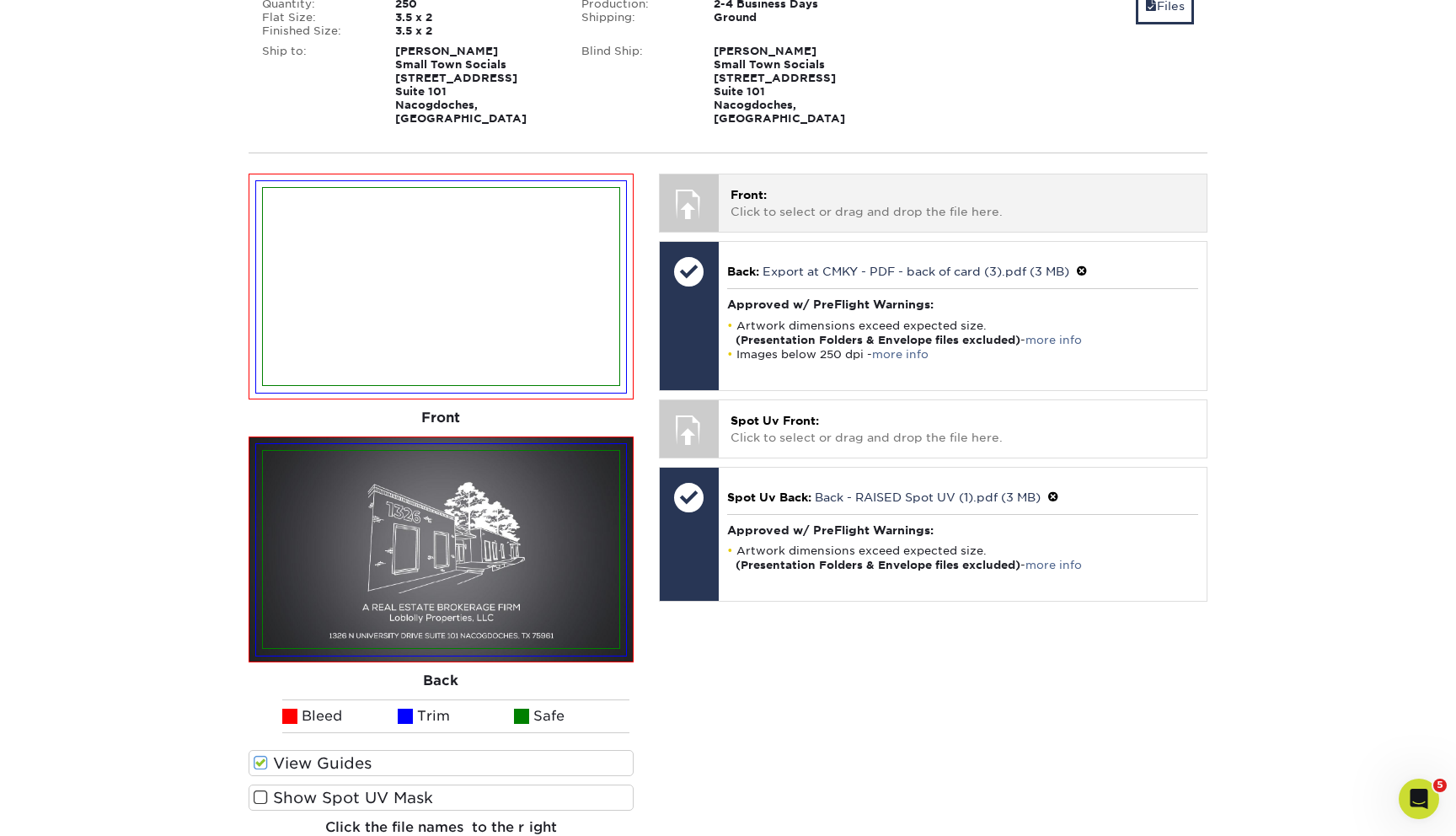
click at [752, 186] on p "Front: Click to select or drag and drop the file here." at bounding box center [963, 203] width 464 height 35
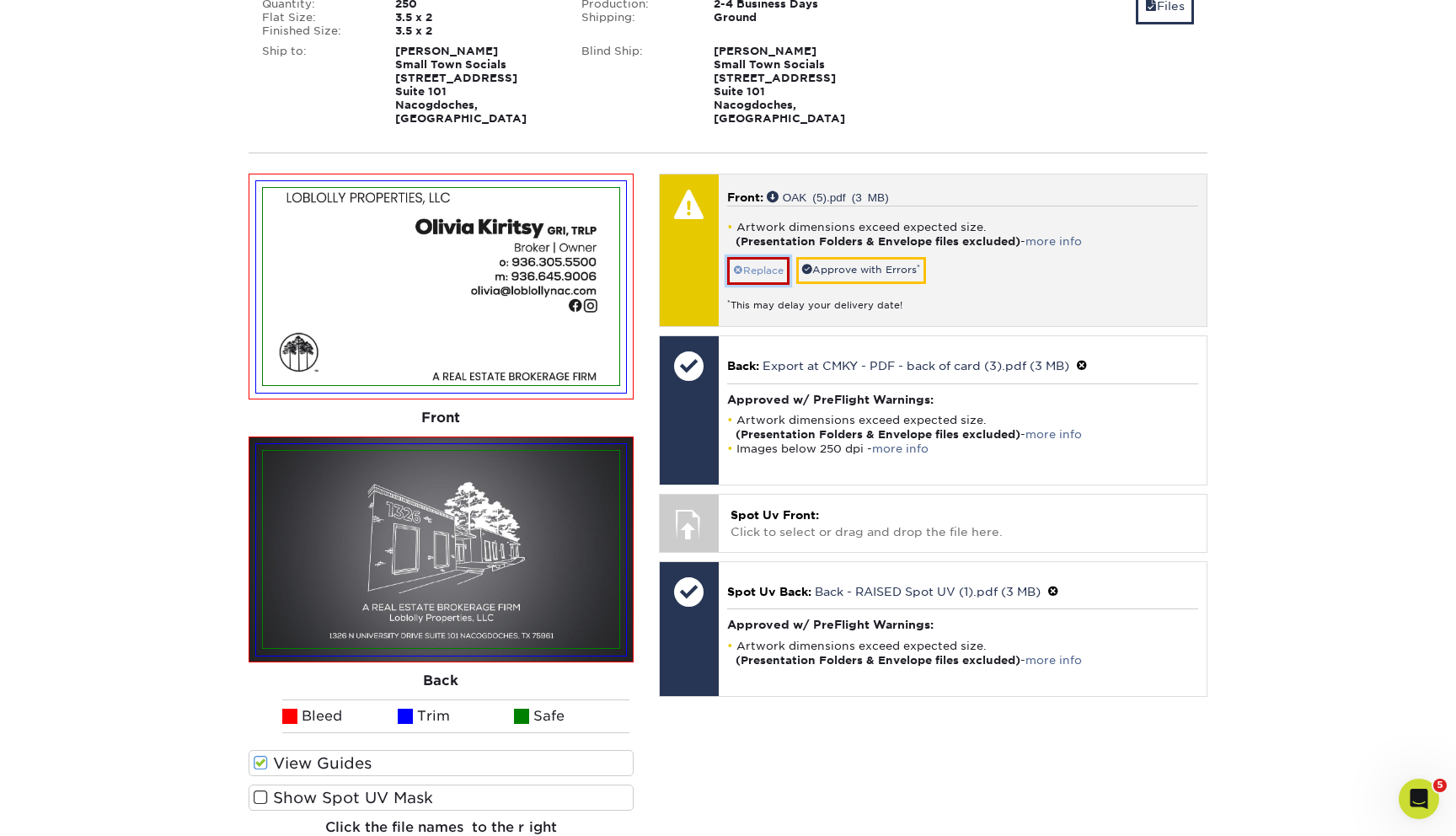
click at [777, 257] on link "Replace" at bounding box center [758, 270] width 62 height 27
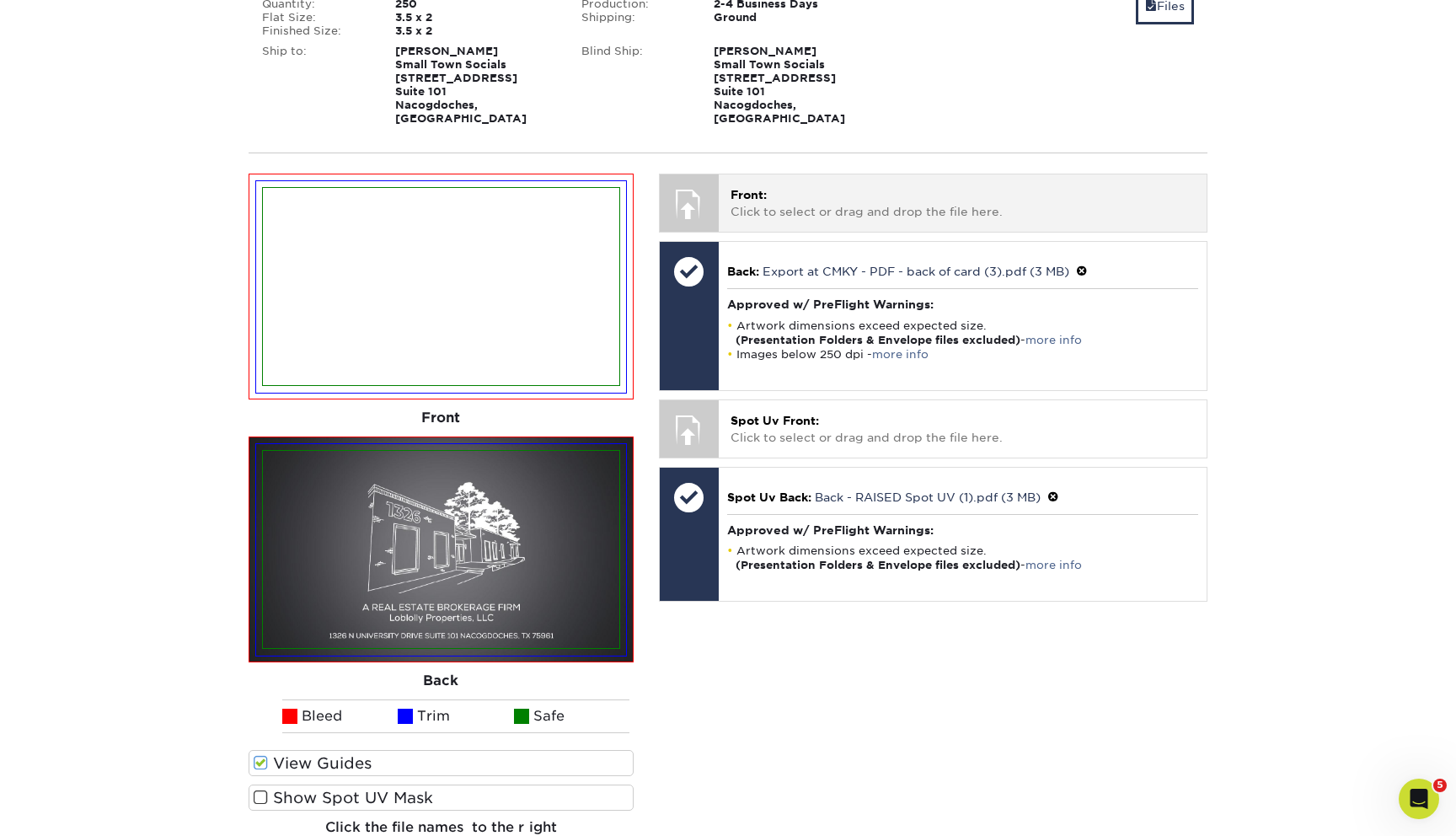
click at [783, 181] on div "Front: Click to select or drag and drop the file here. Choose file OAK (3).pdf …" at bounding box center [963, 202] width 488 height 57
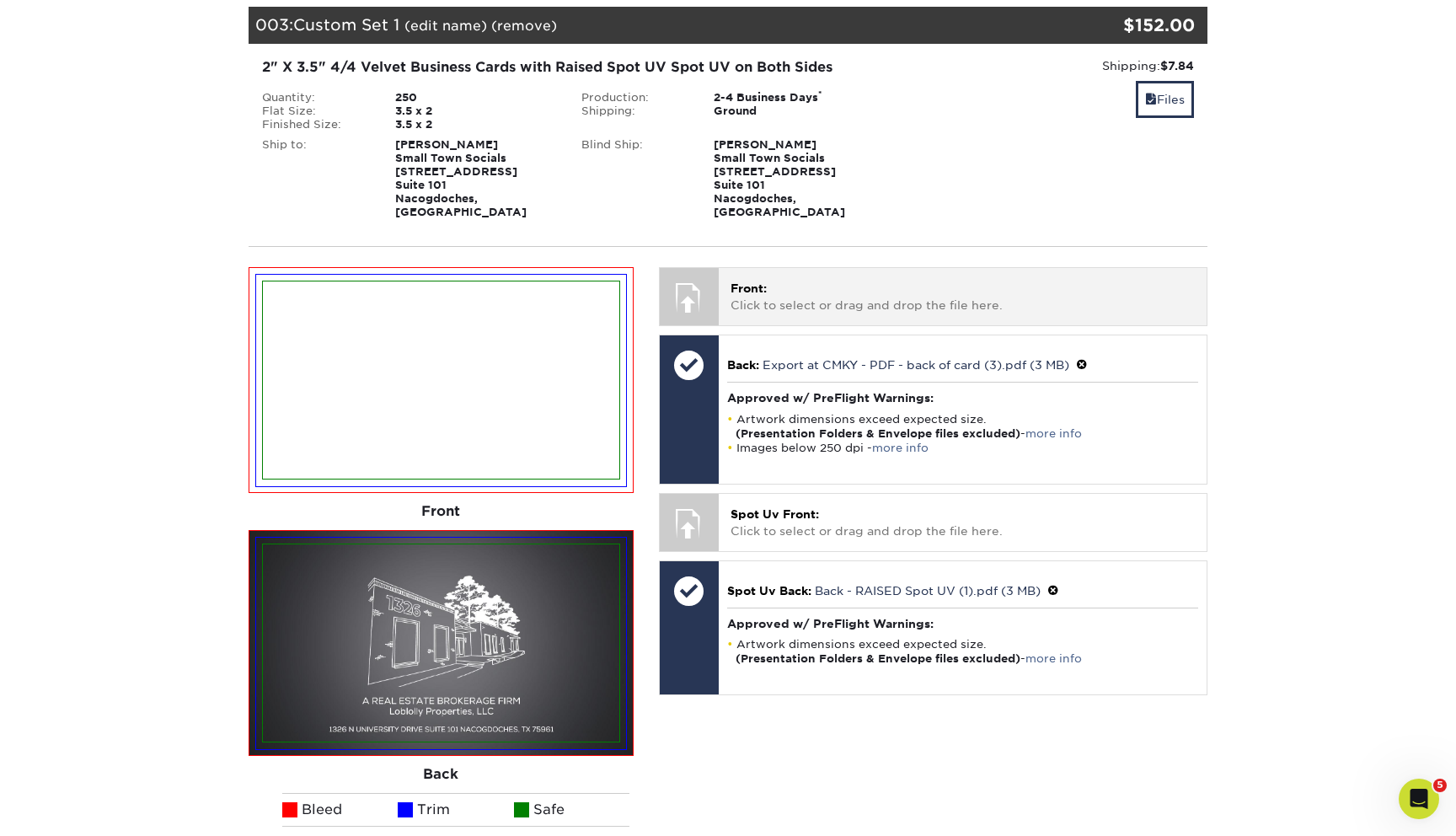
scroll to position [2177, 0]
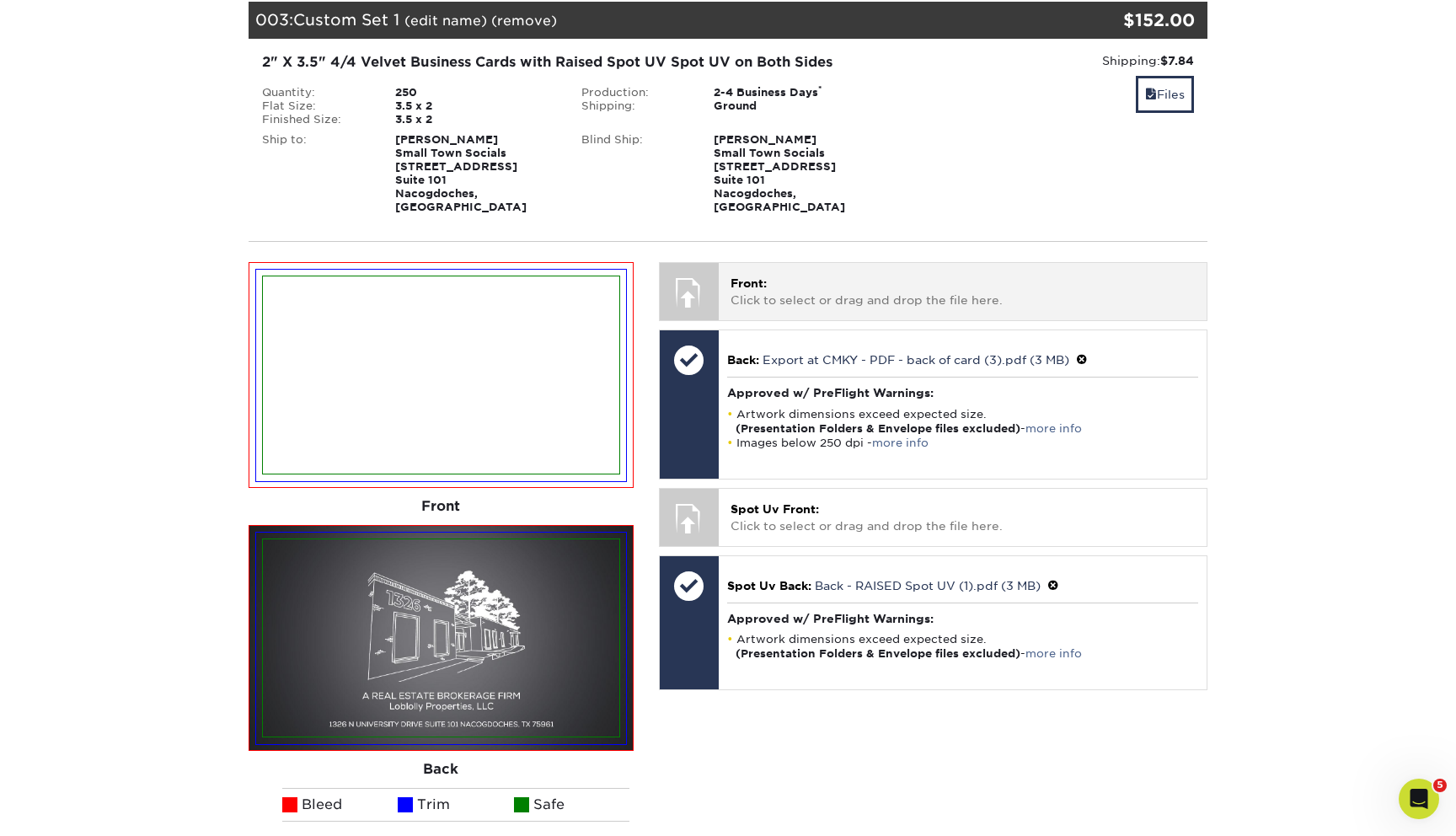
click at [772, 268] on div "Front: Click to select or drag and drop the file here. Choose file OAK (3).pdf …" at bounding box center [963, 291] width 488 height 57
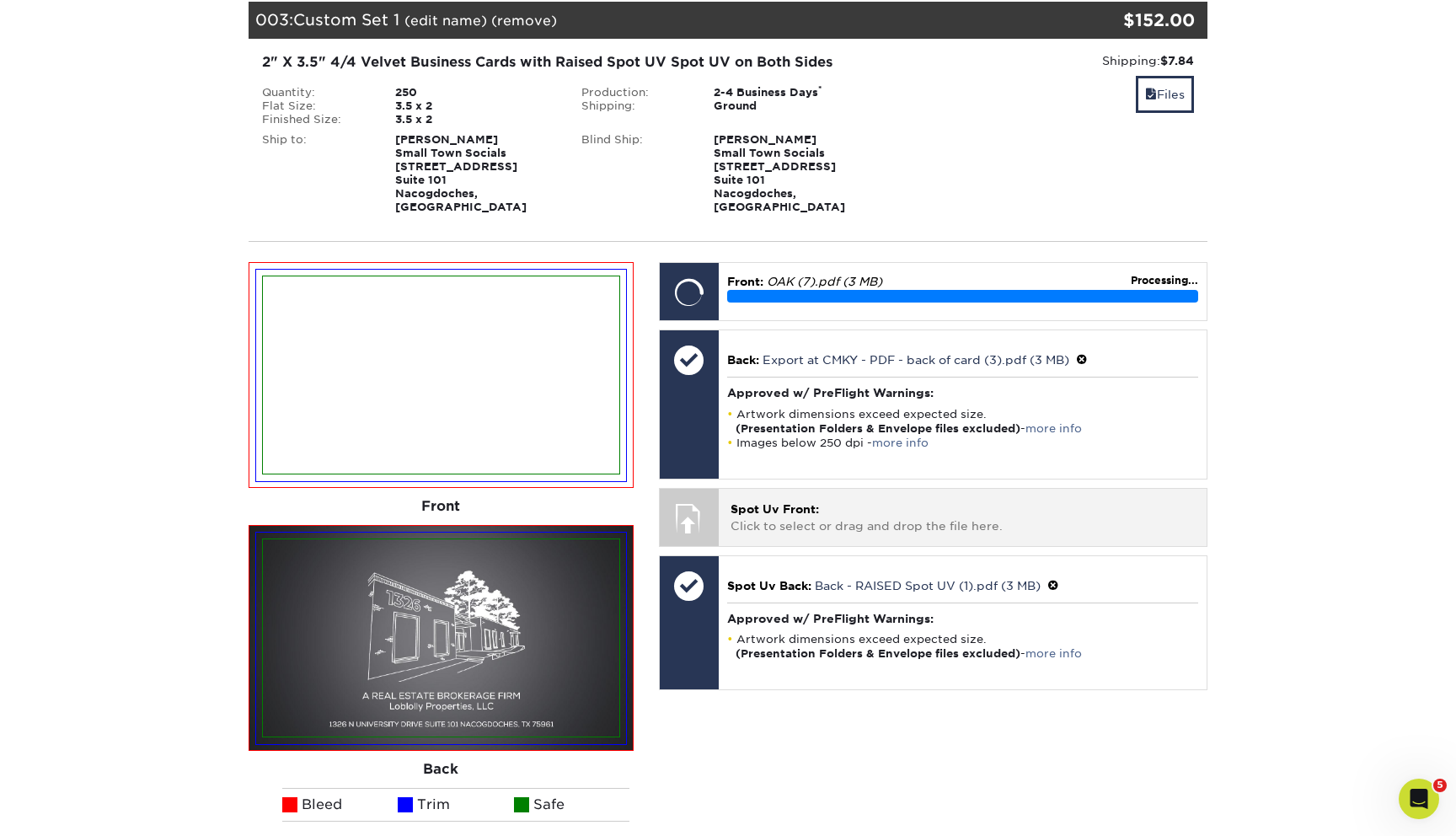
click at [766, 502] on div "Spot Uv Front: Click to select or drag and drop the file here. Choose file OAK …" at bounding box center [963, 517] width 488 height 57
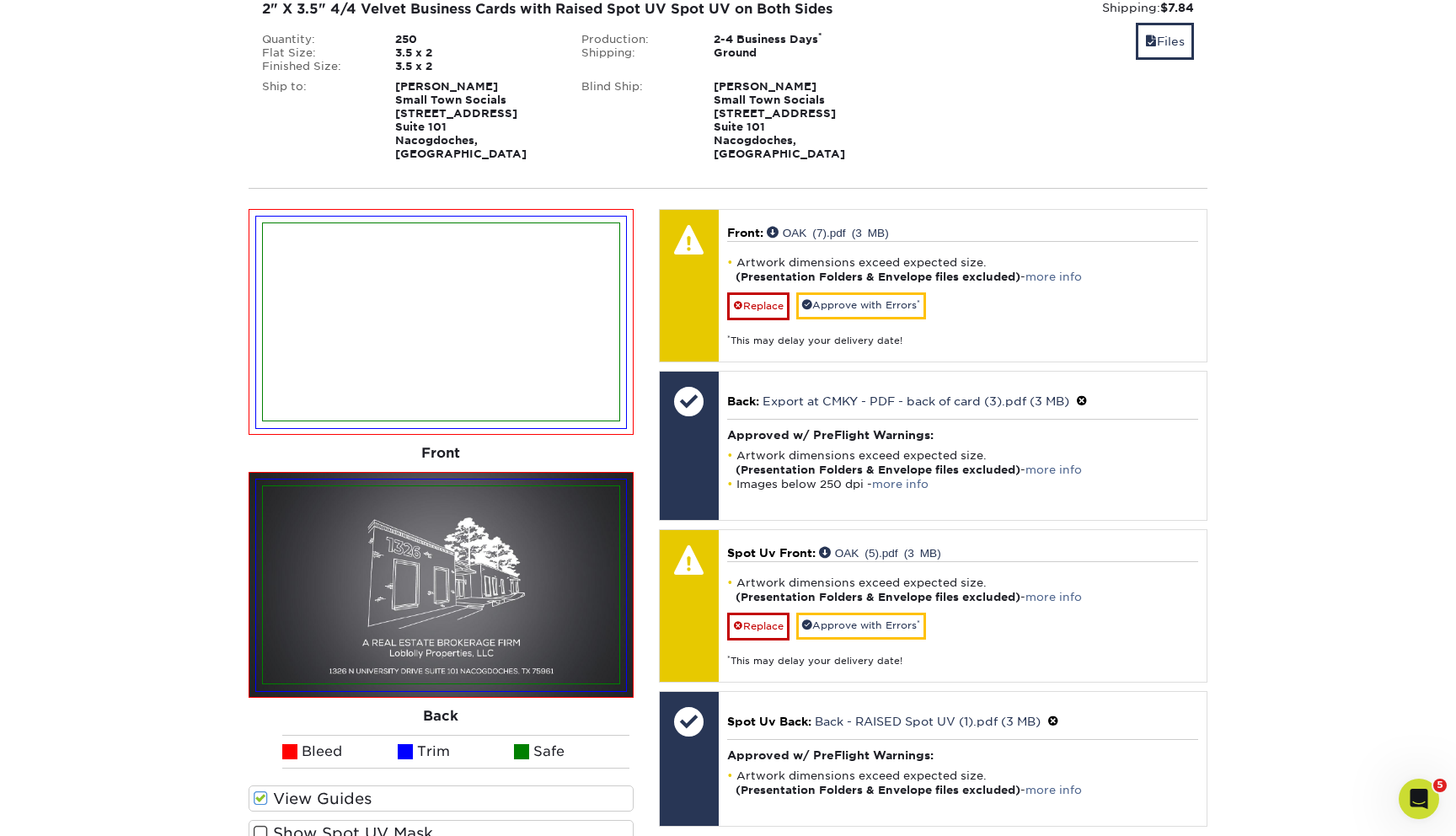
scroll to position [2246, 0]
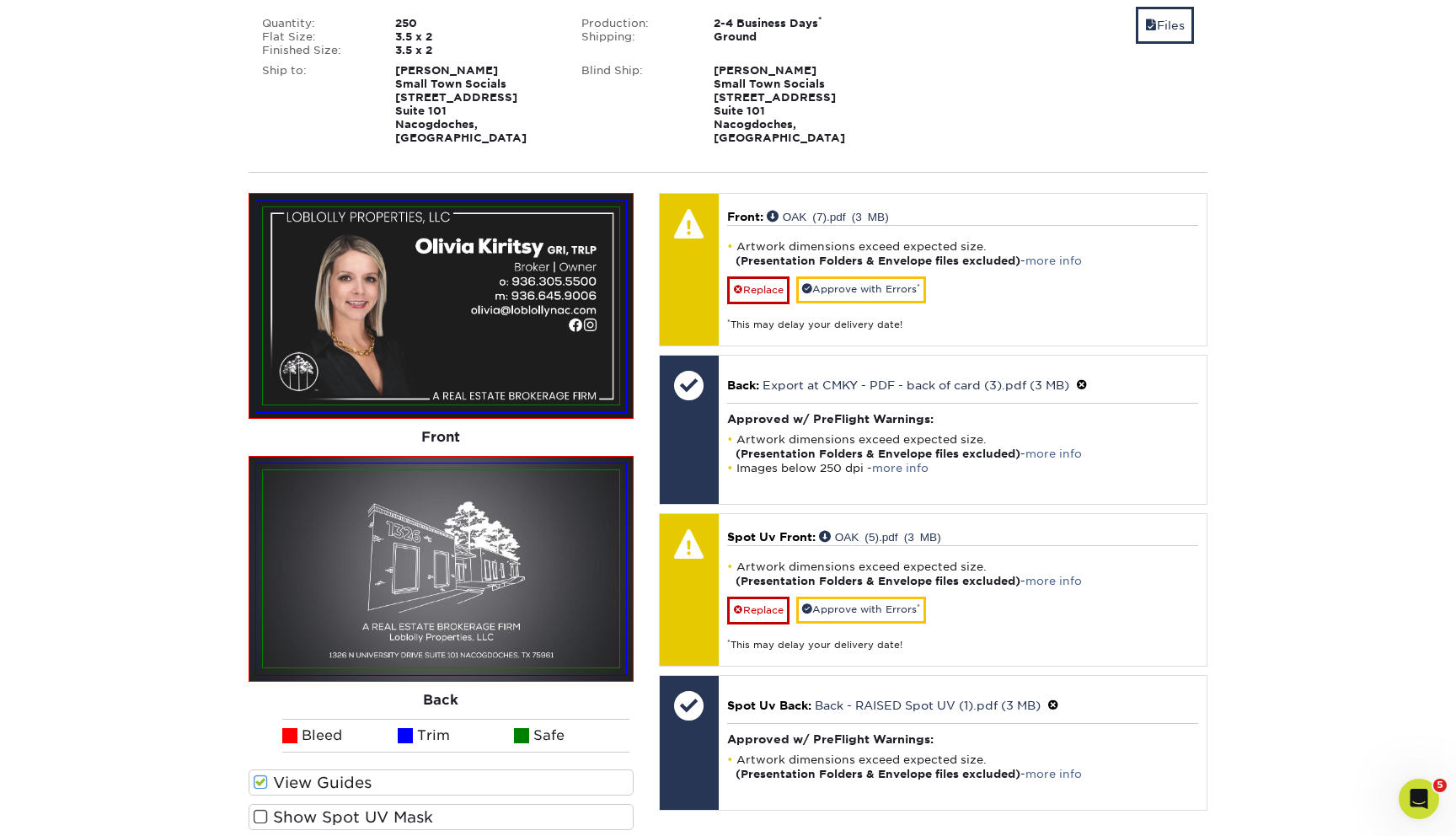
click at [441, 803] on label "Show Spot UV Mask" at bounding box center [441, 816] width 385 height 26
click at [0, 0] on input "Show Spot UV Mask" at bounding box center [0, 0] width 0 height 0
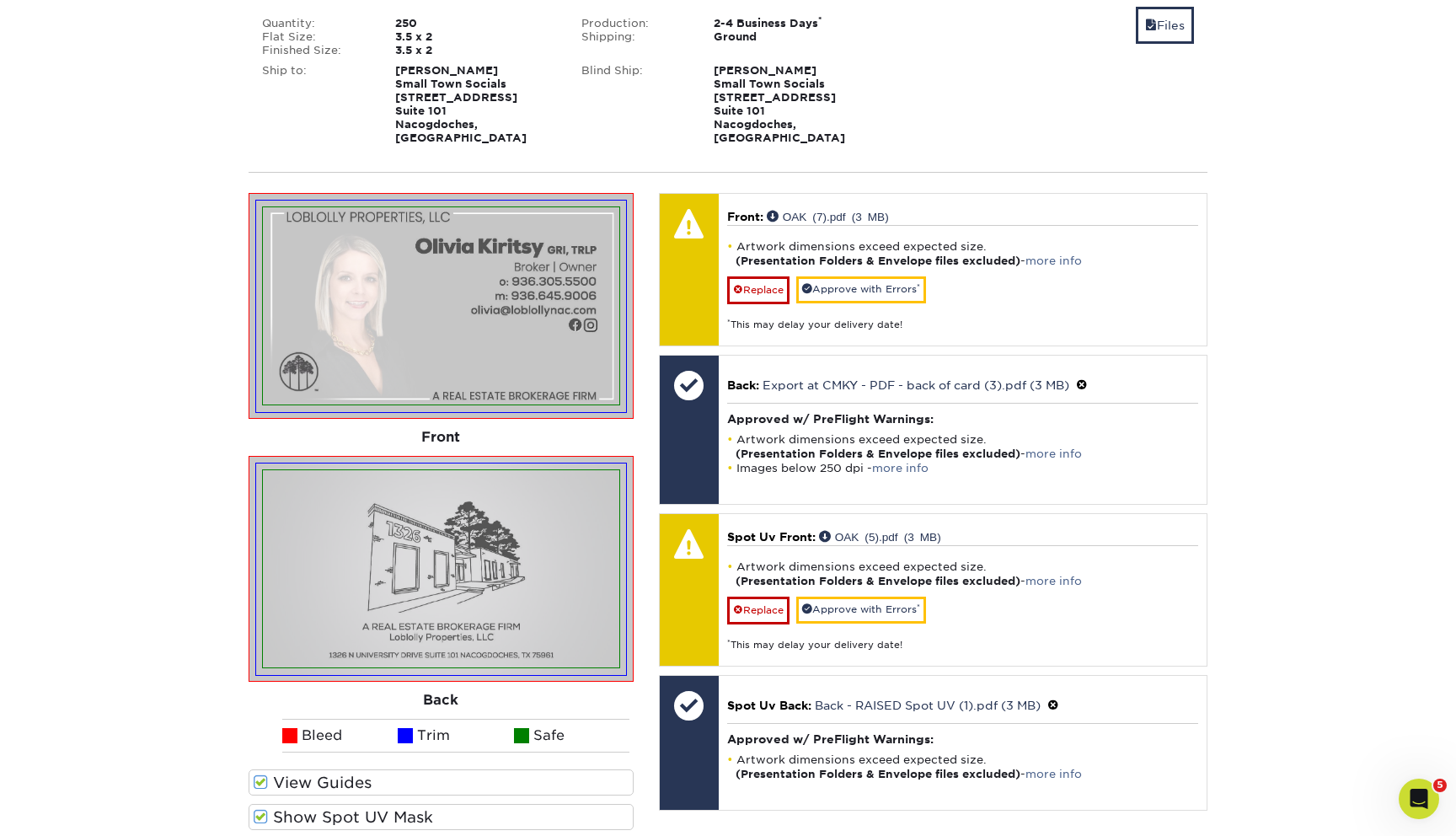
click at [425, 803] on label "Show Spot UV Mask" at bounding box center [441, 816] width 385 height 26
click at [0, 0] on input "Show Spot UV Mask" at bounding box center [0, 0] width 0 height 0
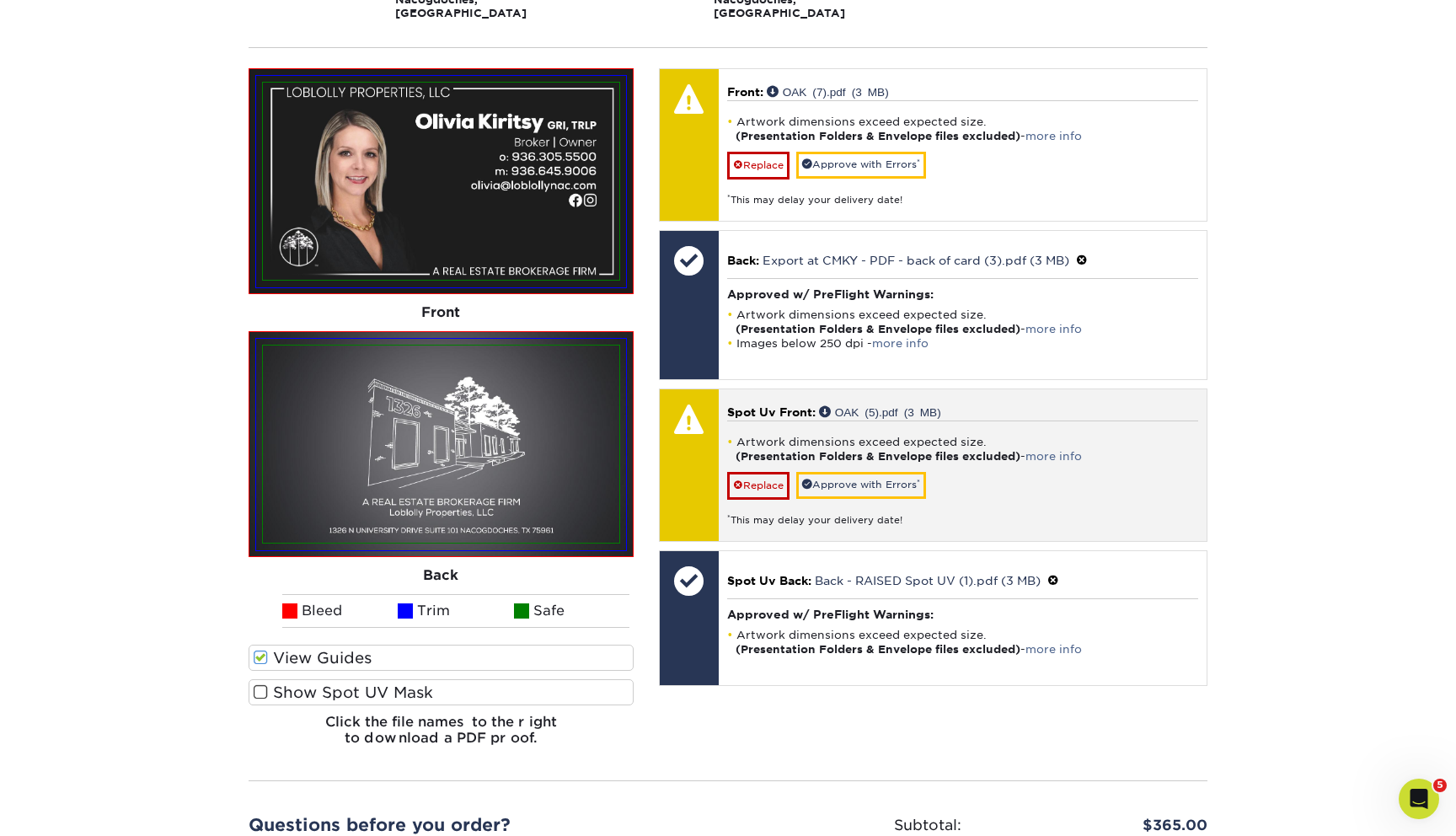
scroll to position [2372, 0]
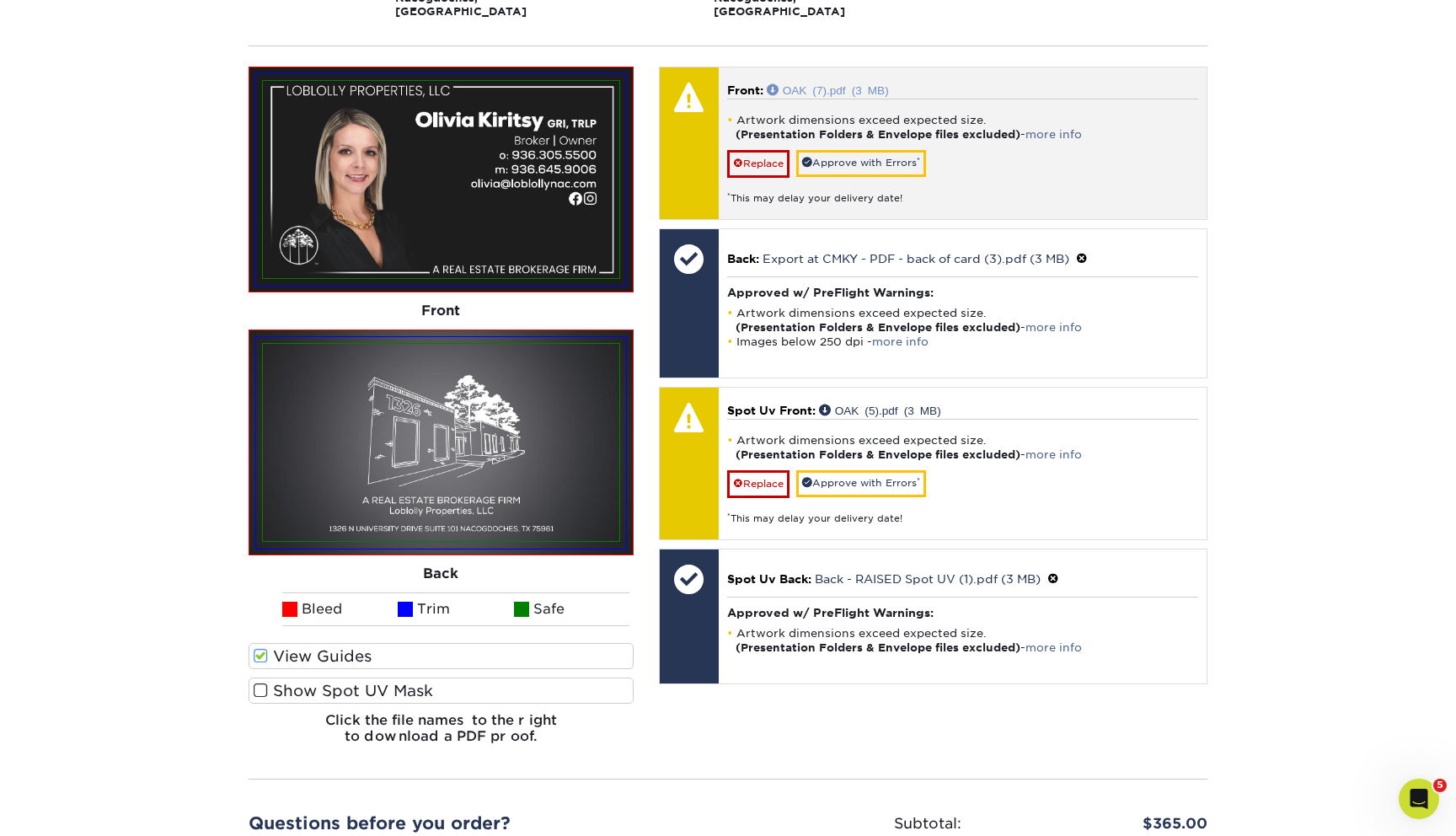
click at [852, 83] on link "OAK (7).pdf (3 MB)" at bounding box center [827, 89] width 122 height 12
click at [880, 150] on link "Approve with Errors *" at bounding box center [861, 163] width 130 height 26
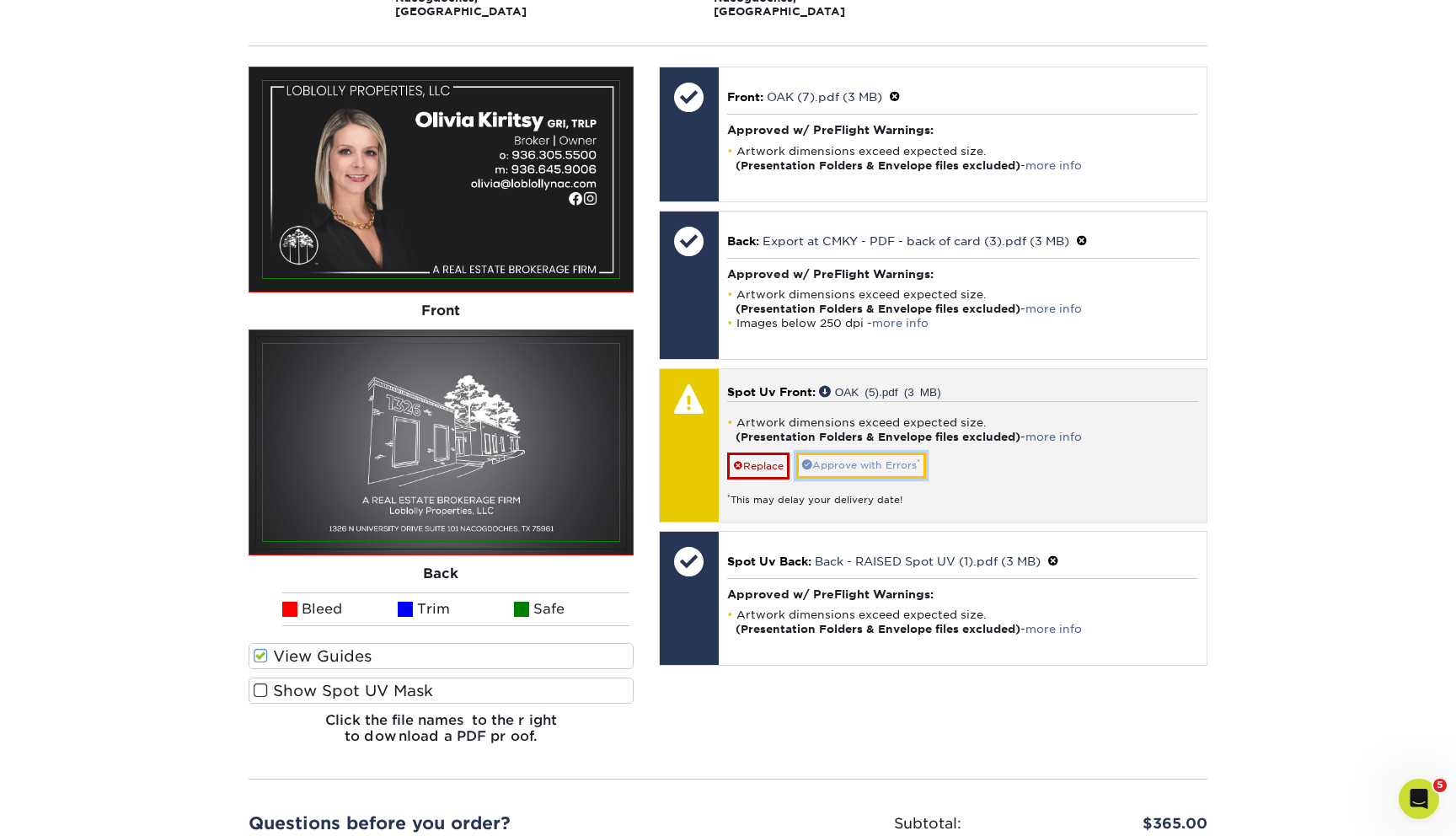
click at [872, 452] on link "Approve with Errors *" at bounding box center [861, 465] width 130 height 26
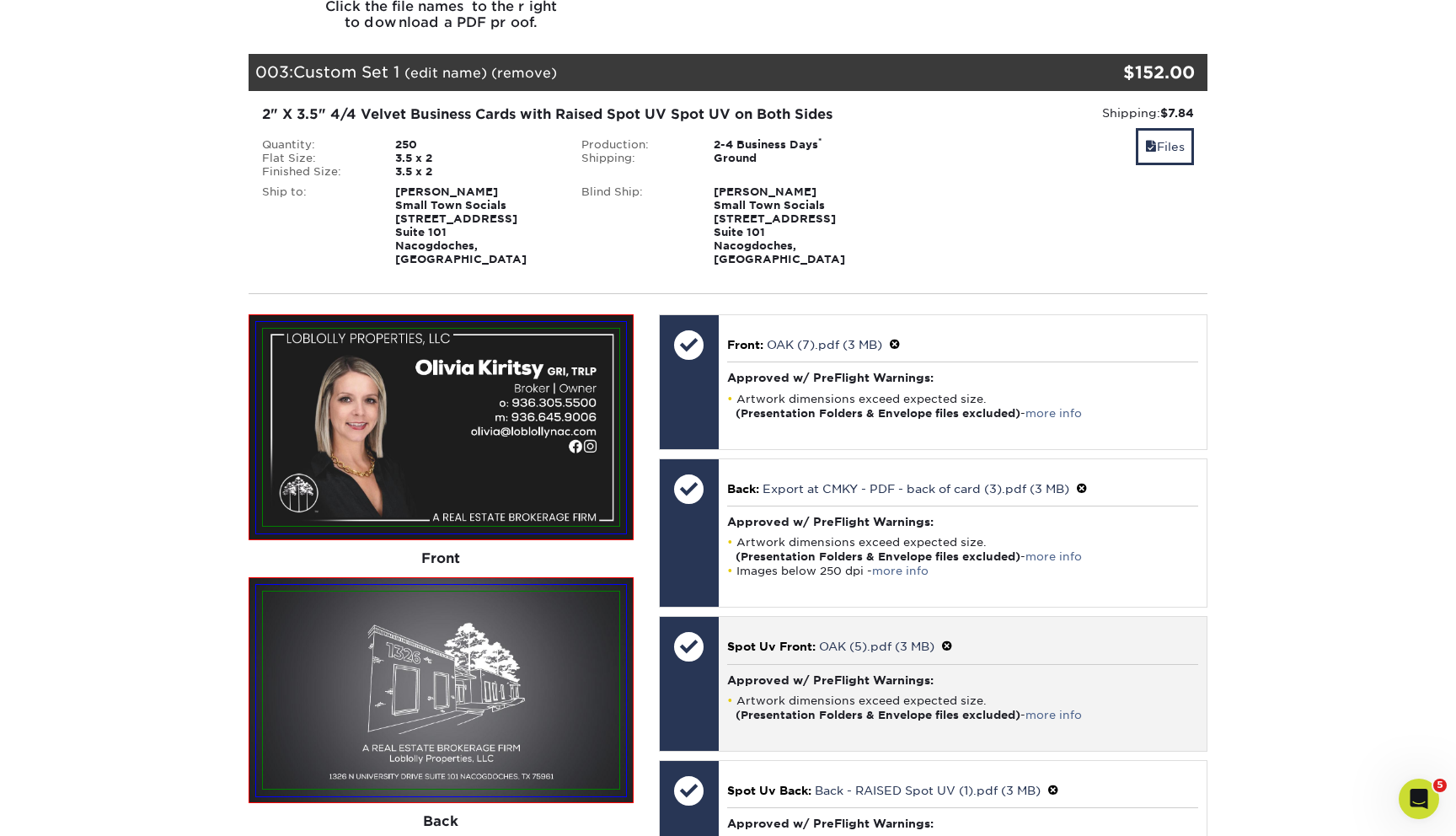
scroll to position [2074, 0]
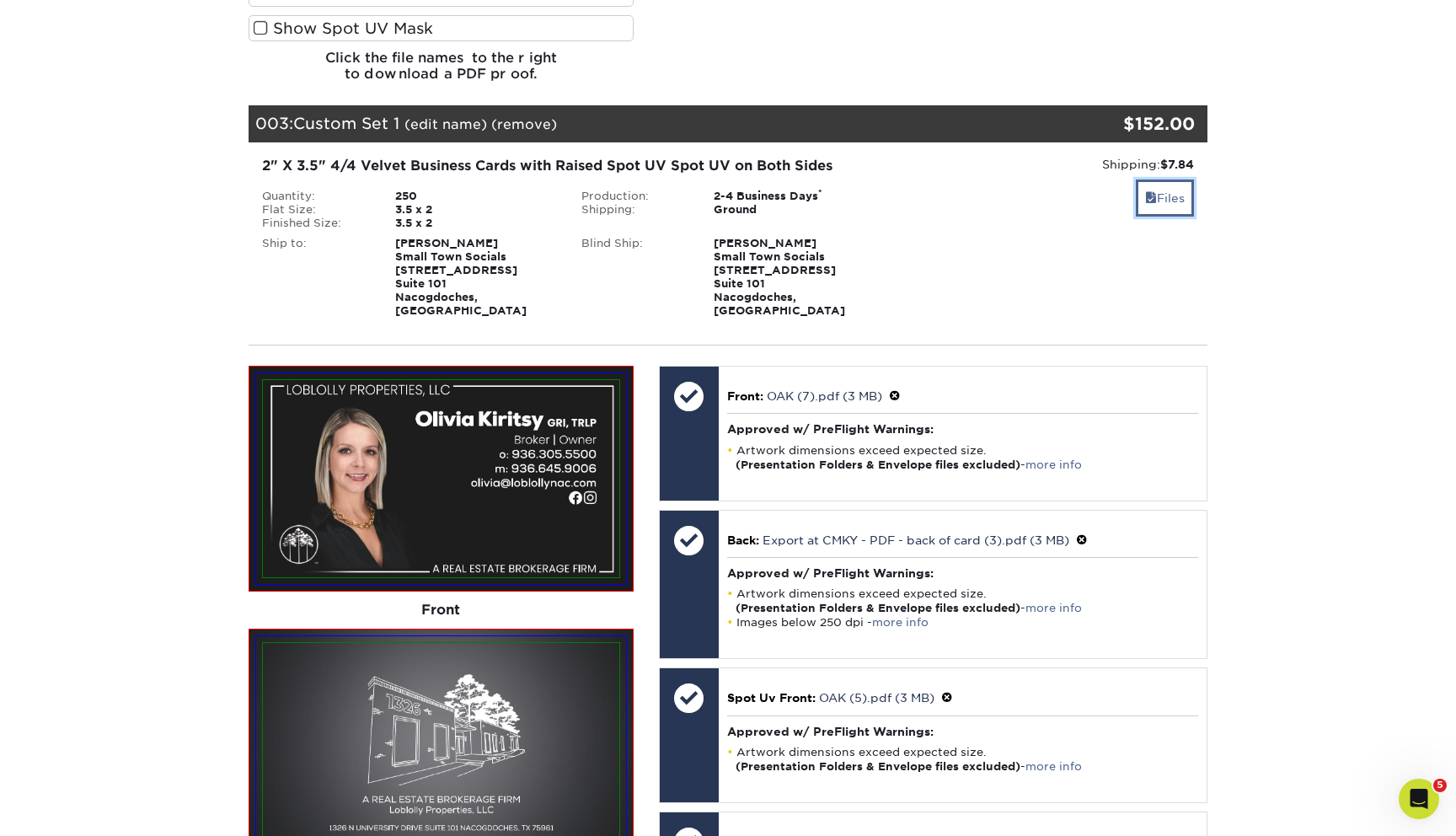
click at [1186, 179] on link "Files" at bounding box center [1164, 197] width 59 height 37
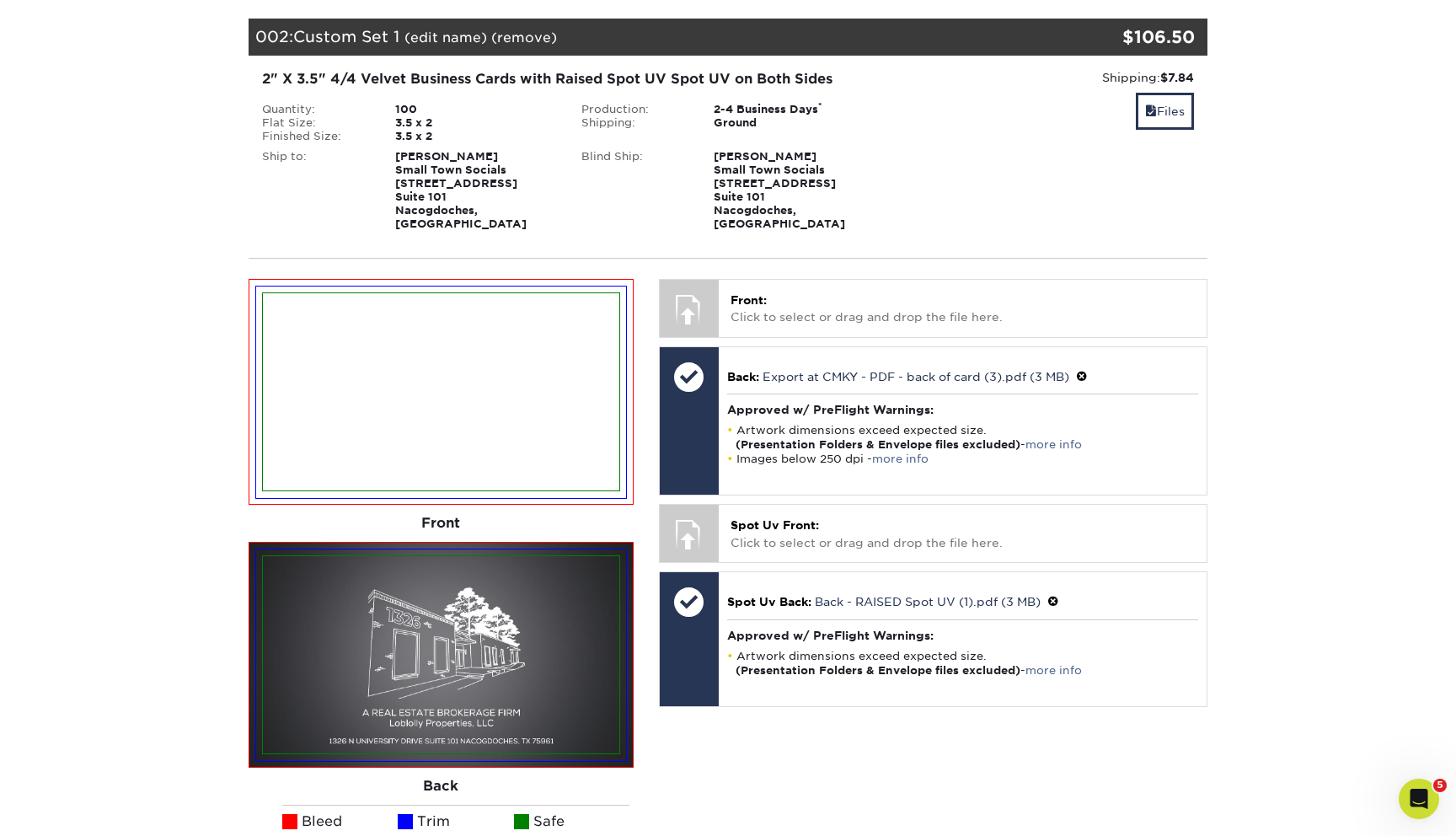
scroll to position [1186, 0]
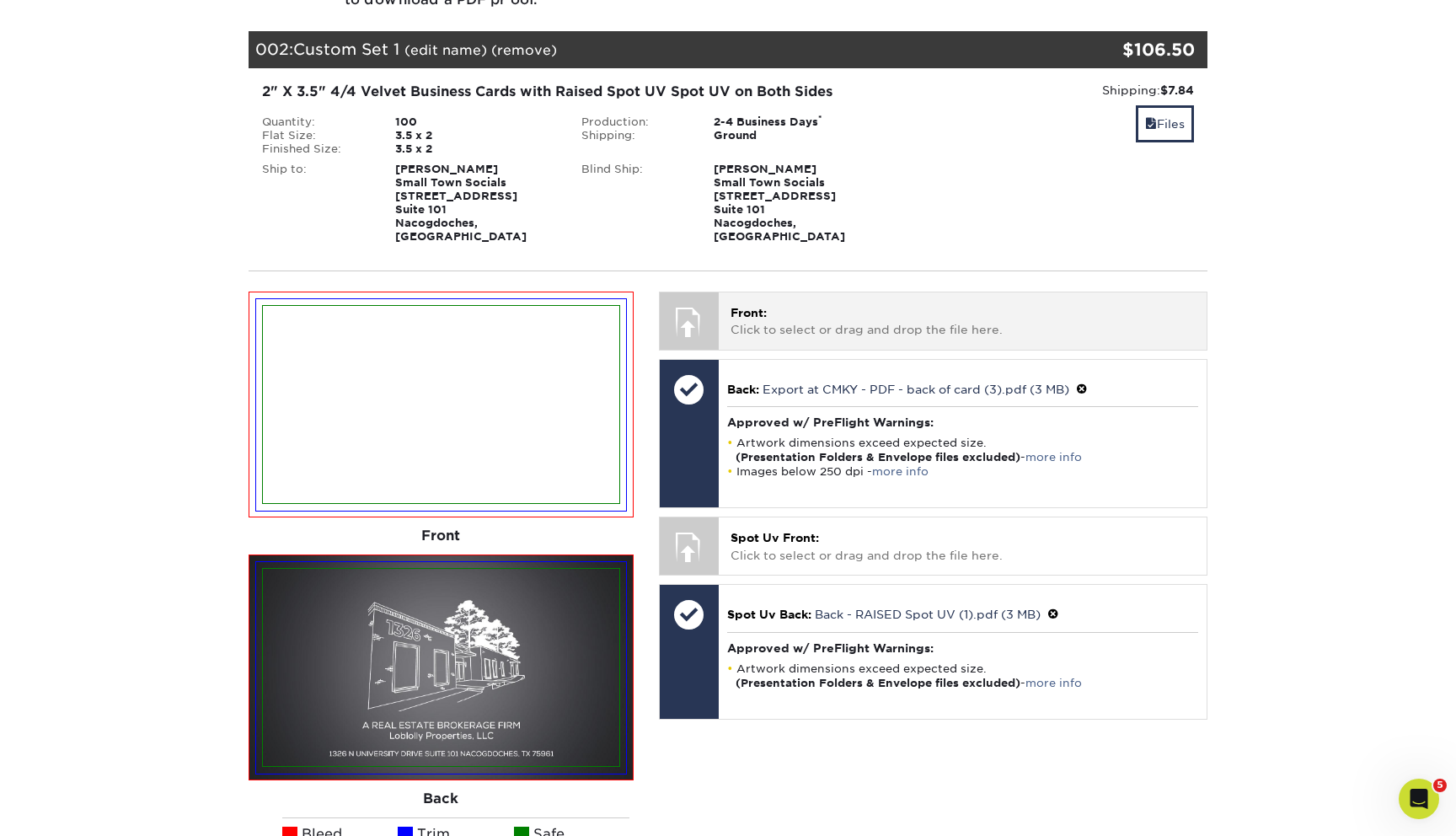
click at [803, 304] on p "Front: Click to select or drag and drop the file here." at bounding box center [963, 321] width 464 height 35
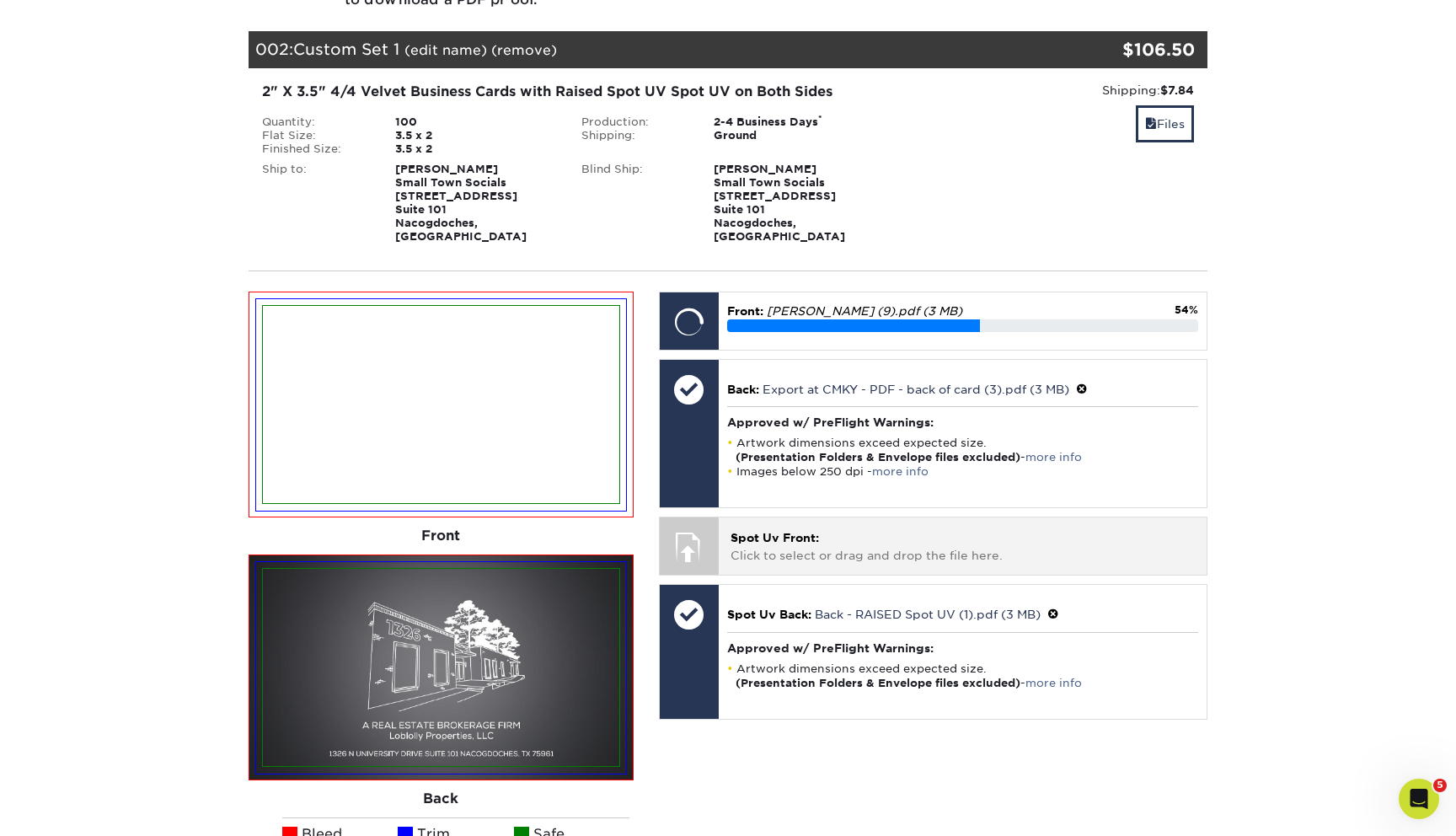
click at [882, 539] on div "Spot Uv Front: Click to select or drag and drop the file here. Choose file" at bounding box center [963, 545] width 488 height 57
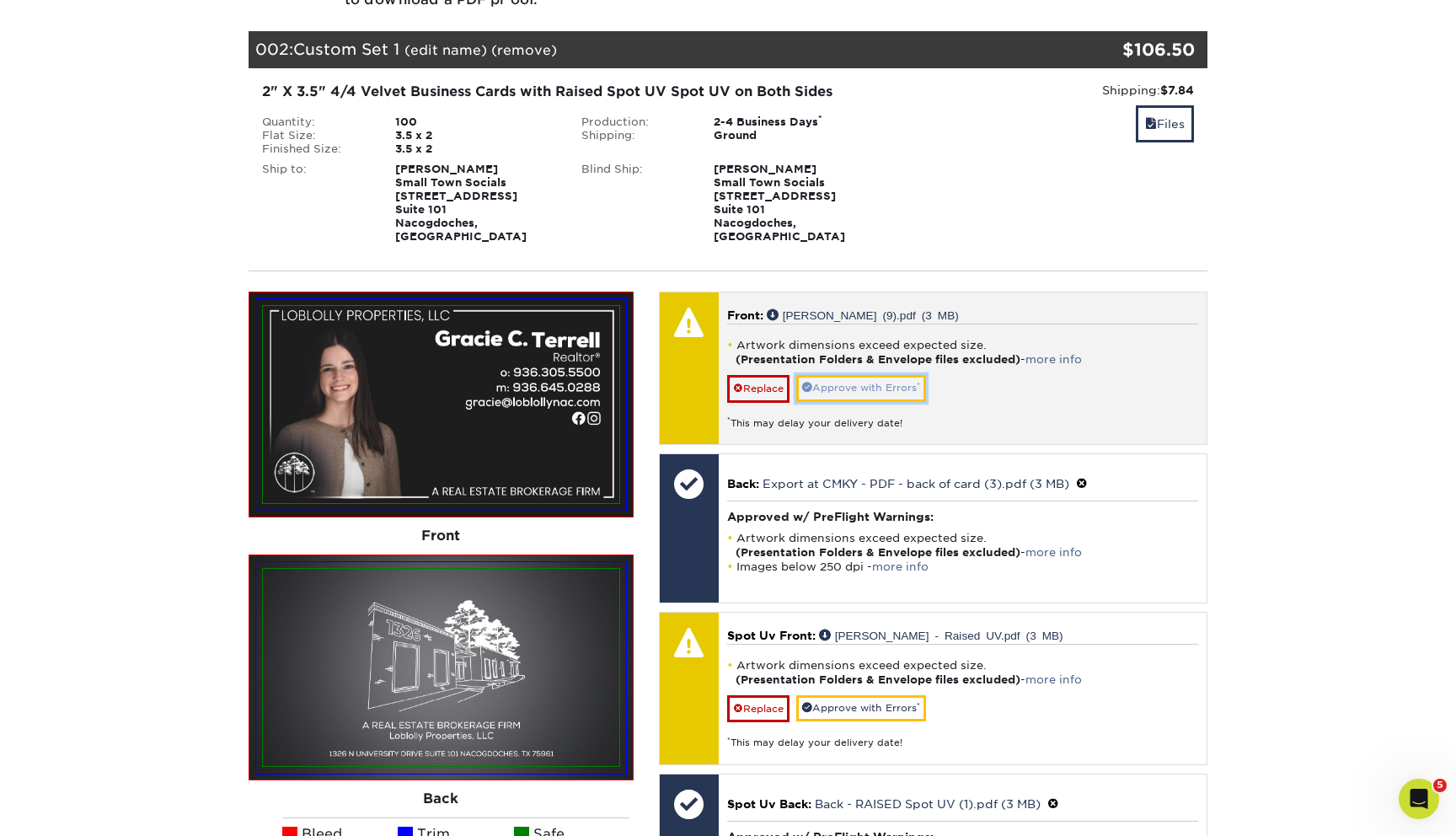
click at [862, 375] on link "Approve with Errors *" at bounding box center [861, 388] width 130 height 26
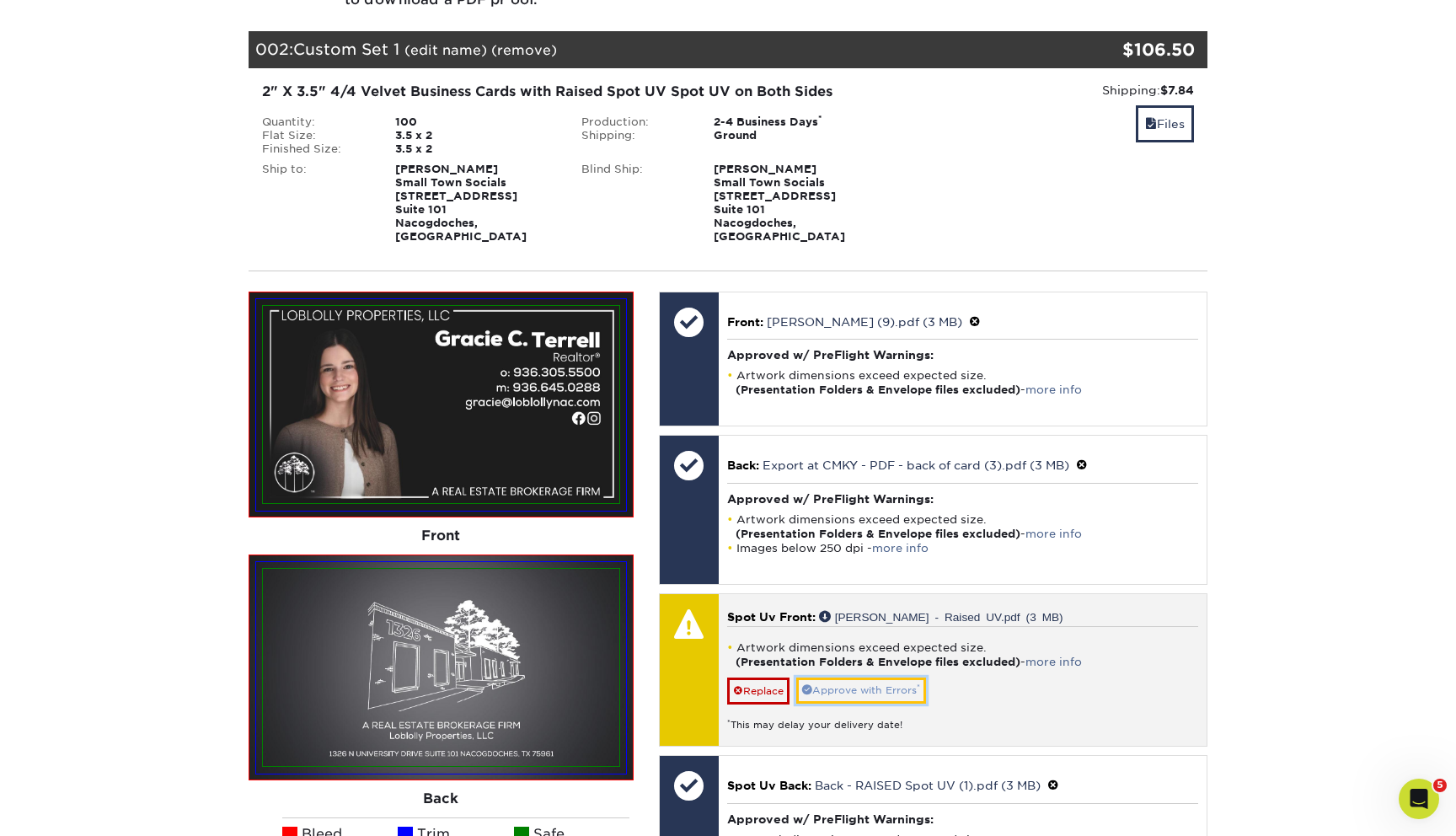
click at [846, 677] on link "Approve with Errors *" at bounding box center [861, 690] width 130 height 26
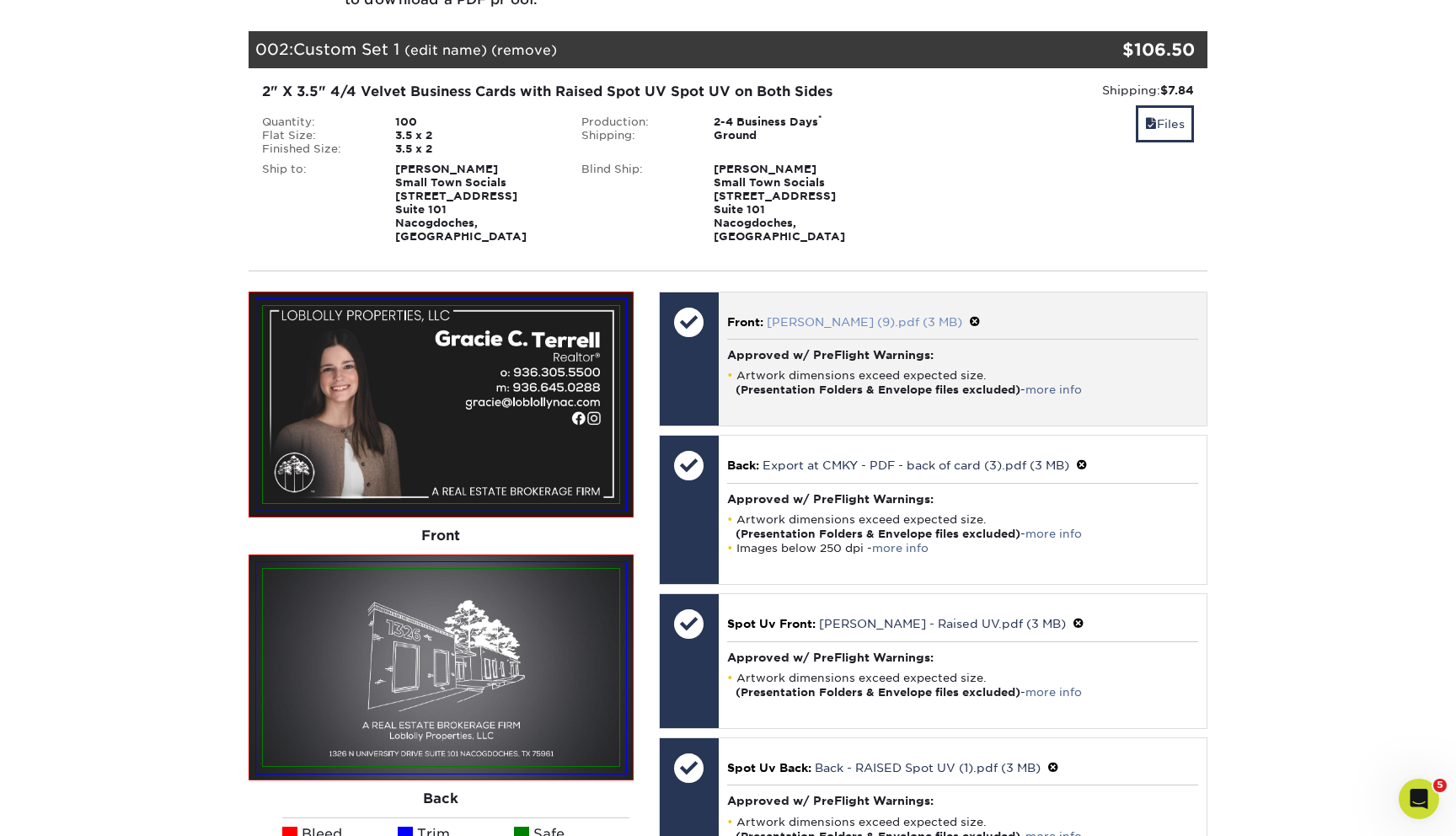
click at [790, 315] on link "Gracie (9).pdf (3 MB)" at bounding box center [864, 322] width 195 height 14
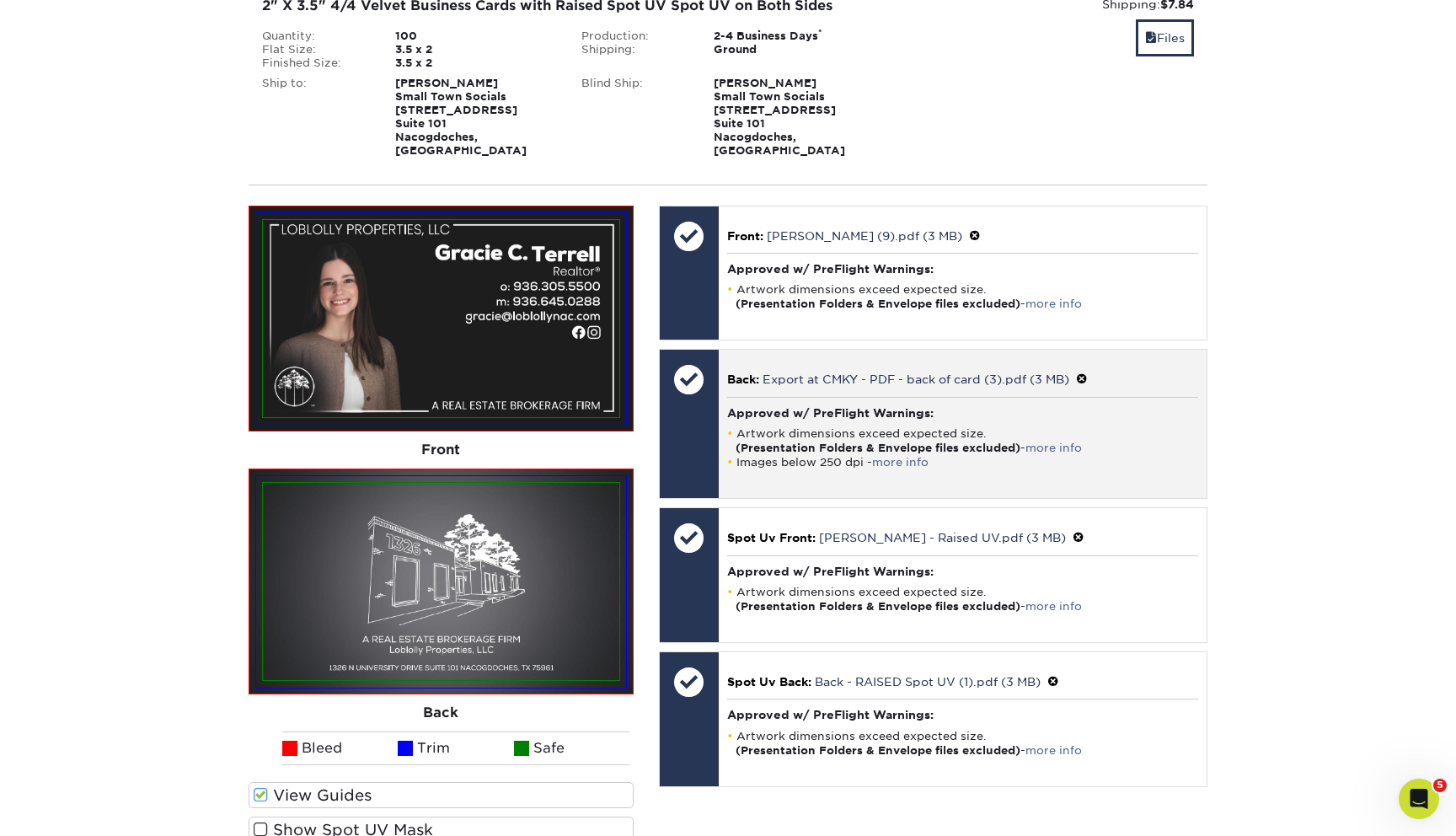
scroll to position [1406, 0]
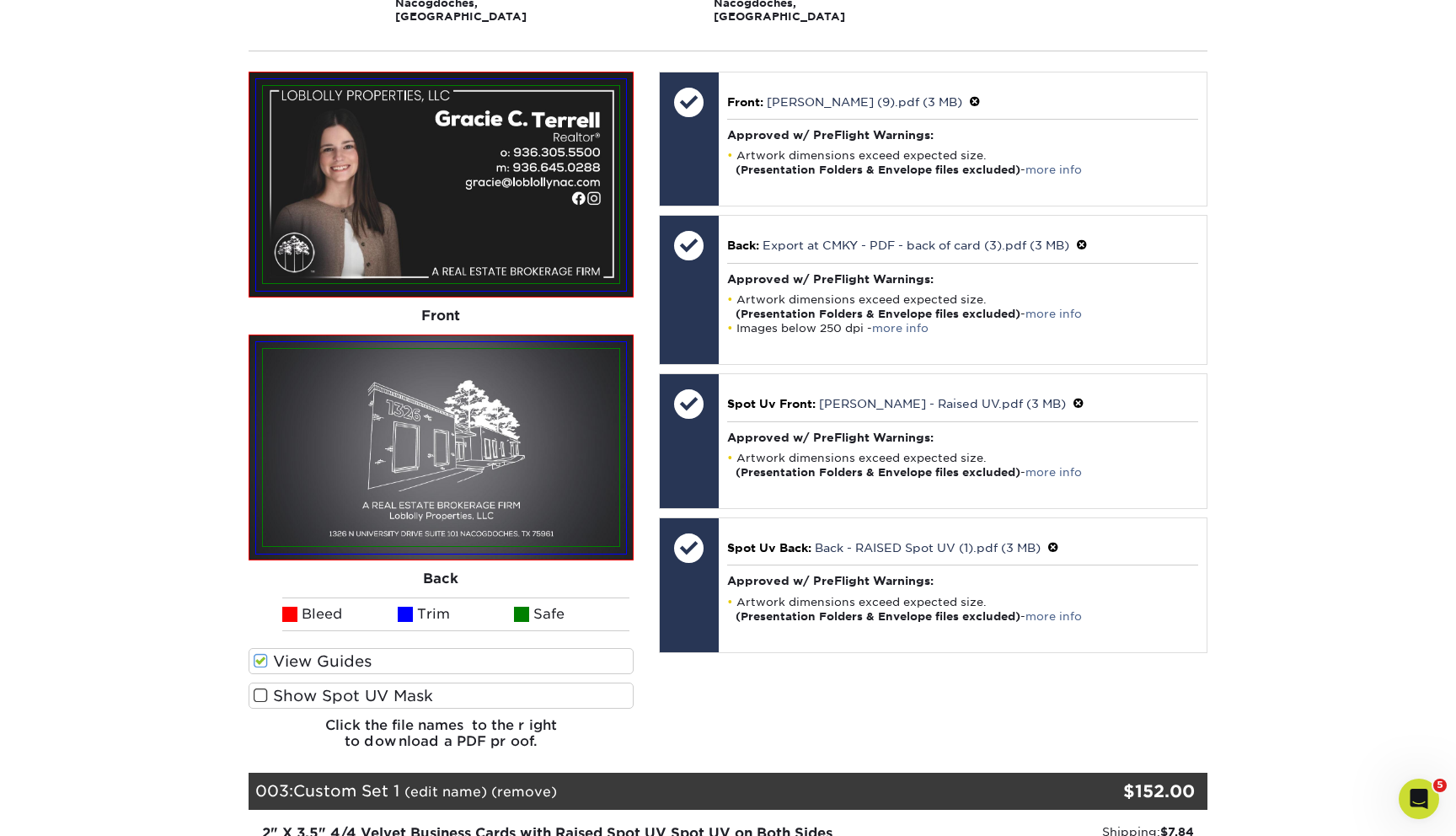
click at [367, 682] on label "Show Spot UV Mask" at bounding box center [441, 695] width 385 height 26
click at [0, 0] on input "Show Spot UV Mask" at bounding box center [0, 0] width 0 height 0
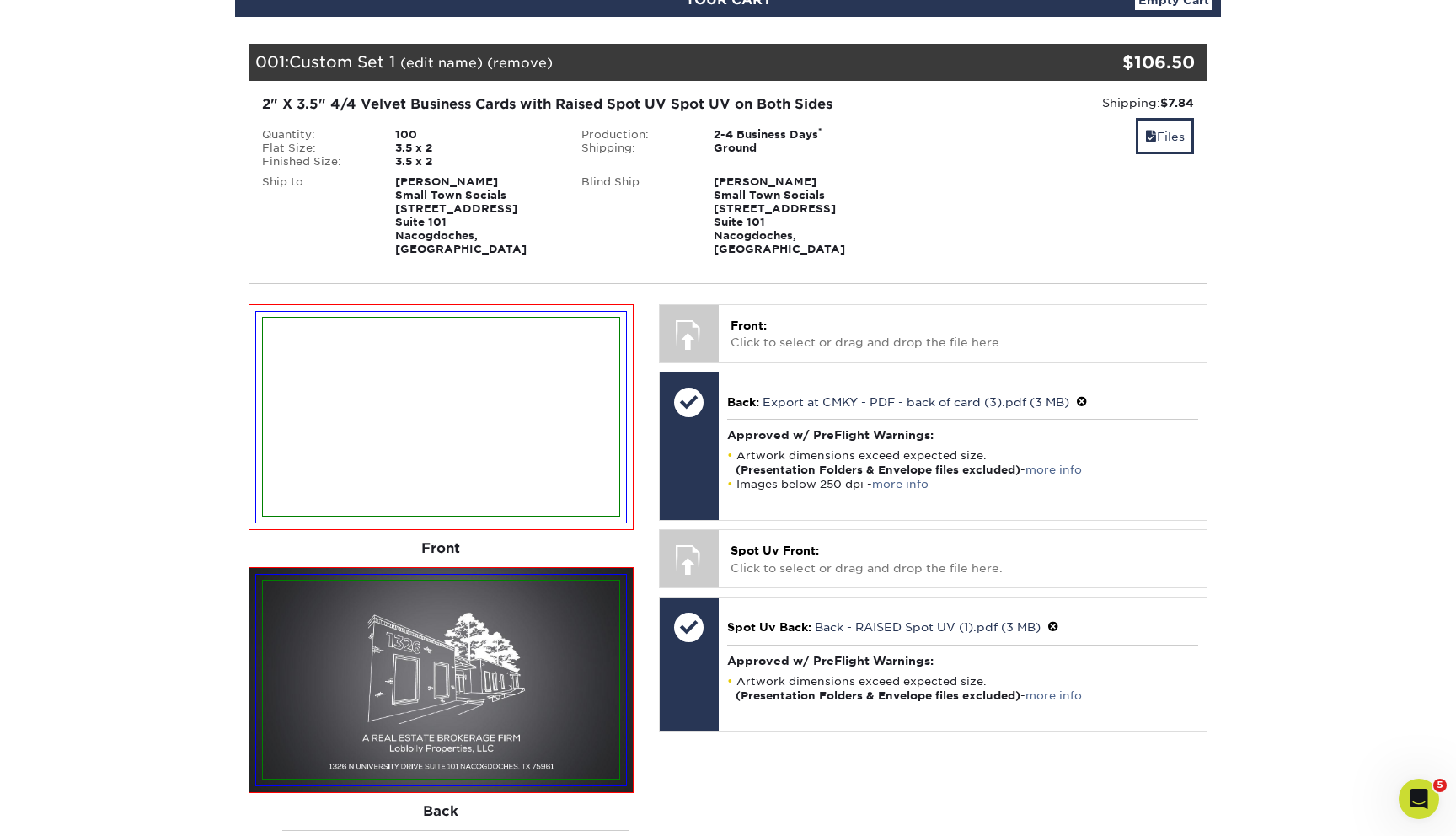
scroll to position [210, 0]
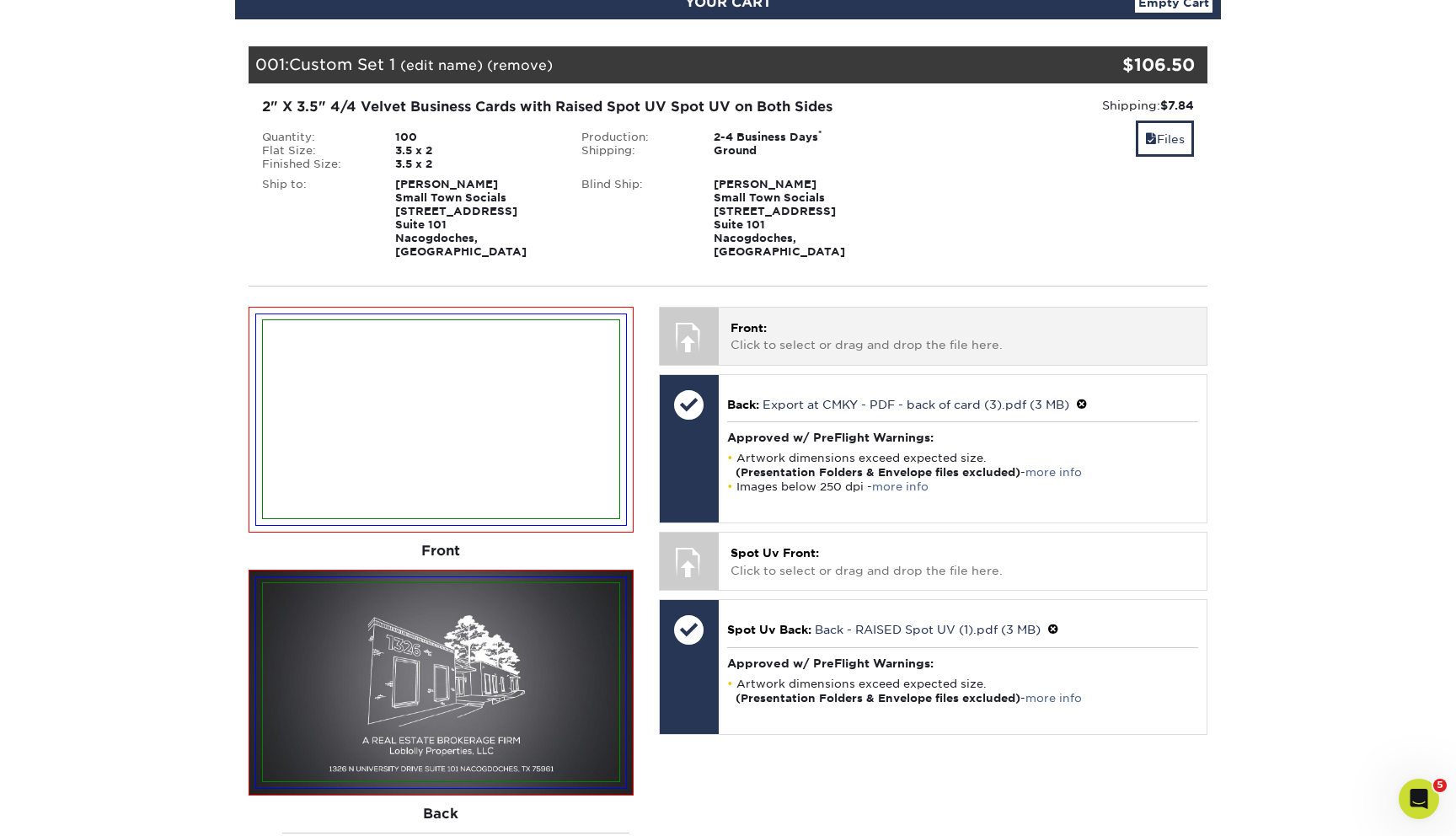
click at [814, 330] on p "Front: Click to select or drag and drop the file here." at bounding box center [963, 336] width 464 height 35
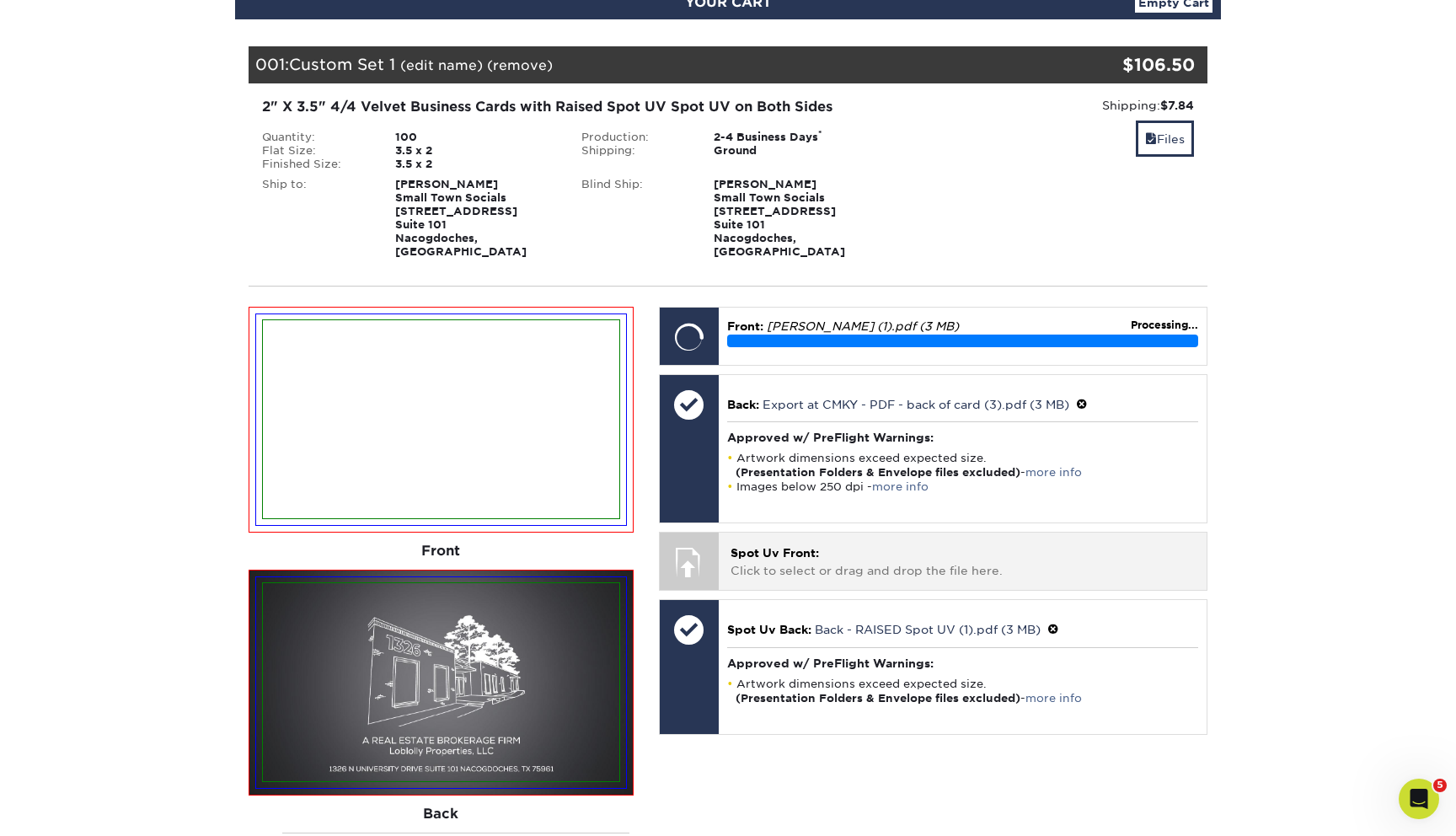
click at [894, 571] on div "Spot Uv Front: Click to select or drag and drop the file here. Choose file" at bounding box center [963, 560] width 488 height 57
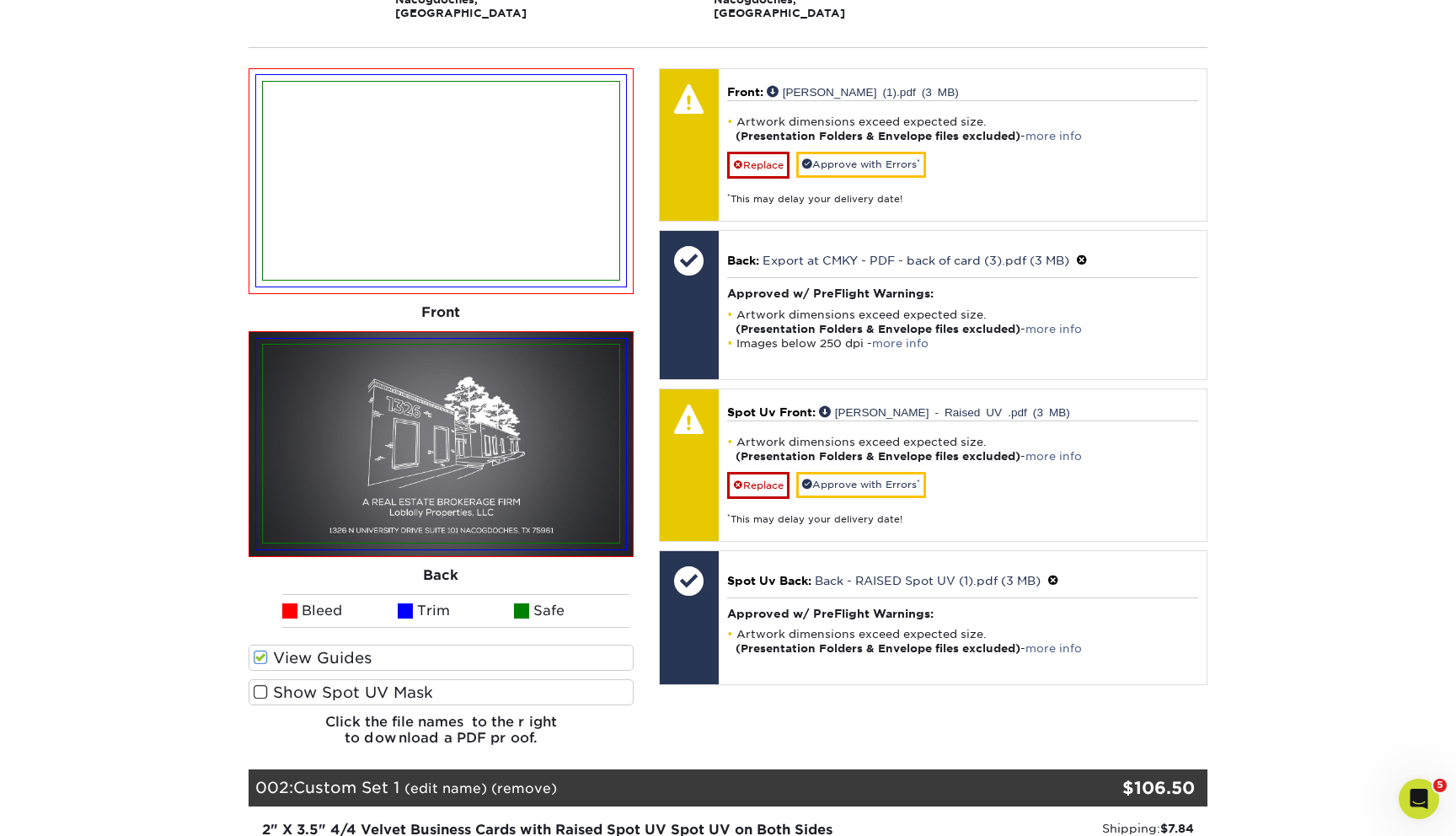
scroll to position [483, 0]
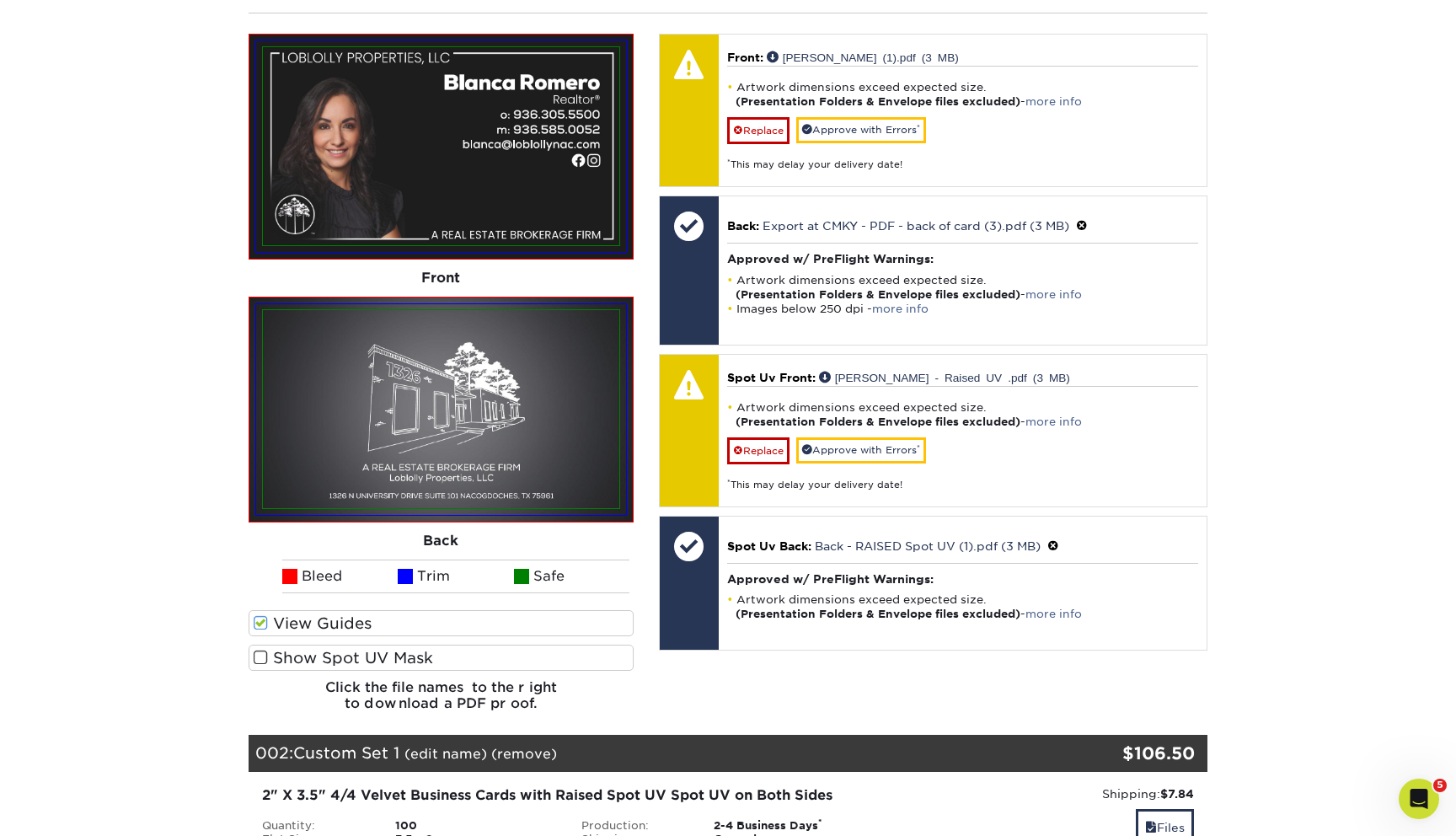
click at [479, 654] on label "Show Spot UV Mask" at bounding box center [441, 657] width 385 height 26
click at [0, 0] on input "Show Spot UV Mask" at bounding box center [0, 0] width 0 height 0
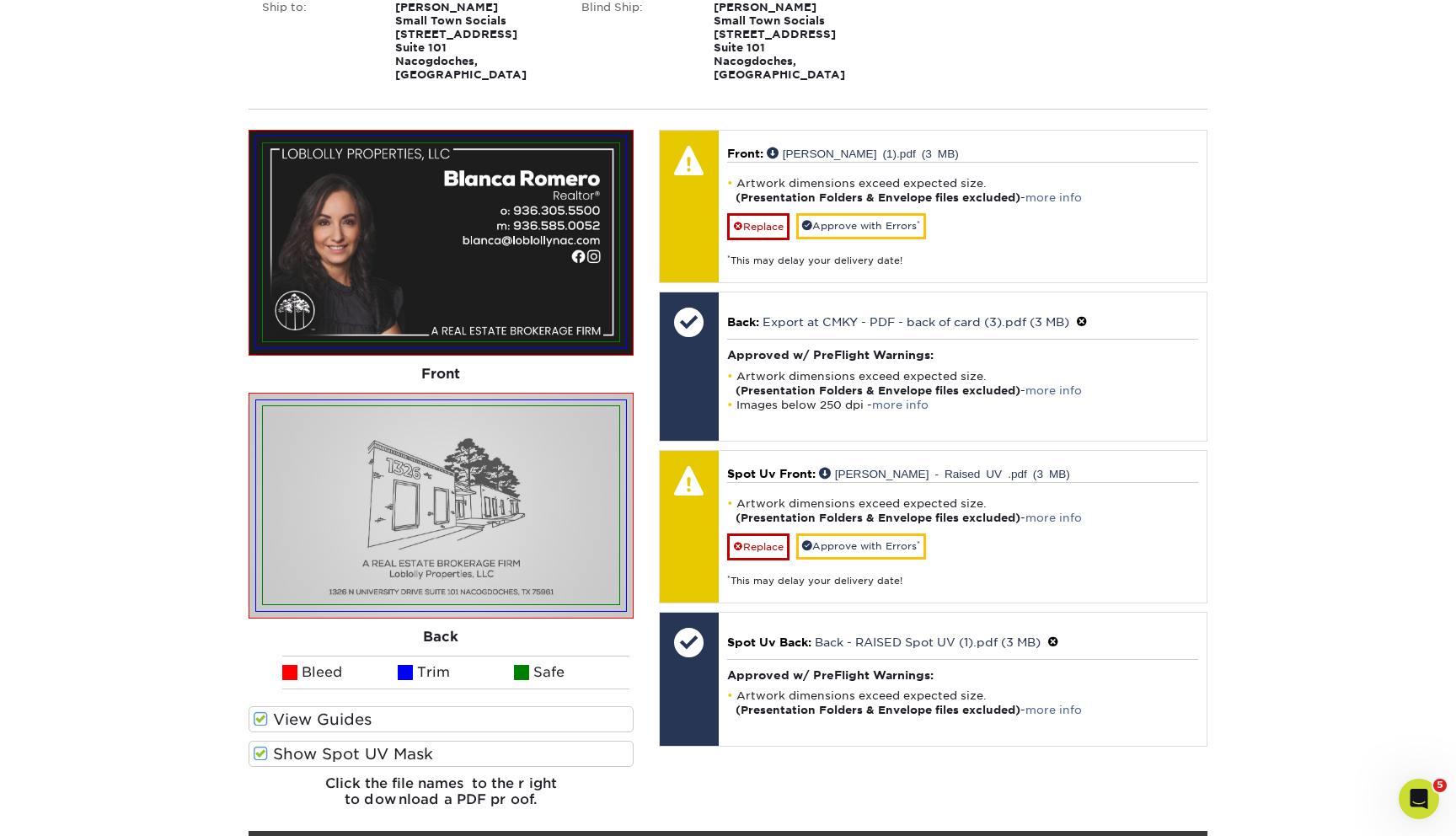
scroll to position [351, 0]
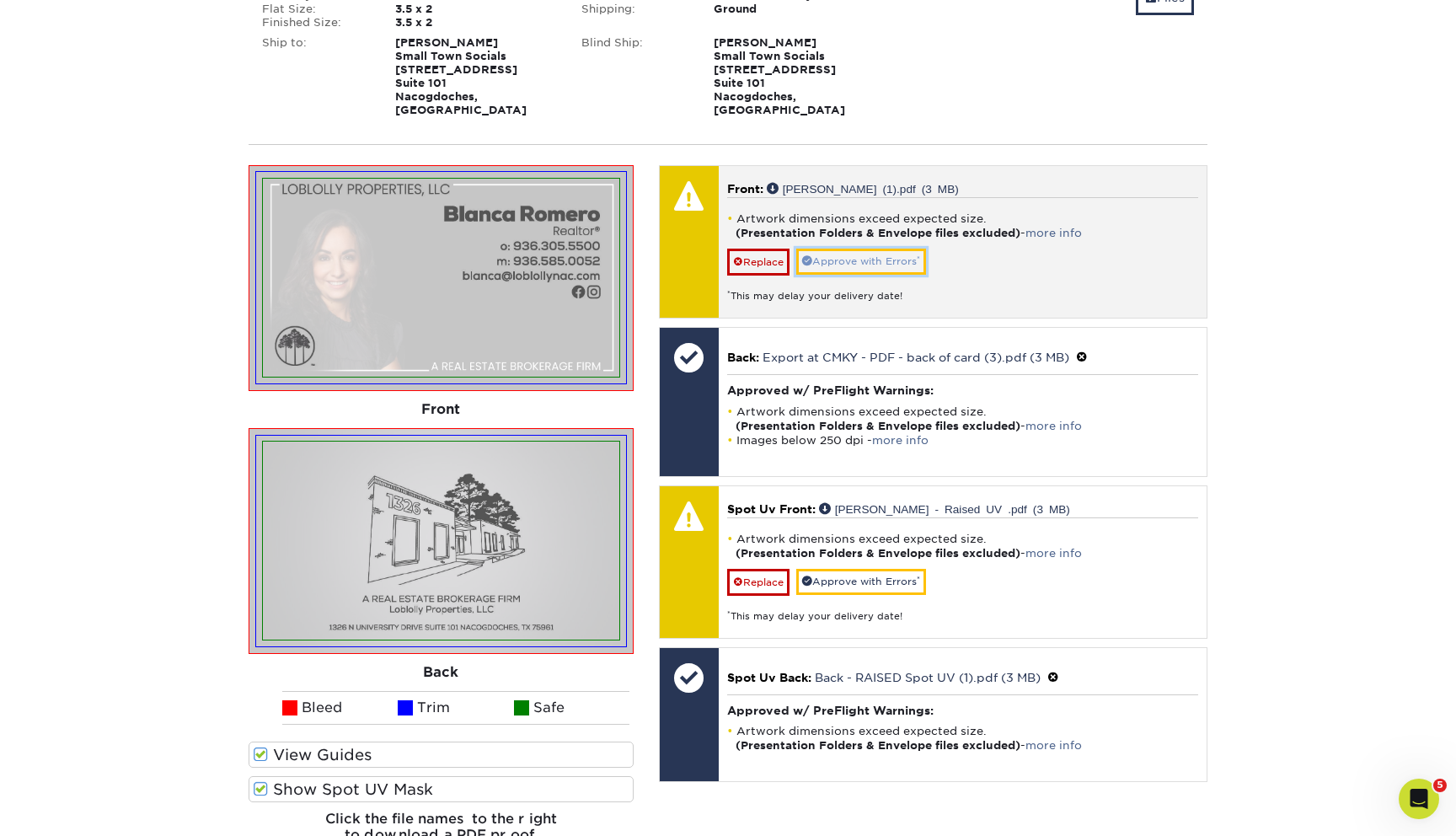
click at [847, 252] on link "Approve with Errors *" at bounding box center [861, 262] width 130 height 26
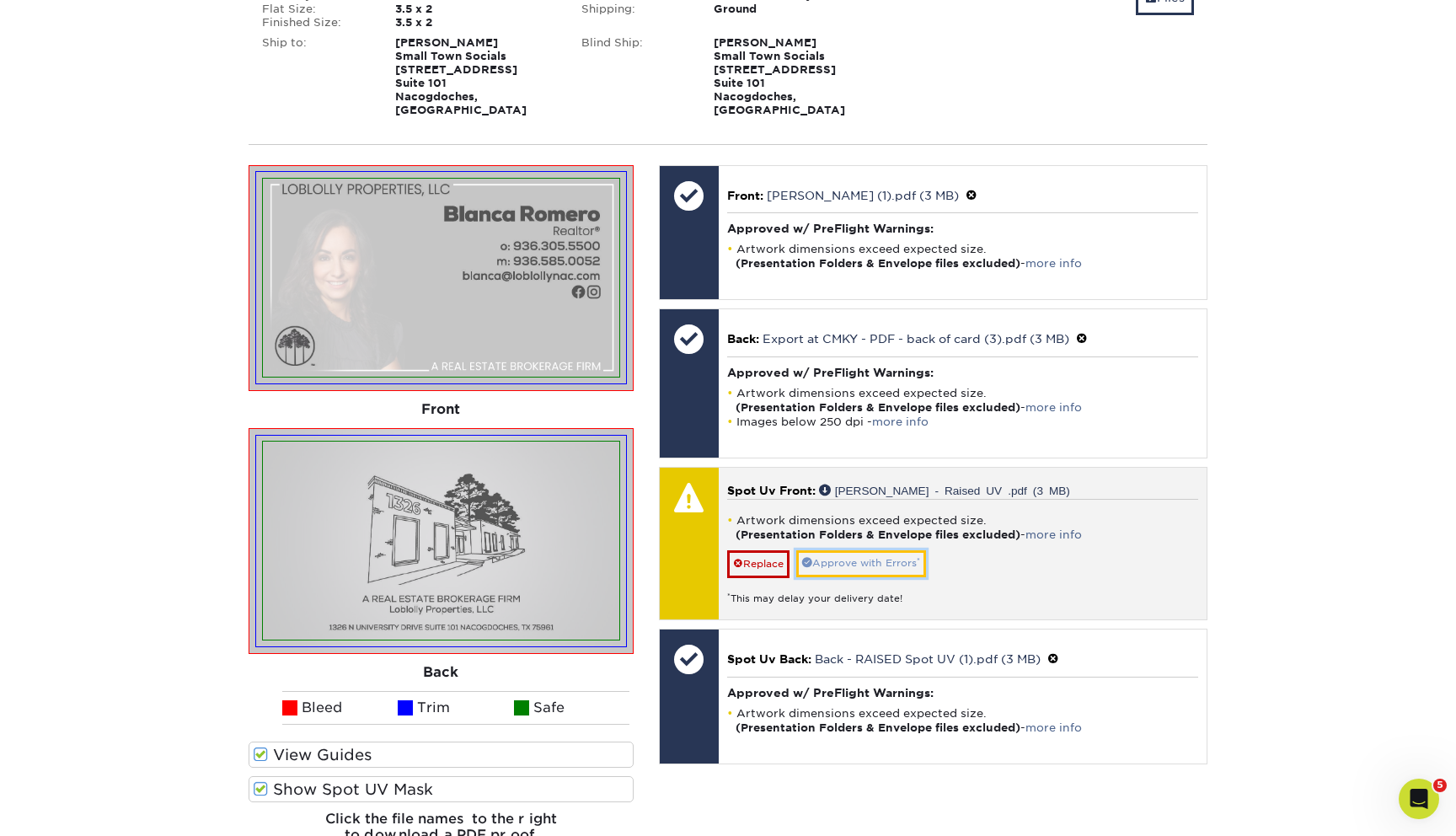
click at [843, 556] on link "Approve with Errors *" at bounding box center [861, 563] width 130 height 26
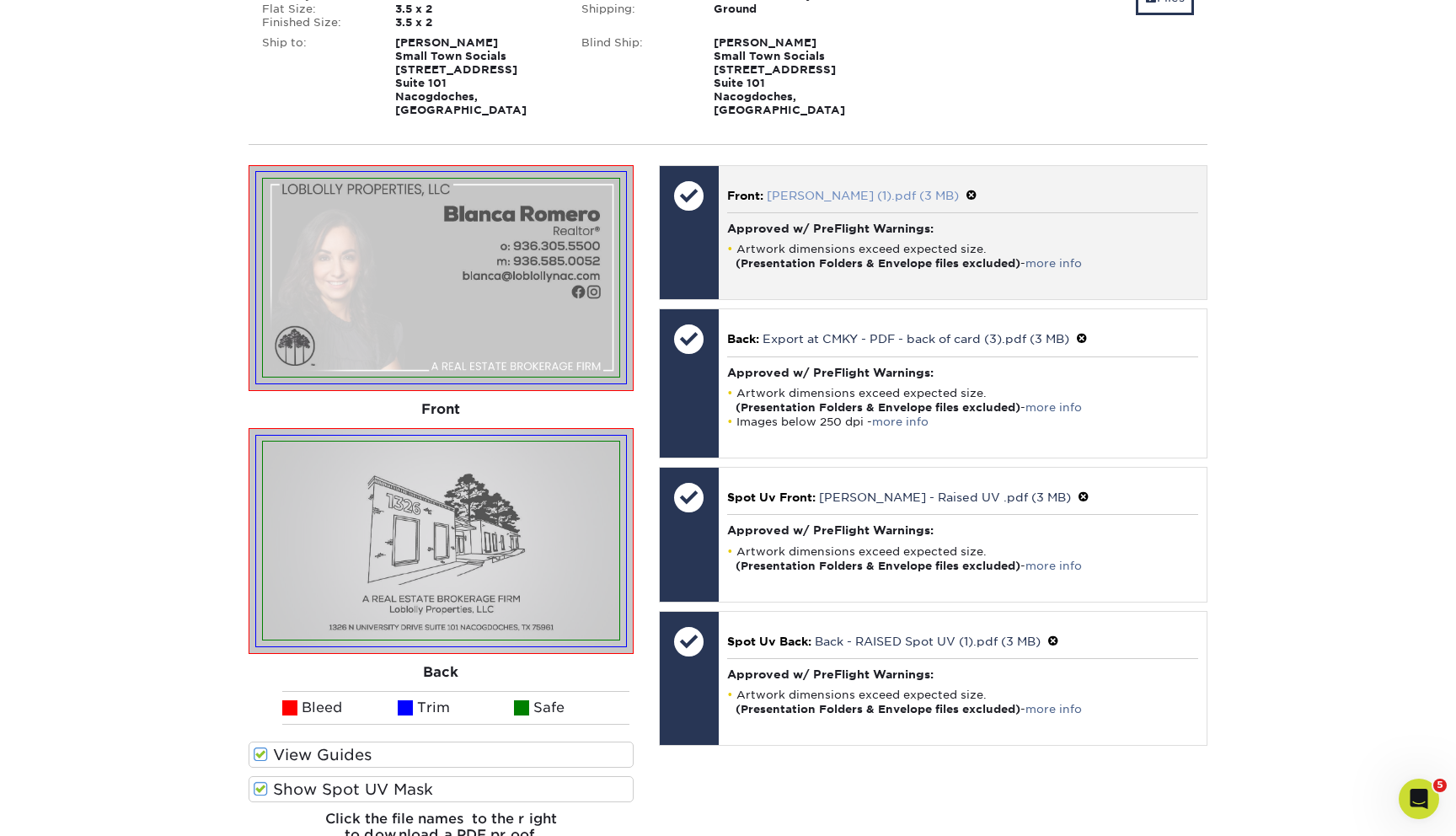
click at [866, 188] on link "Blanca (1).pdf (3 MB)" at bounding box center [863, 195] width 192 height 14
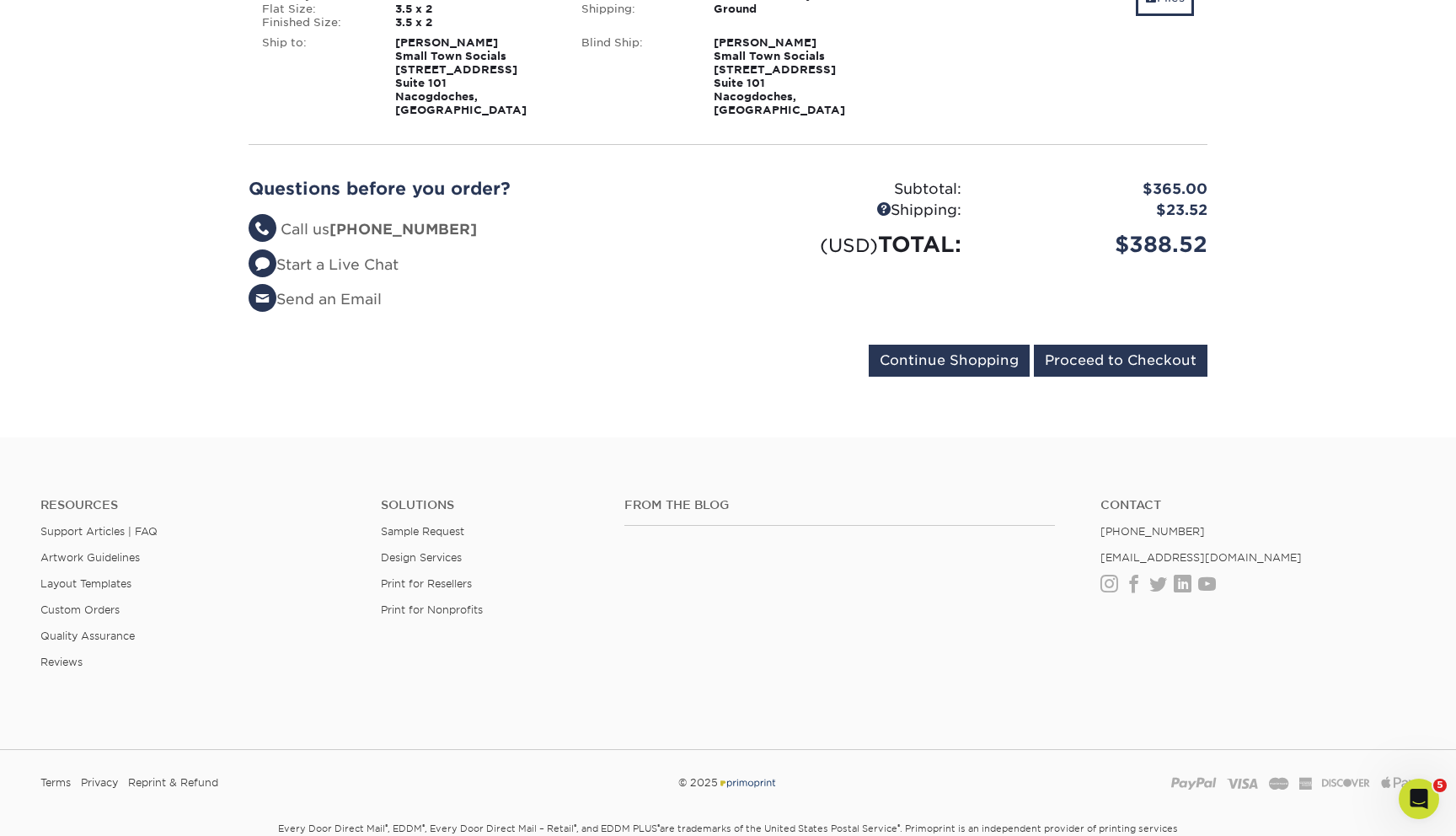
scroll to position [2289, 0]
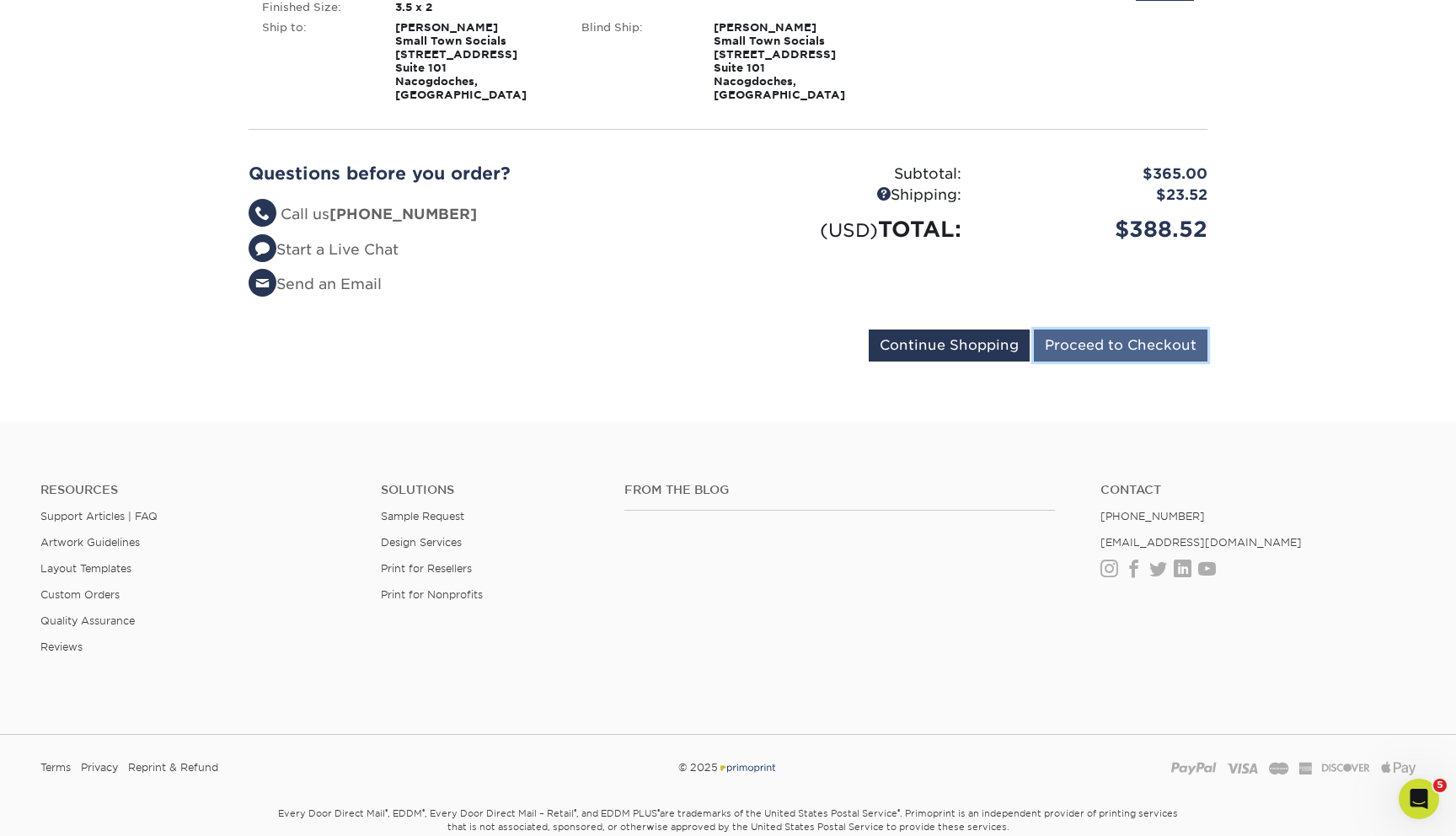
click at [1127, 329] on input "Proceed to Checkout" at bounding box center [1120, 345] width 174 height 32
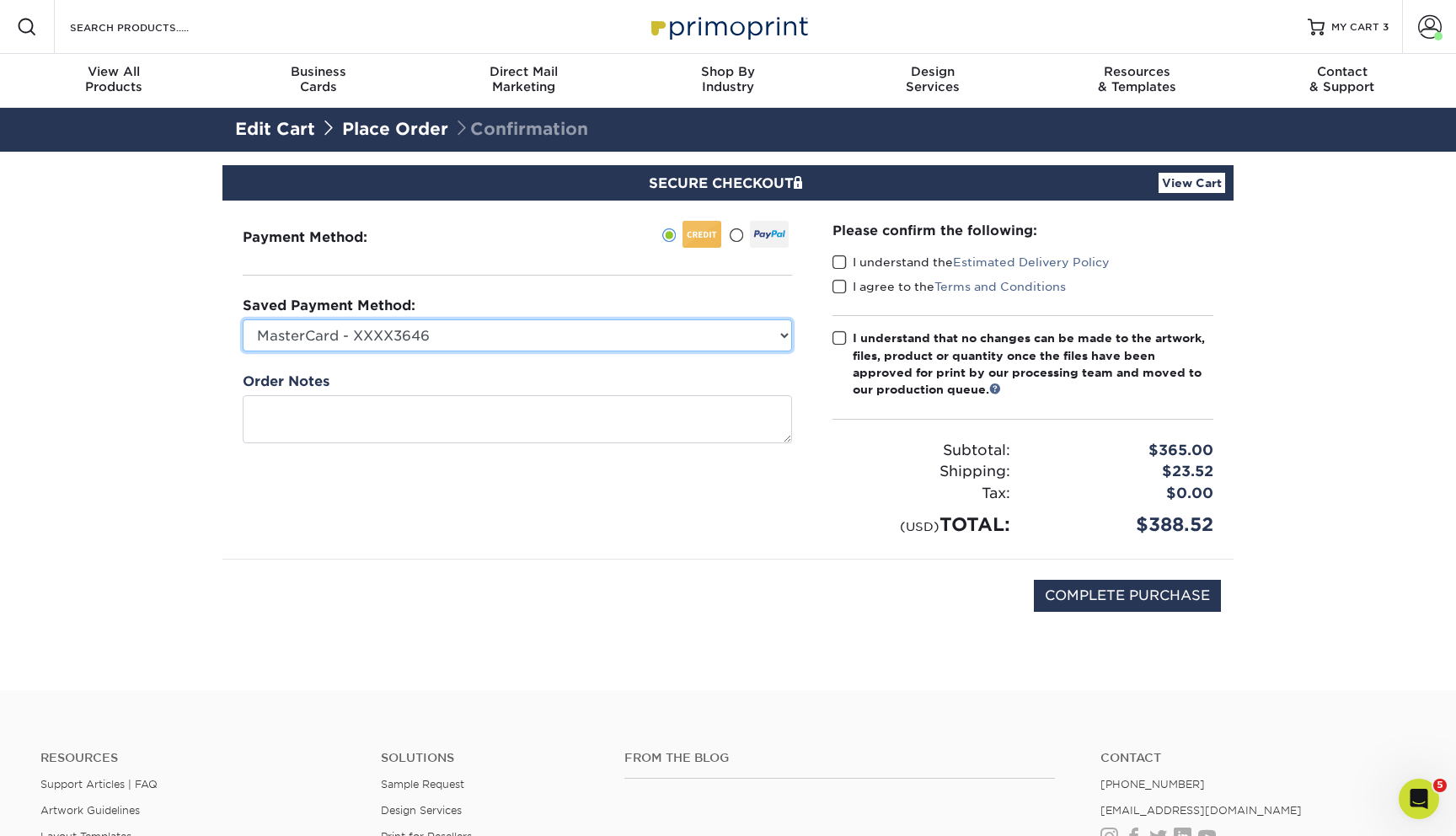
click at [718, 333] on select "MasterCard - XXXX3646 New Credit Card" at bounding box center [518, 335] width 549 height 32
select select
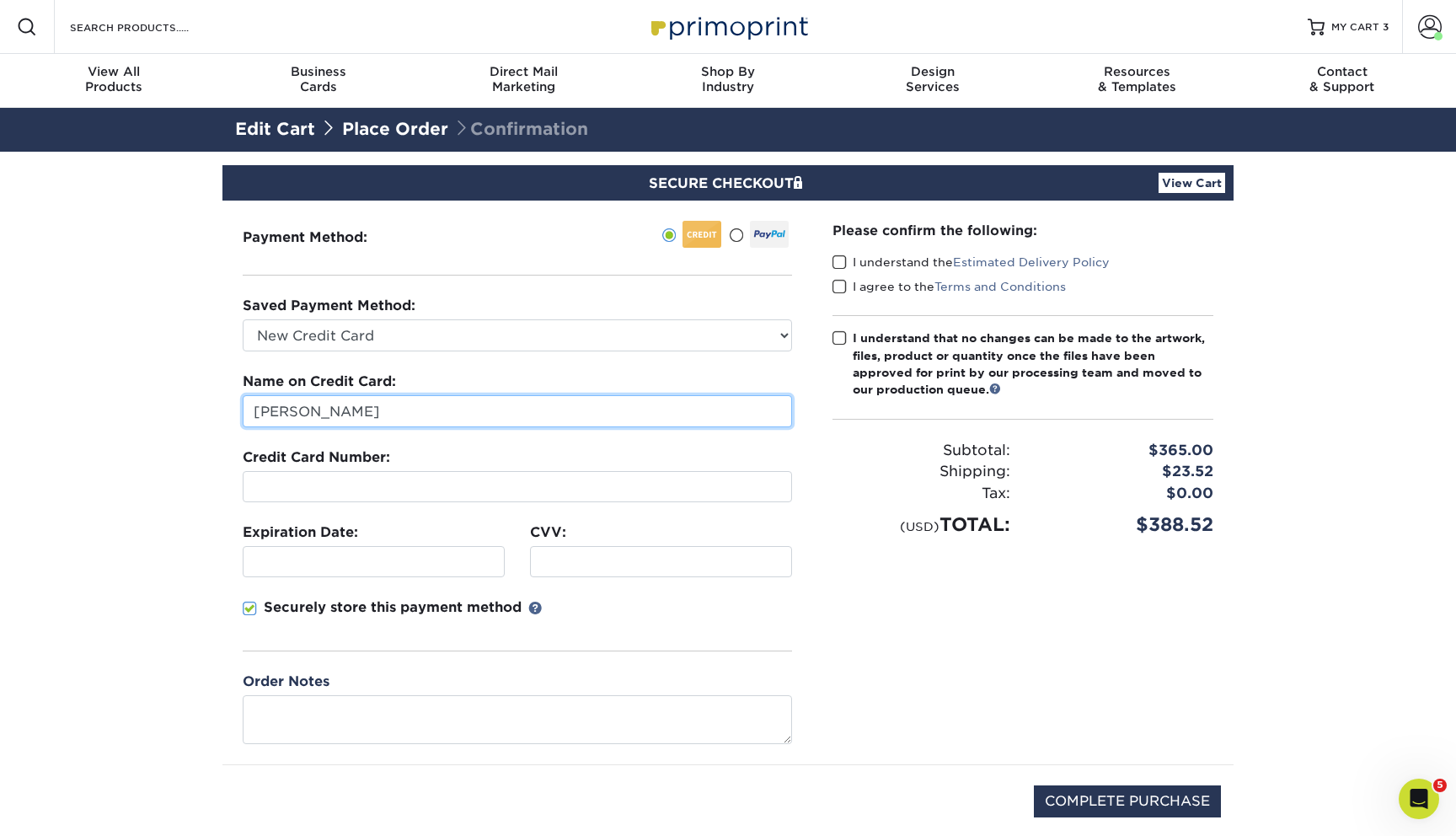
click at [401, 416] on input "[PERSON_NAME]" at bounding box center [518, 411] width 549 height 32
type input "John Michael Mehaffey"
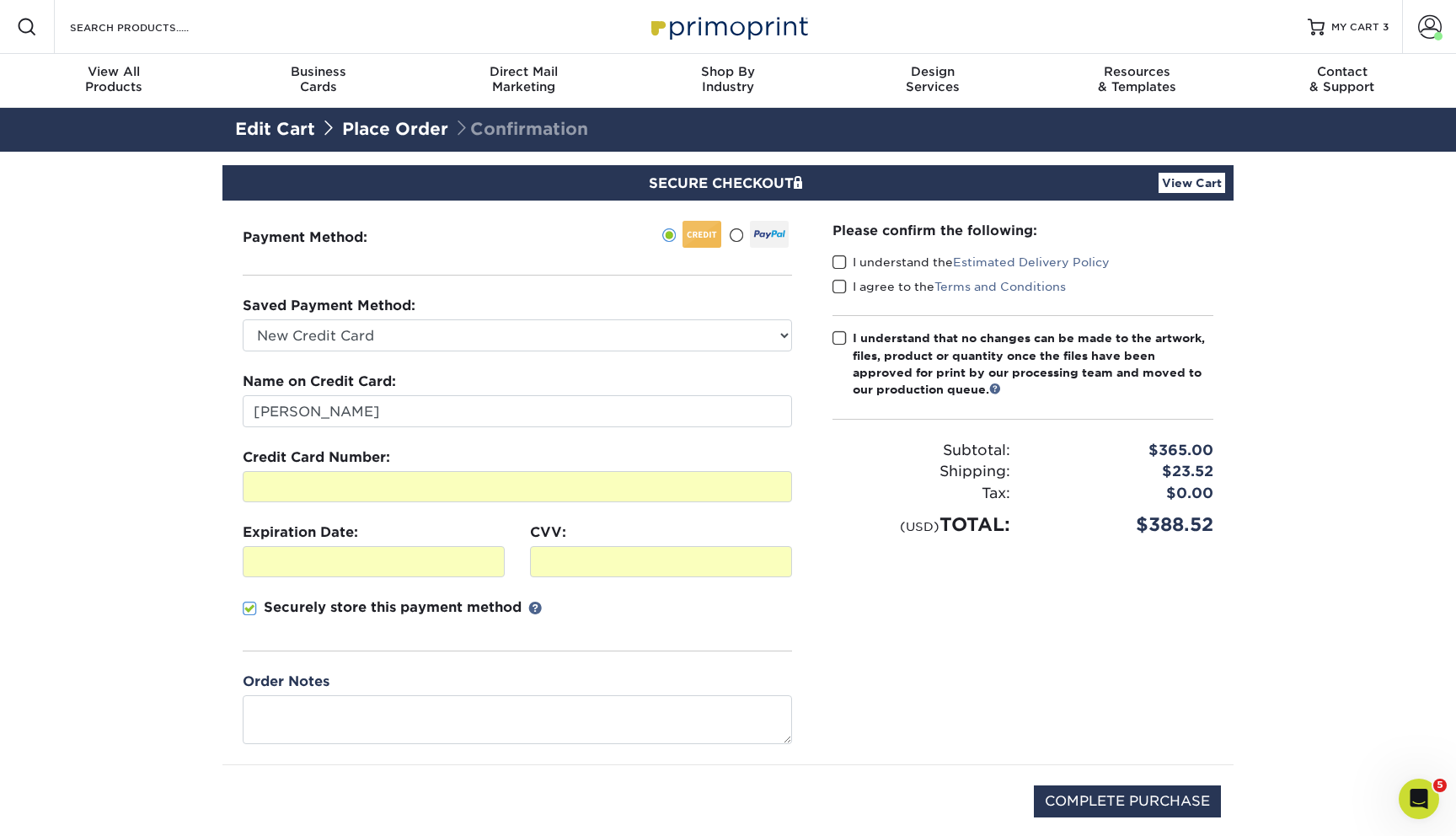
click at [843, 261] on span at bounding box center [839, 263] width 14 height 16
click at [0, 0] on input "I understand the Estimated Delivery Policy" at bounding box center [0, 0] width 0 height 0
click at [843, 283] on span at bounding box center [839, 287] width 14 height 16
click at [0, 0] on input "I agree to the Terms and Conditions" at bounding box center [0, 0] width 0 height 0
click at [837, 330] on span at bounding box center [839, 338] width 14 height 16
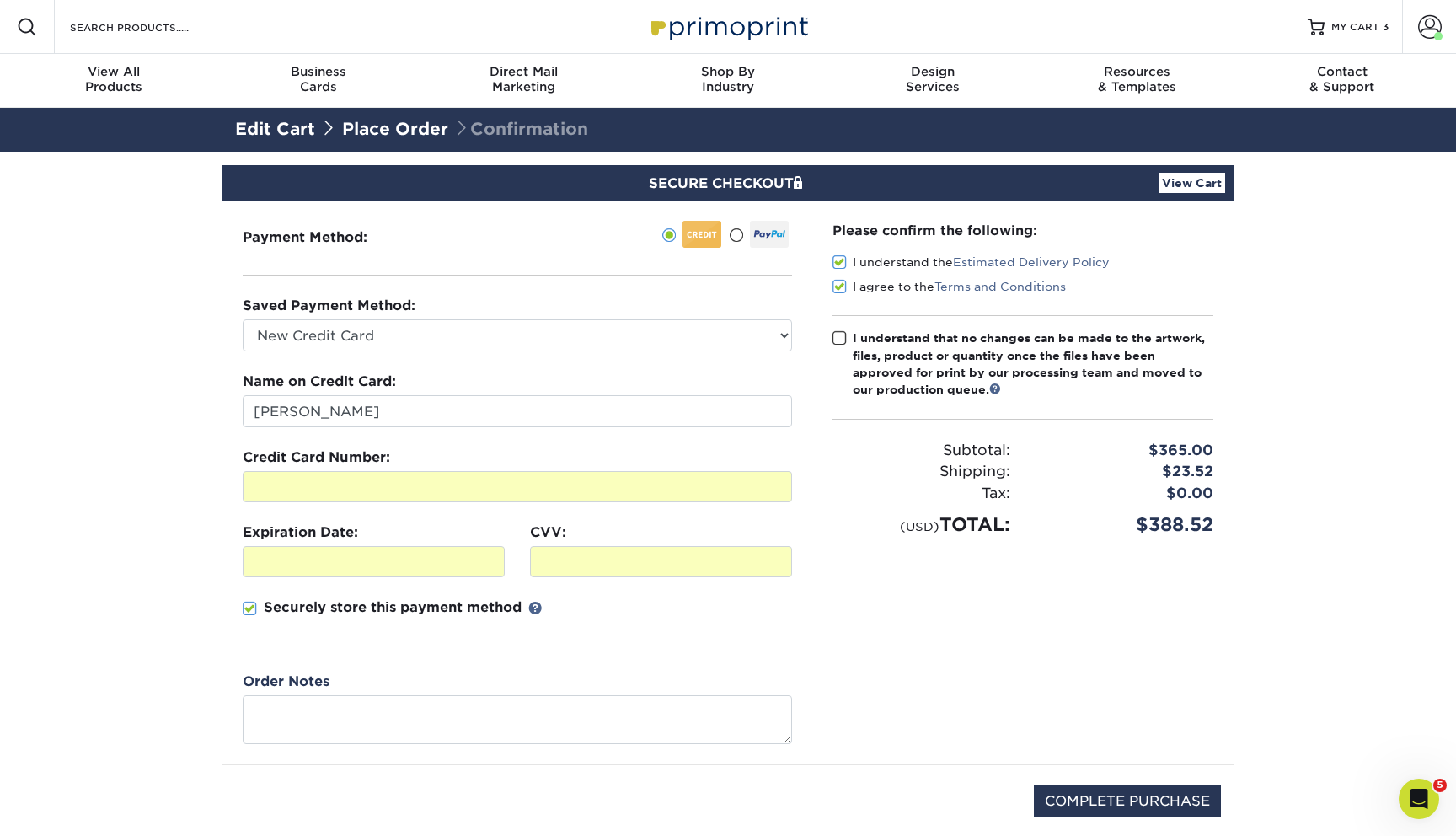
click at [0, 0] on input "I understand that no changes can be made to the artwork, files, product or quan…" at bounding box center [0, 0] width 0 height 0
click at [484, 693] on div "Order Notes" at bounding box center [518, 707] width 549 height 71
click at [473, 732] on textarea at bounding box center [518, 719] width 549 height 48
click at [1000, 383] on link at bounding box center [995, 389] width 12 height 12
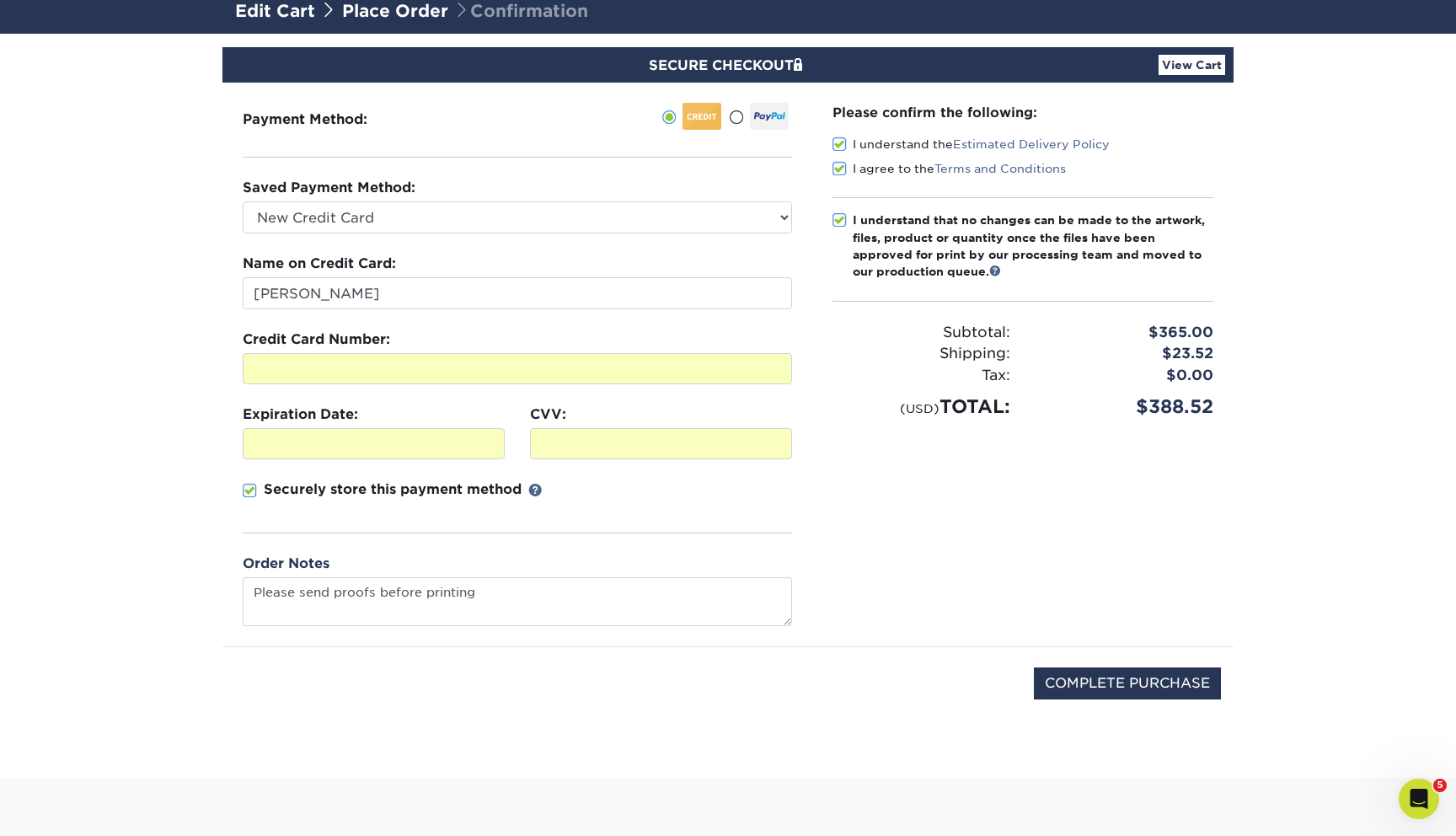
scroll to position [129, 0]
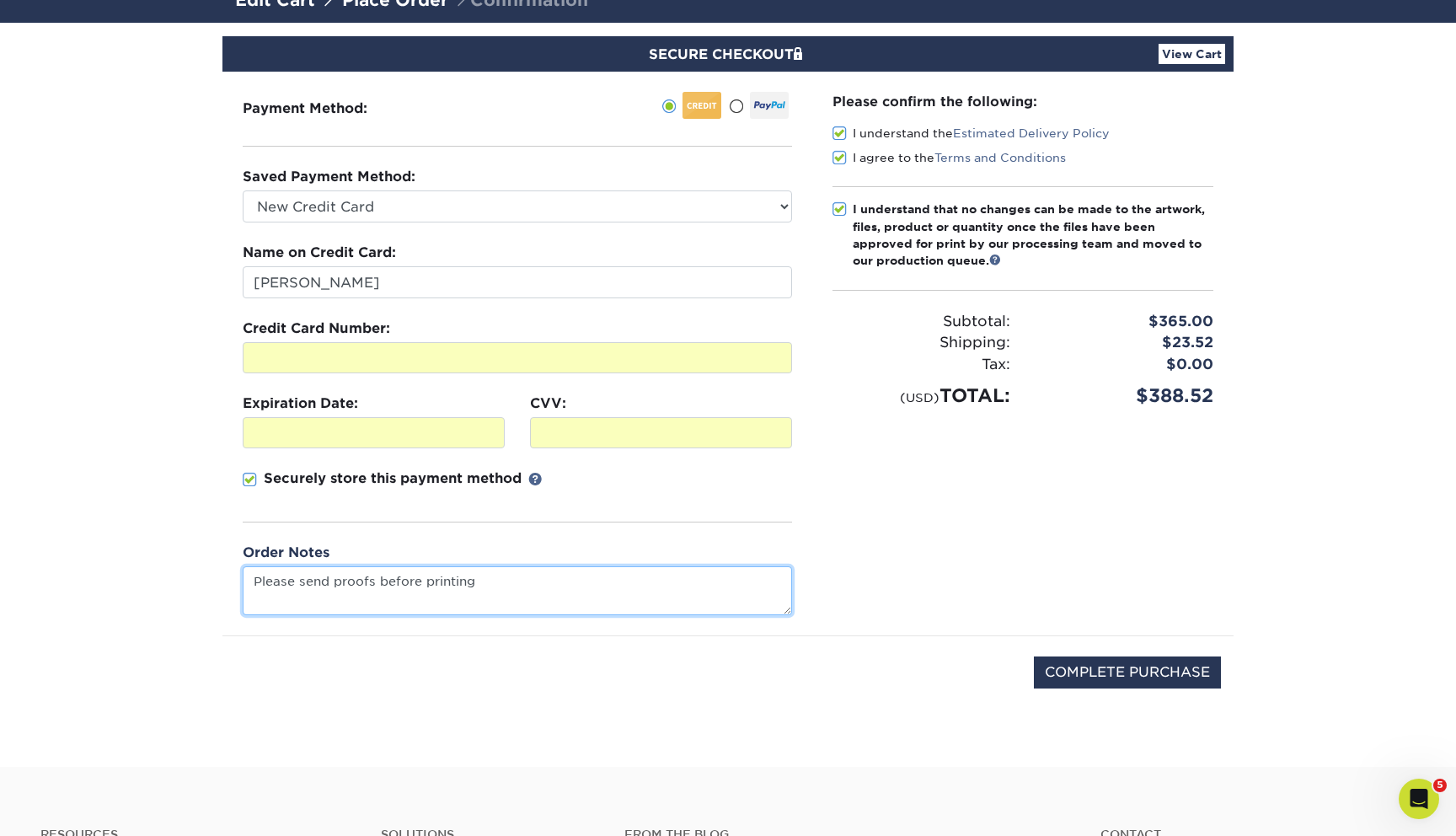
click at [375, 582] on textarea "Please send proofs before printing" at bounding box center [518, 590] width 549 height 48
click at [584, 598] on textarea "Please send proofs of all cards before printing" at bounding box center [518, 590] width 549 height 48
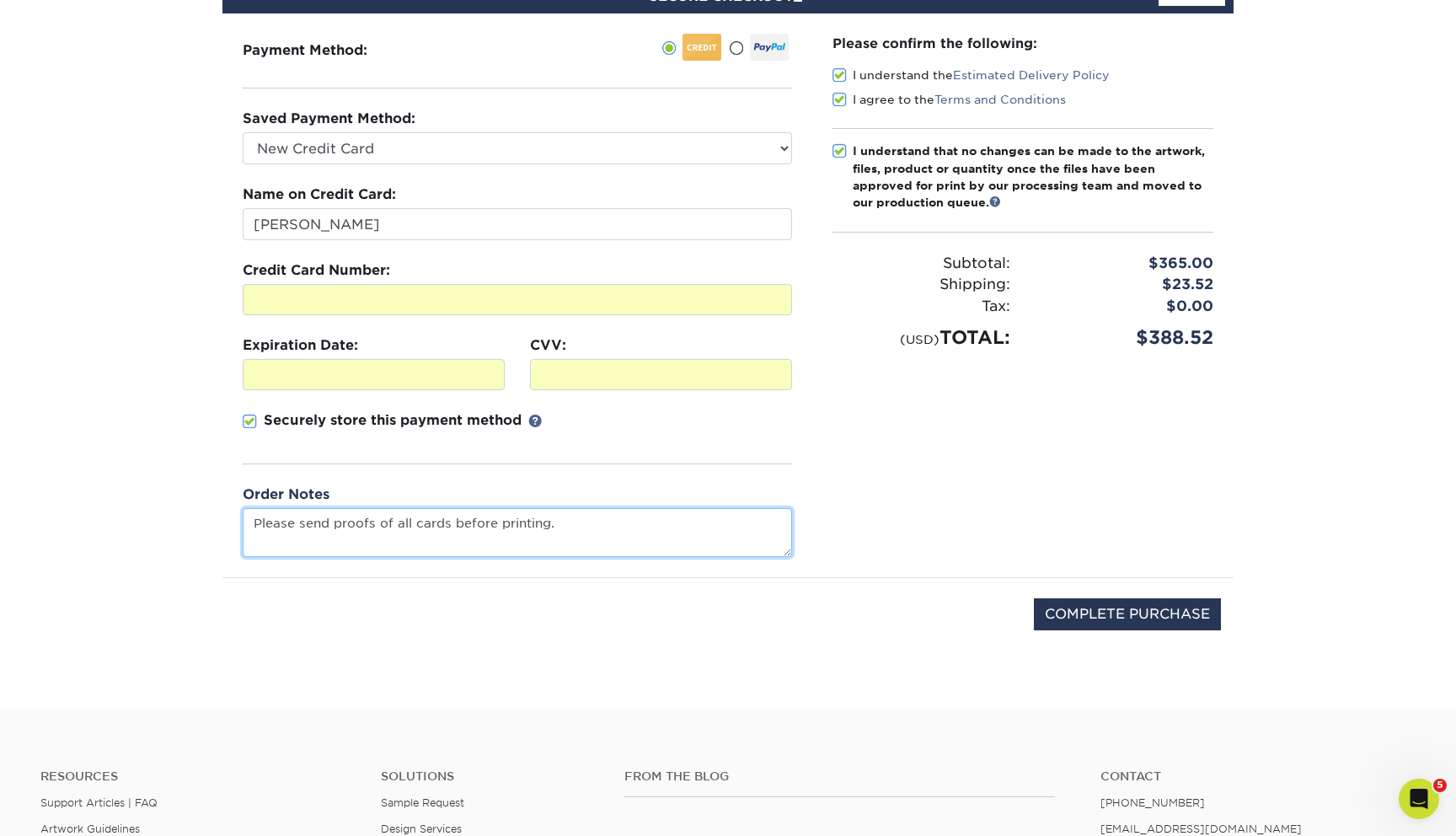
scroll to position [229, 0]
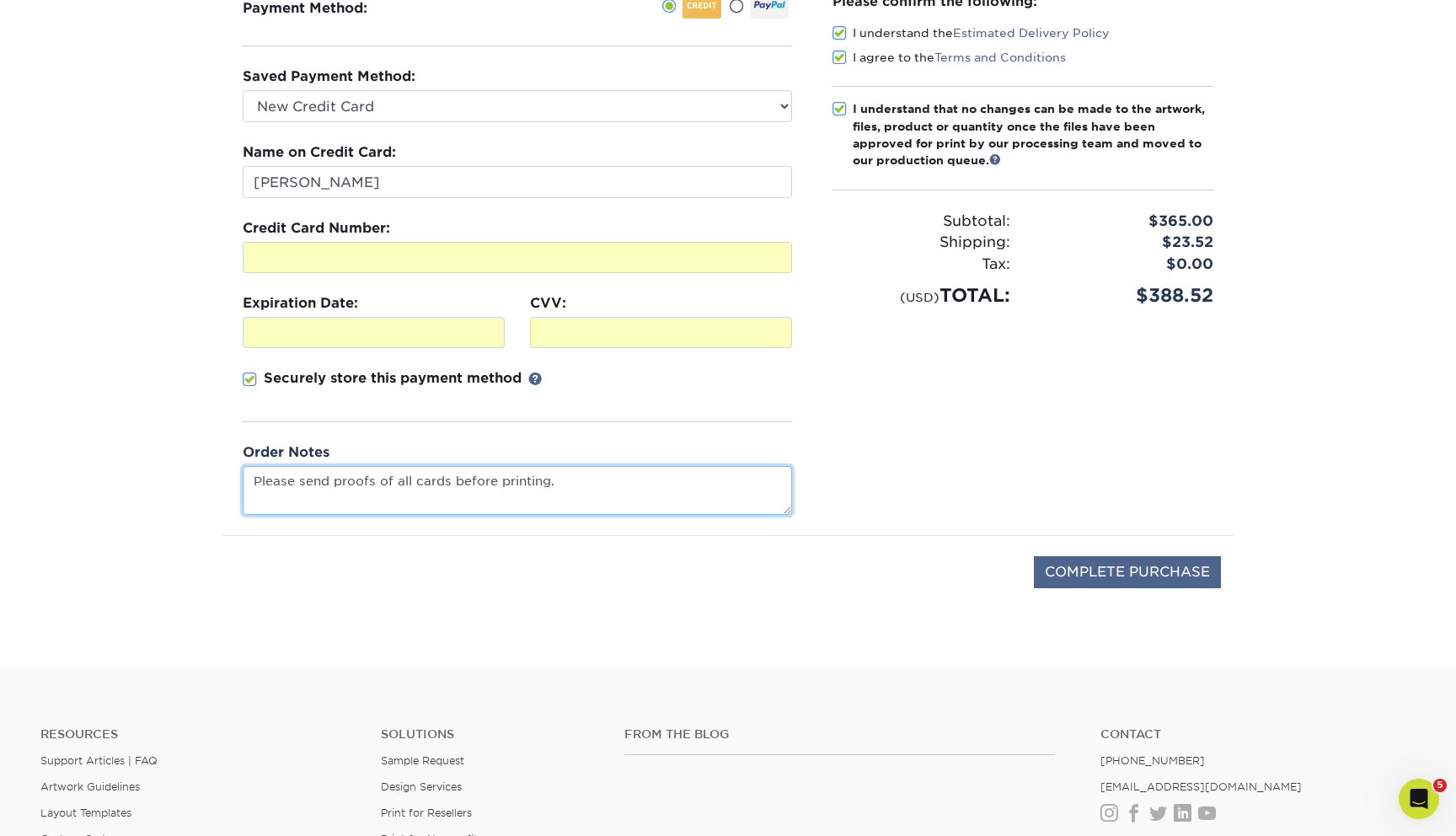
type textarea "Please send proofs of all cards before printing."
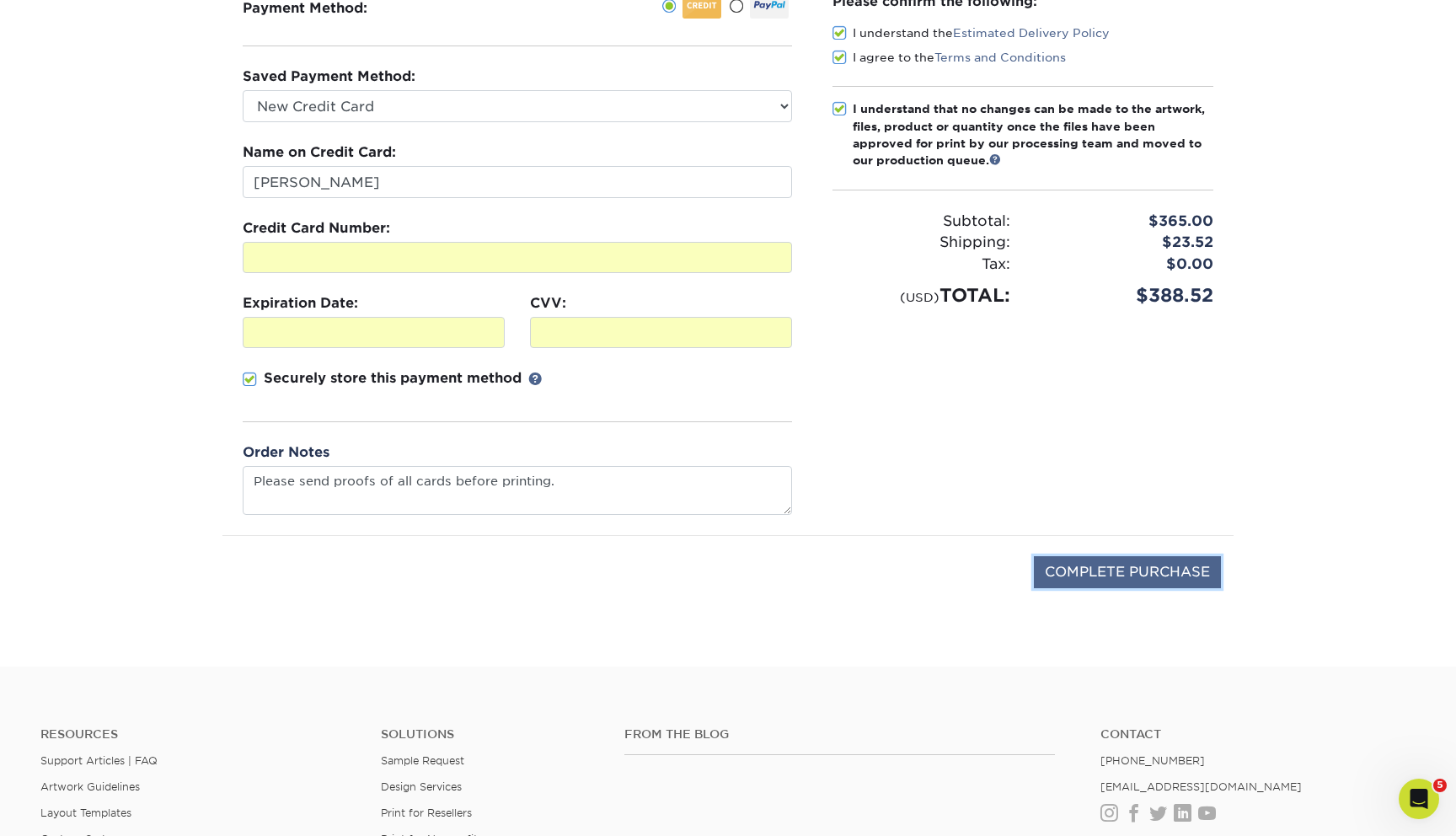
click at [1064, 562] on input "COMPLETE PURCHASE" at bounding box center [1127, 572] width 187 height 32
type input "PROCESSING, PLEASE WAIT..."
